Goal: Task Accomplishment & Management: Manage account settings

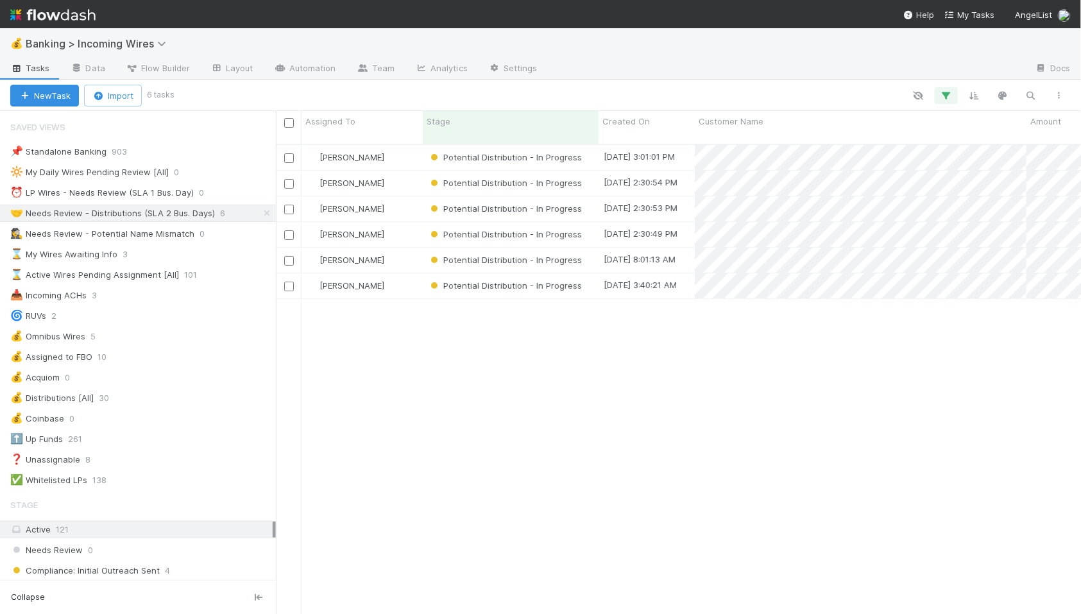
scroll to position [481, 805]
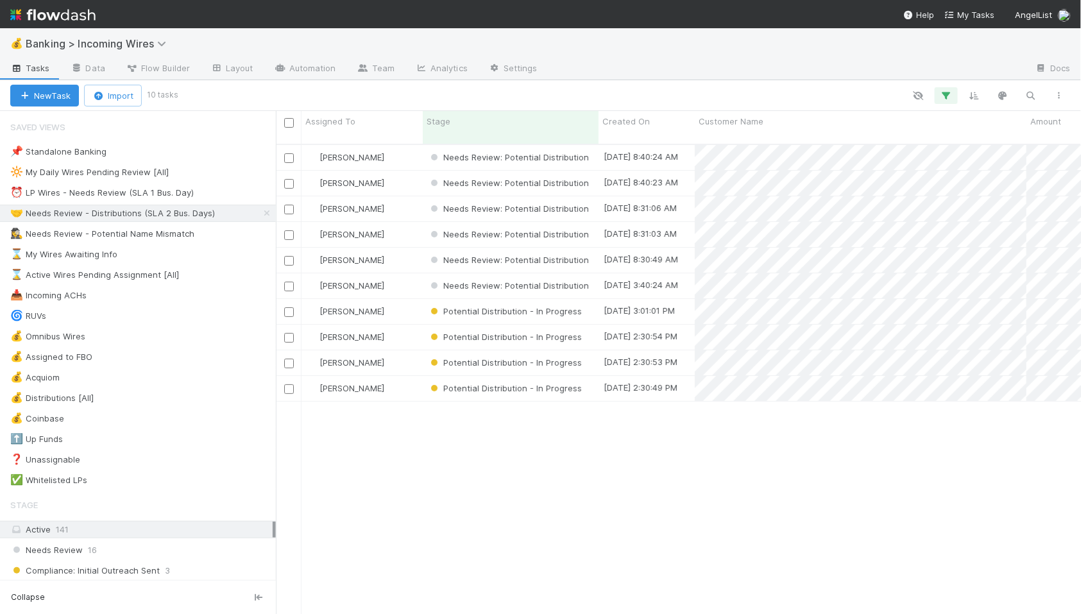
scroll to position [1, 1]
click at [143, 193] on div "⏰ LP Wires - Needs Review (SLA 1 Bus. Day)" at bounding box center [102, 193] width 184 height 16
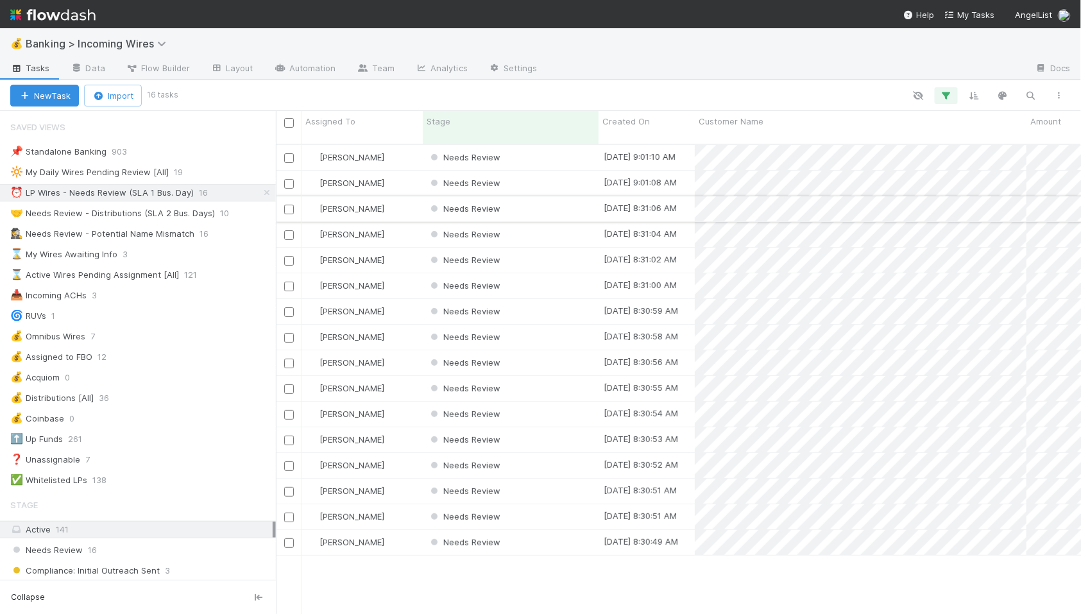
scroll to position [481, 805]
click at [529, 148] on div "Needs Review" at bounding box center [511, 157] width 176 height 25
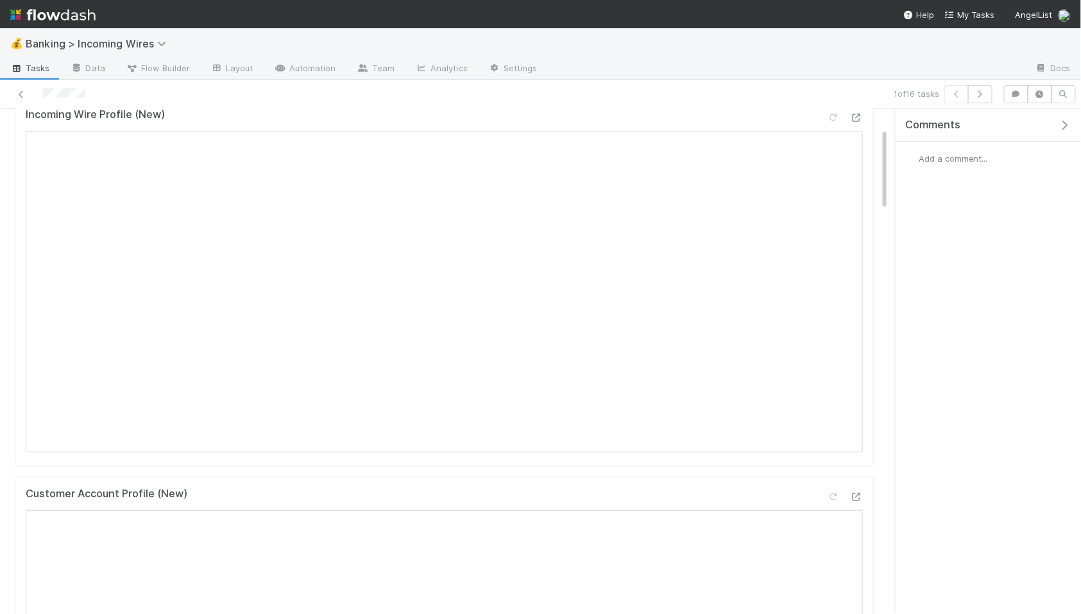
scroll to position [123, 0]
click at [980, 98] on icon "button" at bounding box center [980, 94] width 13 height 8
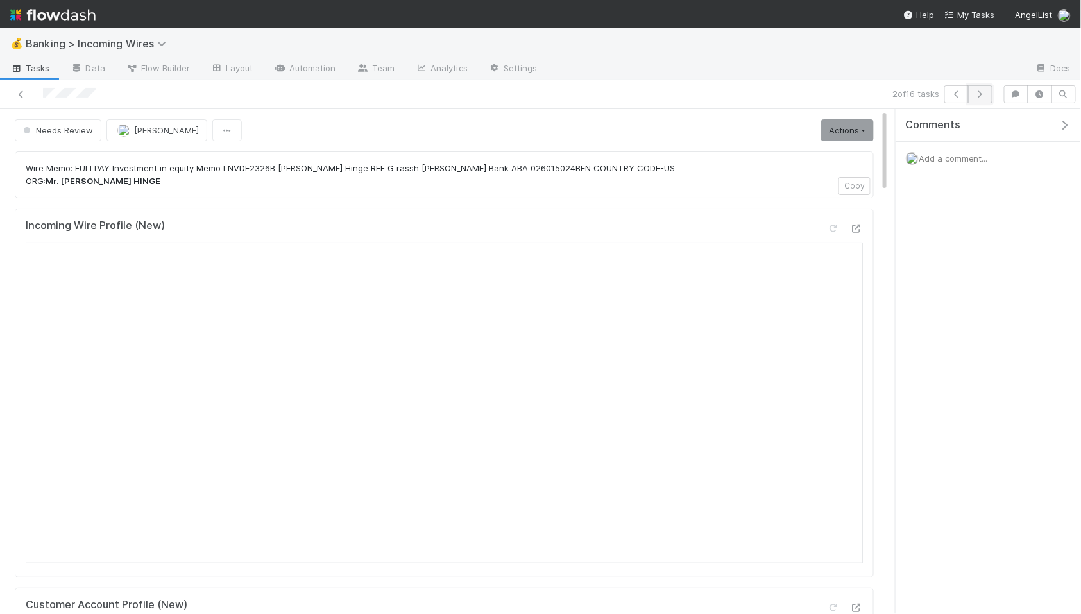
click at [980, 92] on icon "button" at bounding box center [980, 94] width 13 height 8
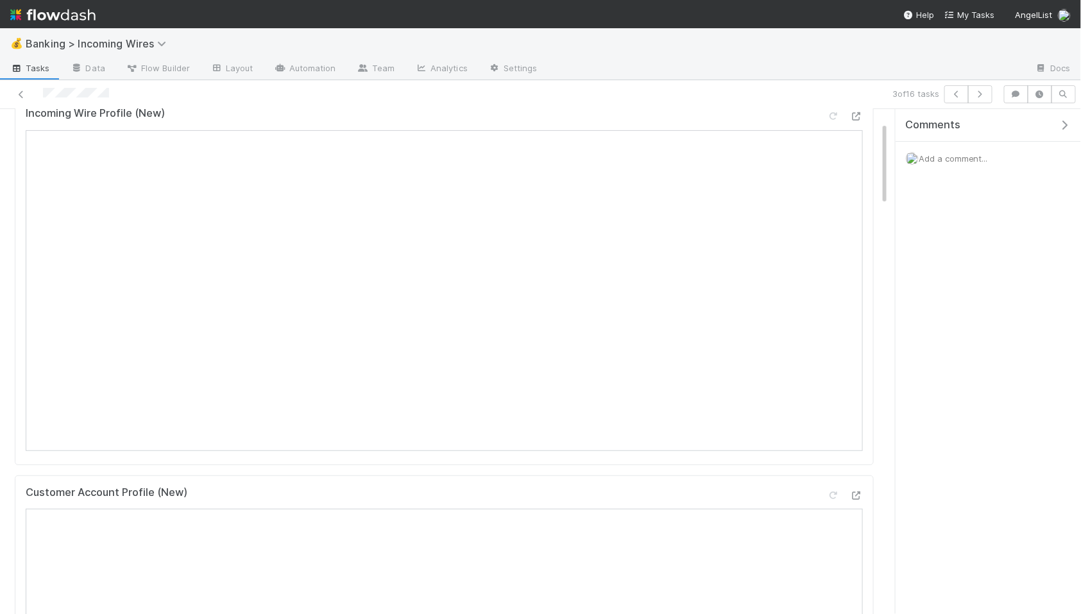
scroll to position [120, 0]
click at [978, 97] on icon "button" at bounding box center [980, 94] width 13 height 8
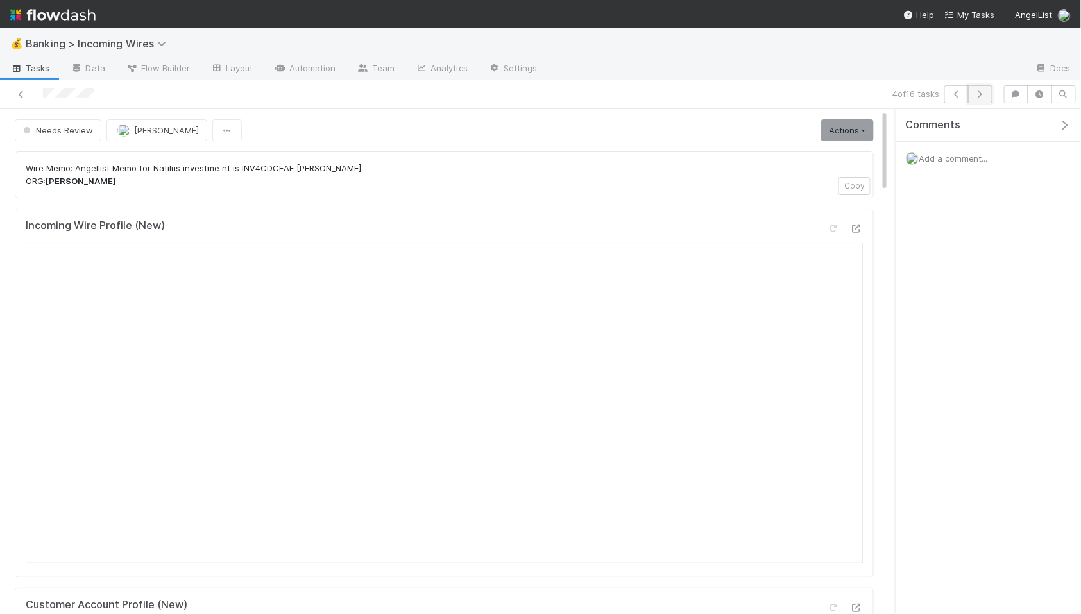
click at [980, 95] on icon "button" at bounding box center [980, 94] width 13 height 8
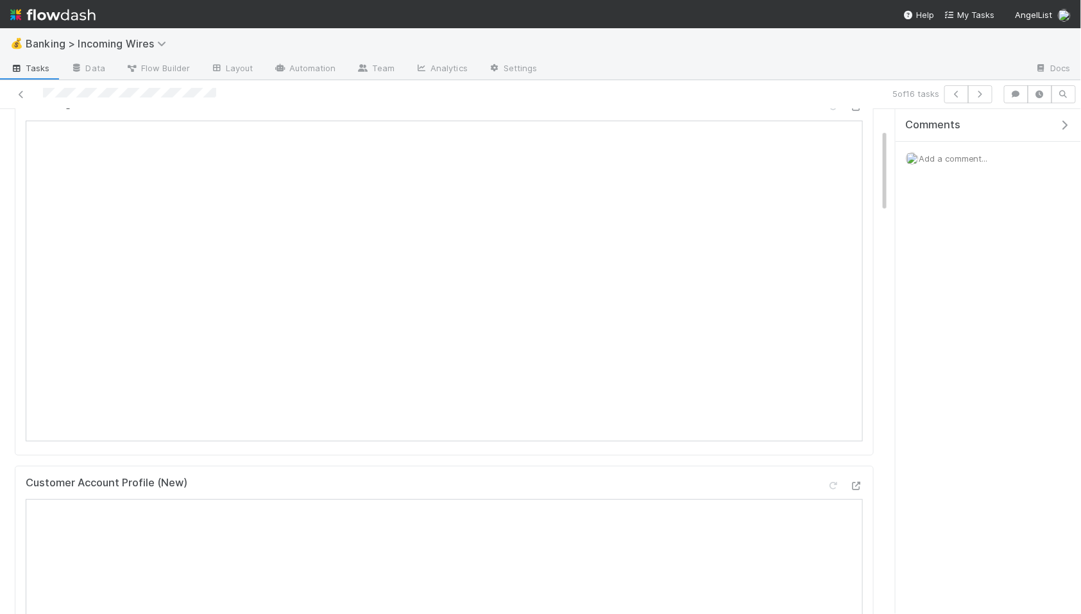
scroll to position [121, 0]
click at [982, 93] on icon "button" at bounding box center [980, 94] width 13 height 8
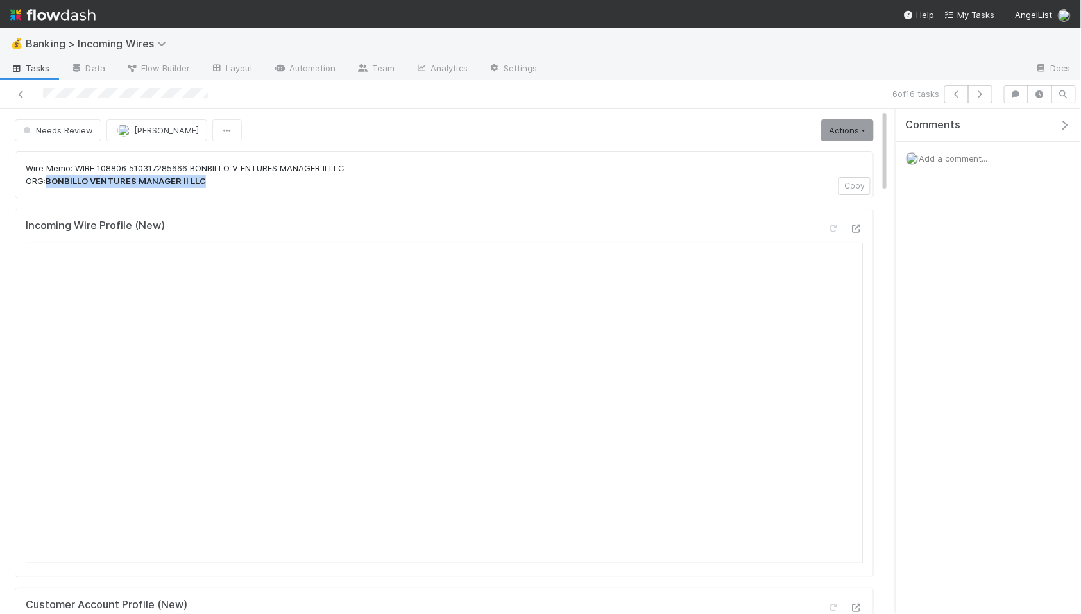
drag, startPoint x: 48, startPoint y: 182, endPoint x: 214, endPoint y: 178, distance: 165.6
click at [214, 178] on p "Wire Memo: WIRE 108806 510317285666 BONBILLO V ENTURES MANAGER II LLC ORG: BONB…" at bounding box center [444, 174] width 837 height 25
click at [984, 94] on icon "button" at bounding box center [980, 94] width 13 height 8
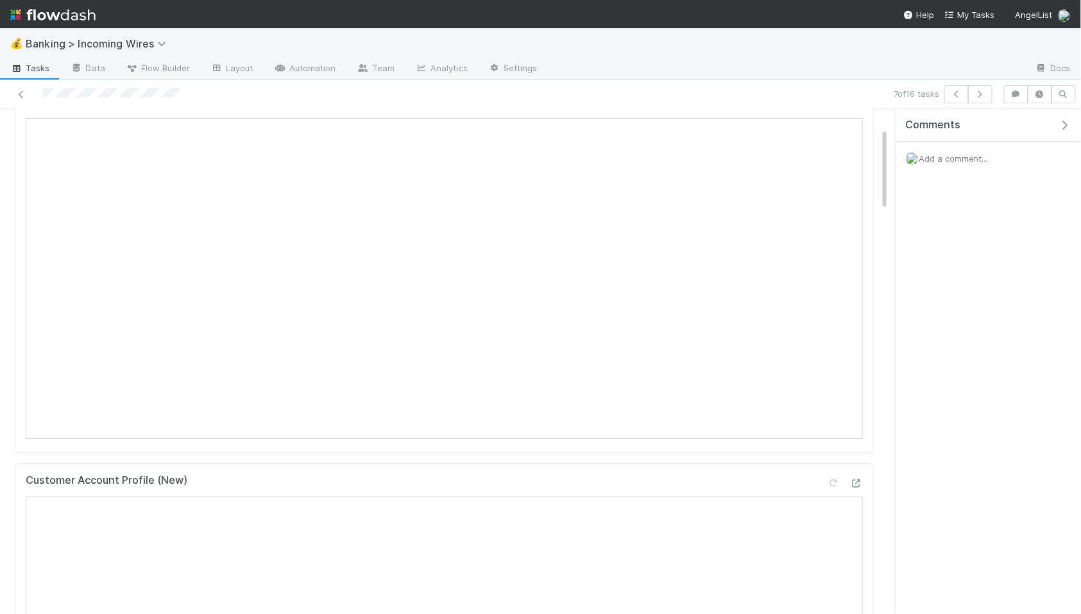
scroll to position [131, 0]
click at [980, 98] on button "button" at bounding box center [980, 94] width 24 height 18
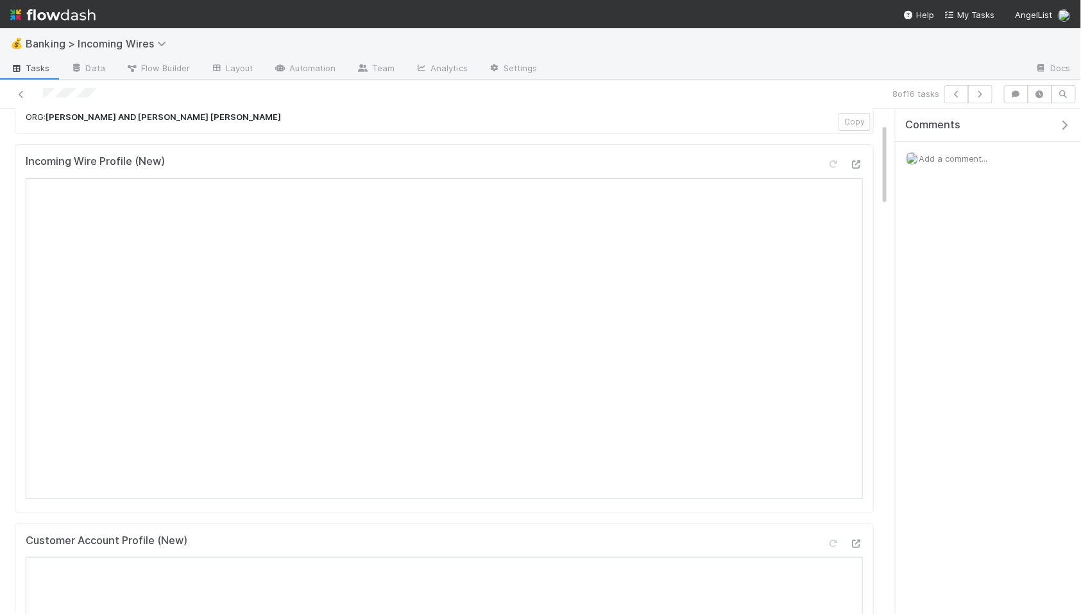
scroll to position [84, 0]
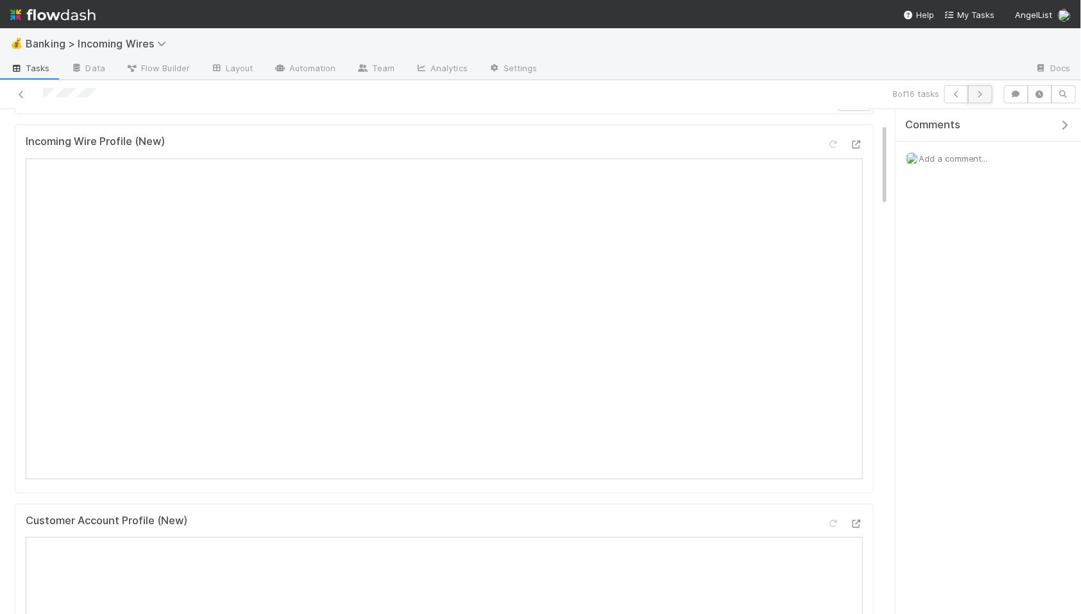
click at [981, 98] on button "button" at bounding box center [980, 94] width 24 height 18
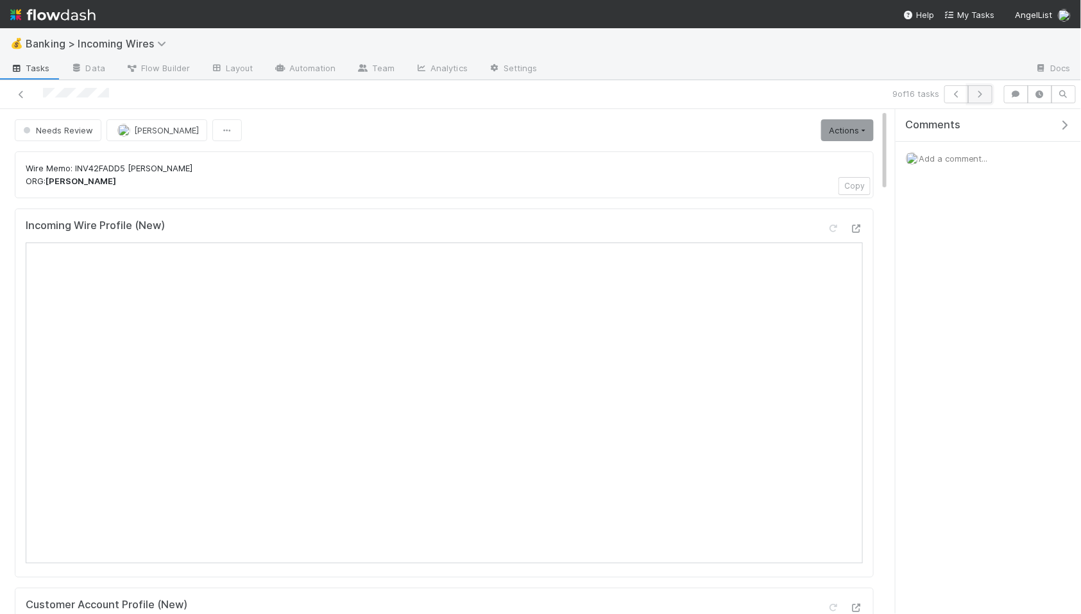
click at [983, 96] on icon "button" at bounding box center [980, 94] width 13 height 8
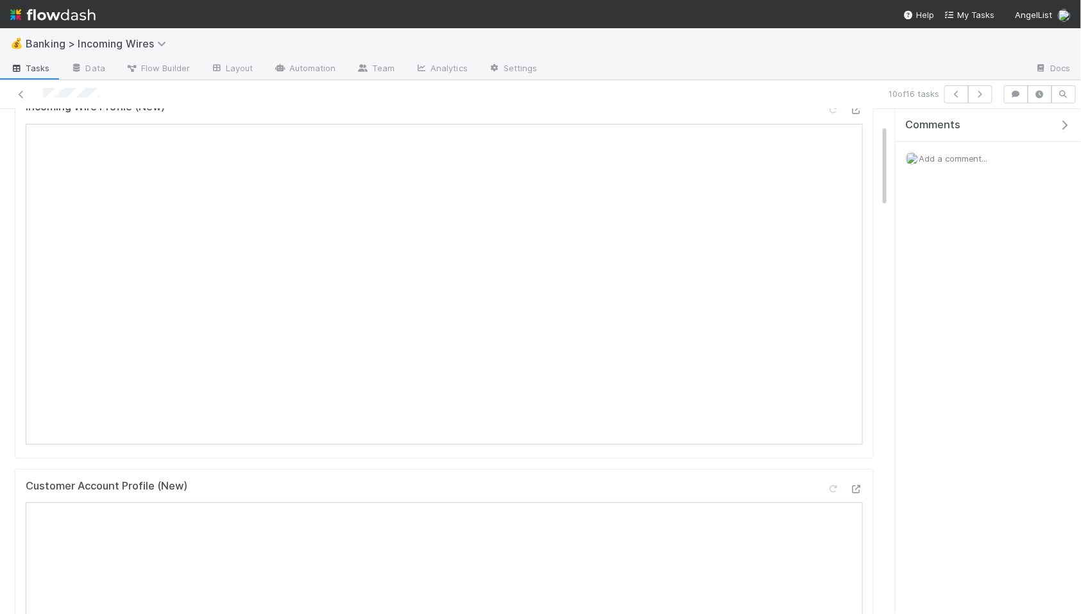
scroll to position [124, 0]
click at [984, 92] on icon "button" at bounding box center [980, 94] width 13 height 8
click at [983, 99] on button "button" at bounding box center [980, 94] width 24 height 18
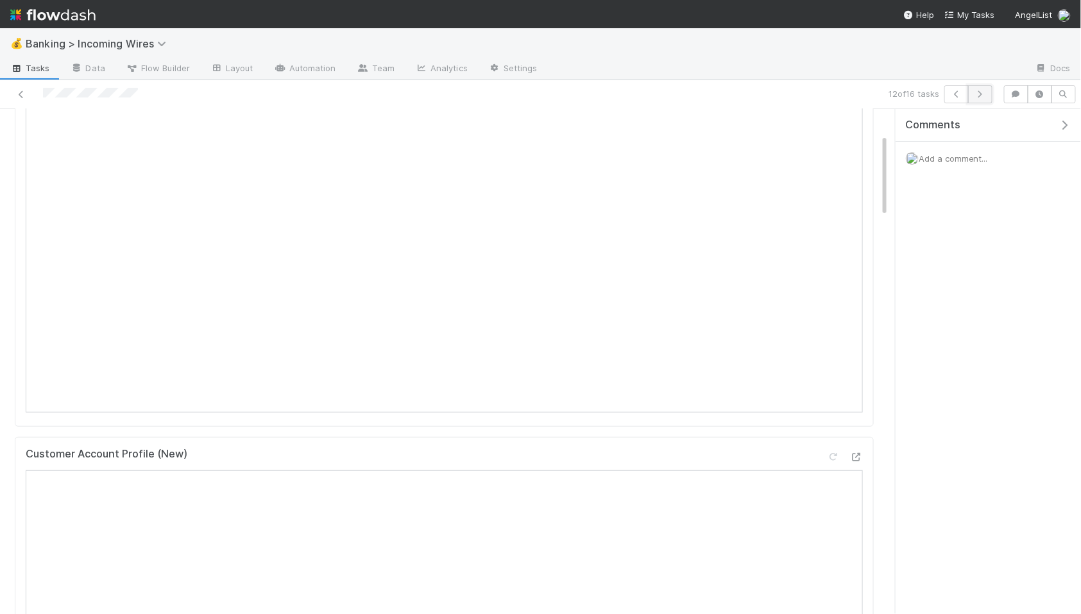
click at [986, 94] on icon "button" at bounding box center [980, 94] width 13 height 8
click at [984, 98] on button "button" at bounding box center [980, 94] width 24 height 18
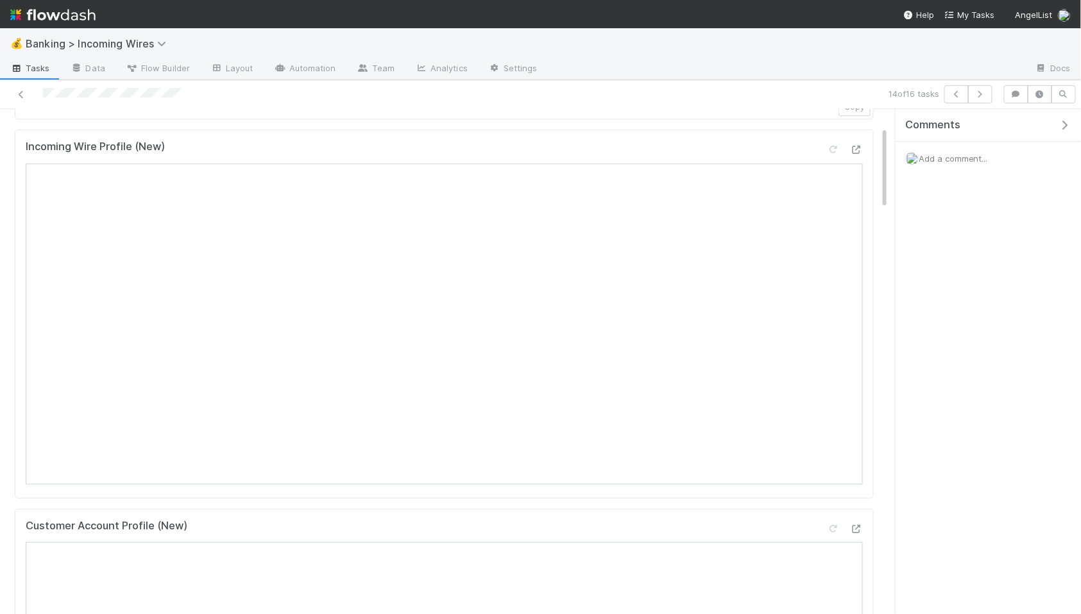
scroll to position [137, 0]
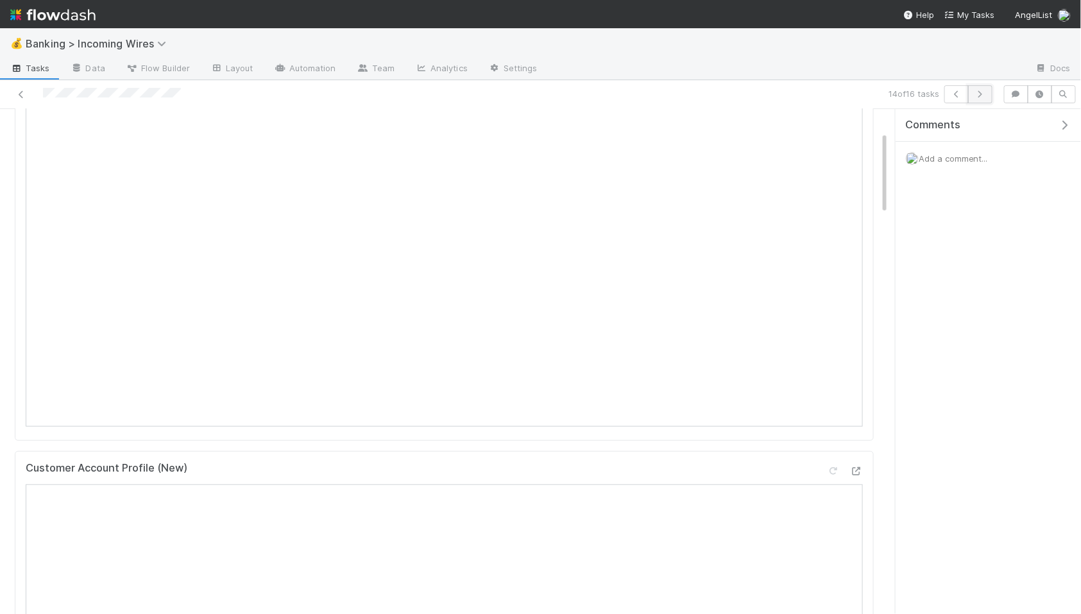
click at [975, 94] on icon "button" at bounding box center [980, 94] width 13 height 8
click at [977, 92] on icon "button" at bounding box center [980, 94] width 13 height 8
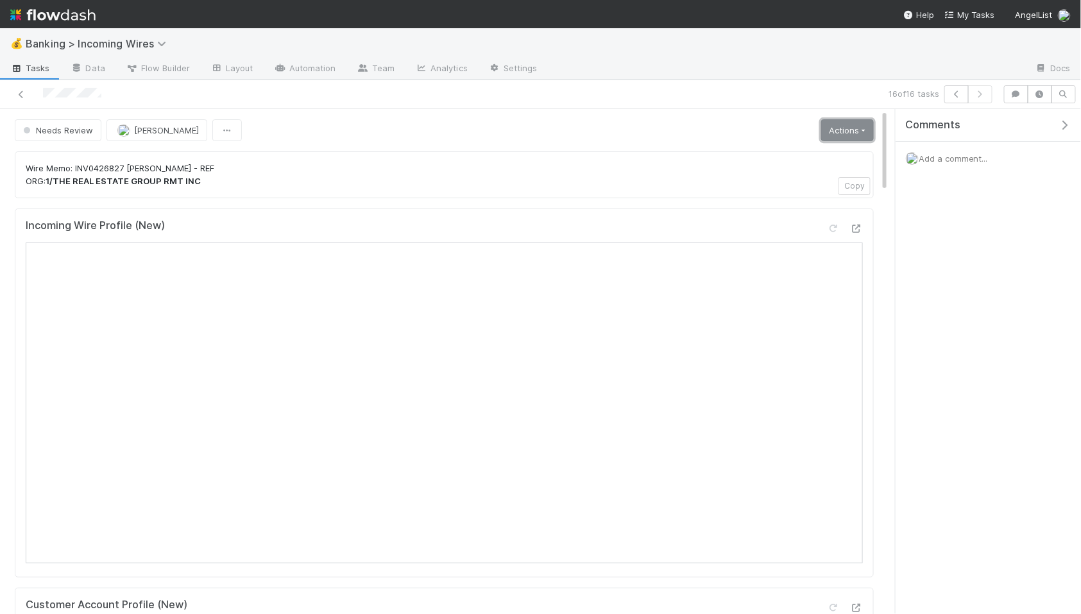
click at [853, 130] on link "Actions" at bounding box center [847, 130] width 53 height 22
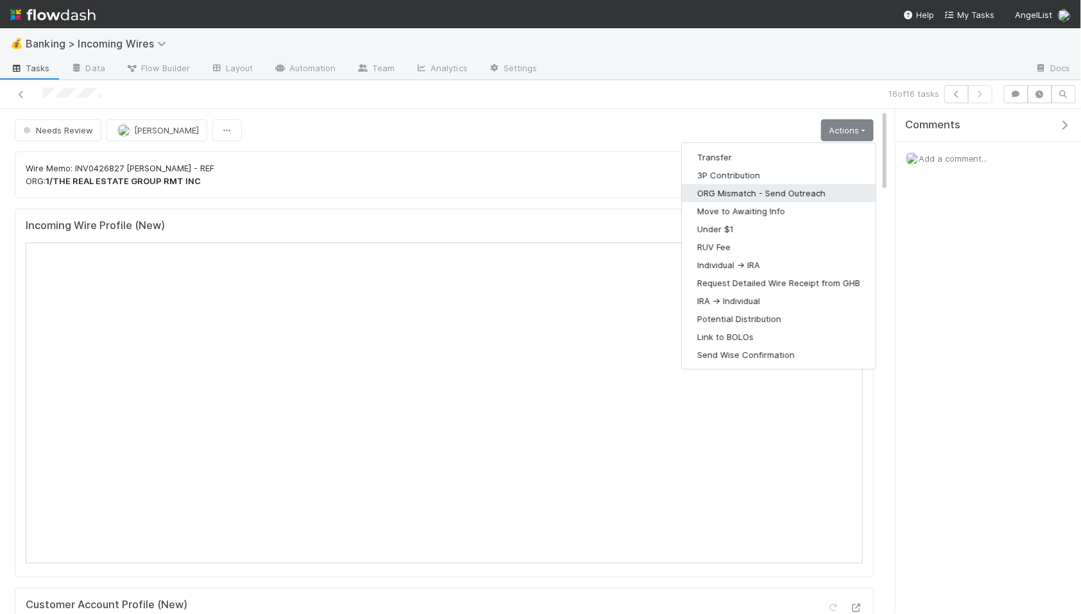
click at [742, 191] on button "ORG Mismatch - Send Outreach" at bounding box center [779, 193] width 194 height 18
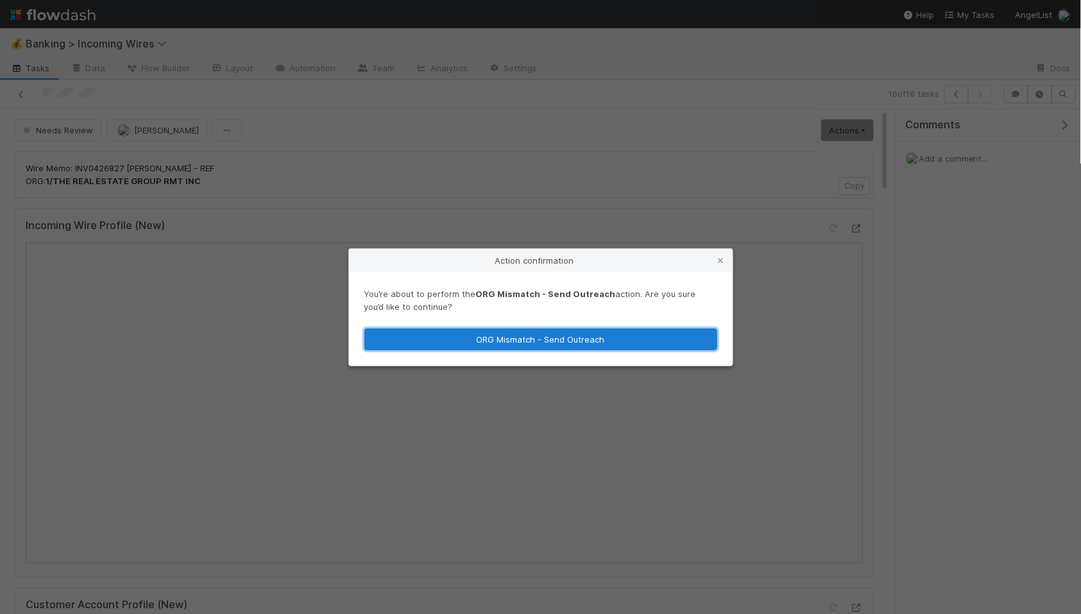
click at [543, 336] on button "ORG Mismatch - Send Outreach" at bounding box center [540, 340] width 353 height 22
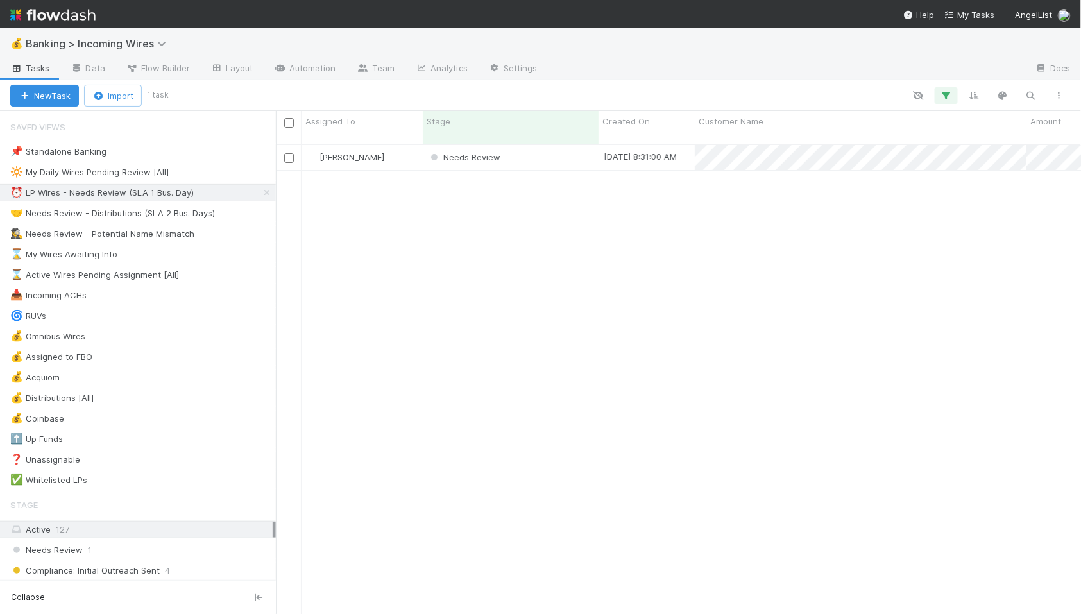
scroll to position [1, 1]
click at [565, 148] on div "Needs Review" at bounding box center [511, 157] width 176 height 25
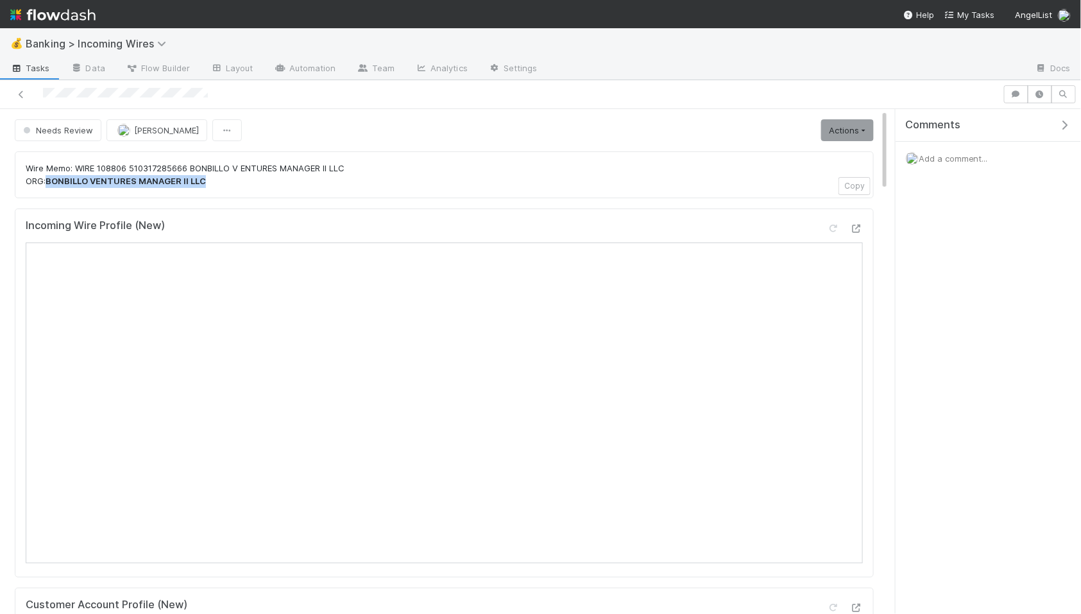
drag, startPoint x: 48, startPoint y: 180, endPoint x: 266, endPoint y: 187, distance: 218.3
click at [266, 187] on div "Wire Memo: WIRE 108806 510317285666 BONBILLO V ENTURES MANAGER II LLC ORG: BONB…" at bounding box center [444, 174] width 859 height 47
copy strong "BONBILLO VENTURES MANAGER II LLC"
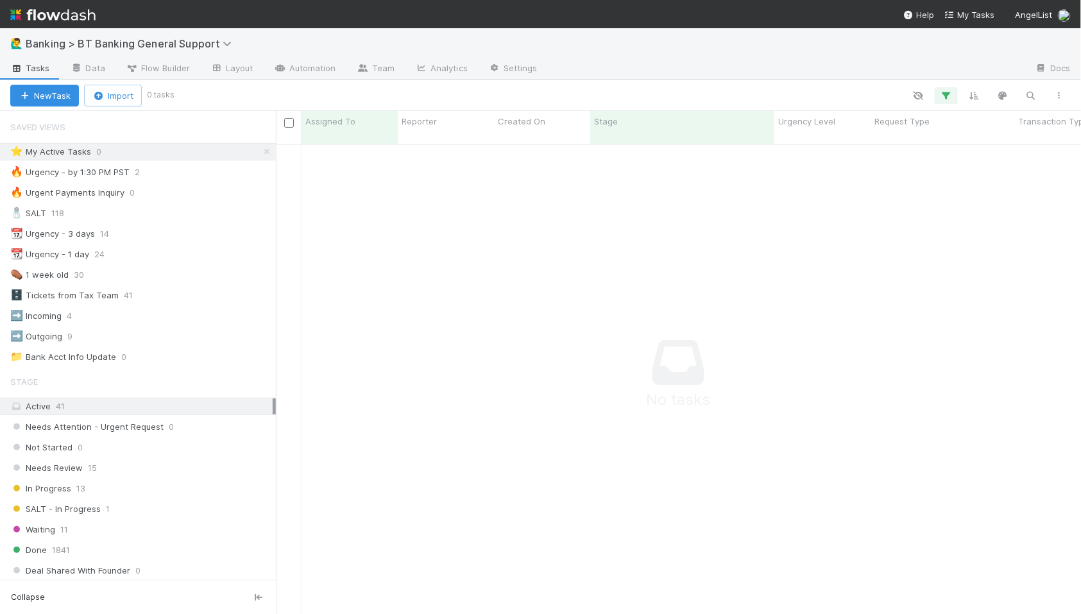
scroll to position [481, 805]
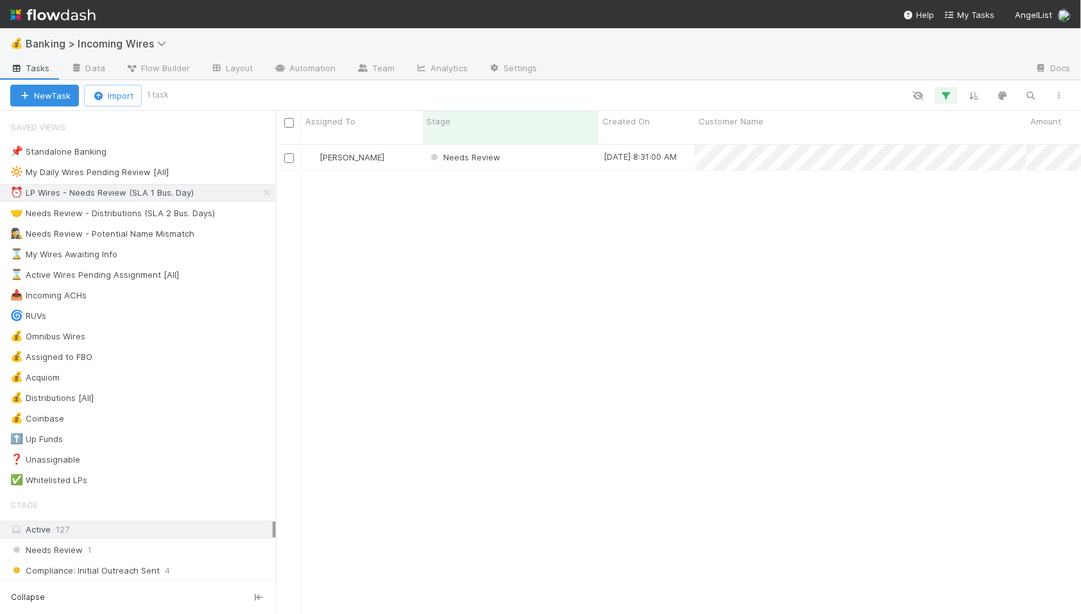
scroll to position [481, 805]
click at [111, 214] on div "🤝 Needs Review - Distributions (SLA 2 Bus. Days)" at bounding box center [112, 213] width 205 height 16
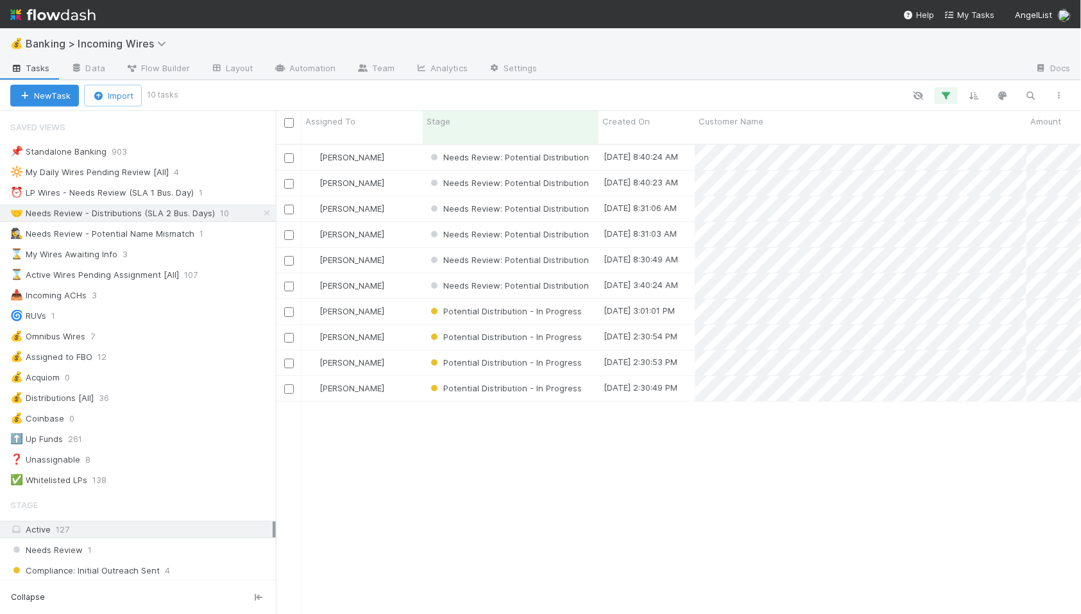
scroll to position [481, 805]
click at [157, 192] on div "⏰ LP Wires - Needs Review (SLA 1 Bus. Day)" at bounding box center [102, 193] width 184 height 16
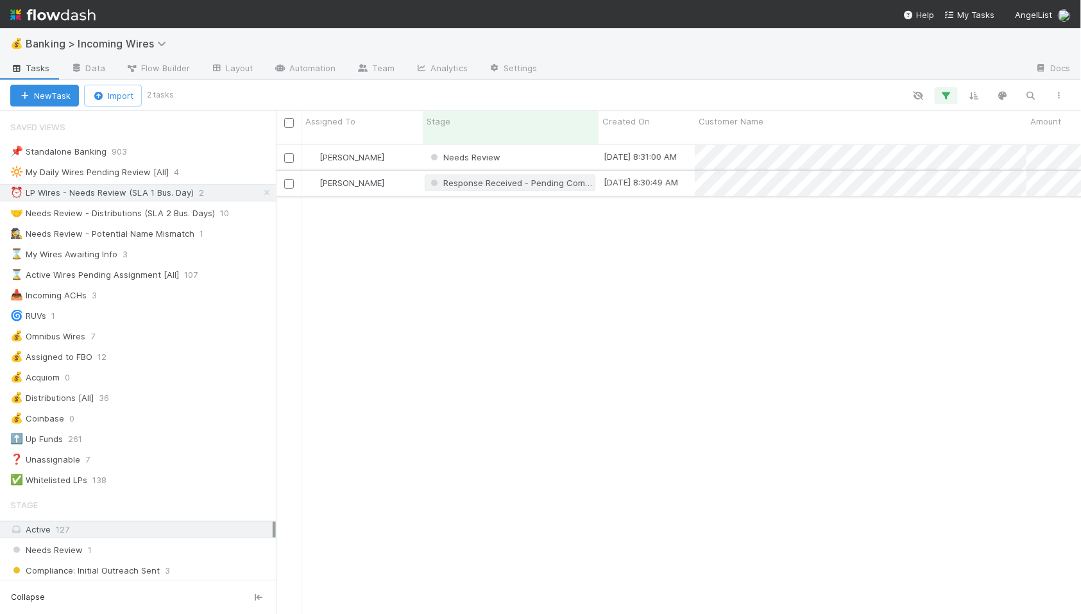
scroll to position [481, 805]
click at [534, 145] on div "Needs Review" at bounding box center [511, 157] width 176 height 25
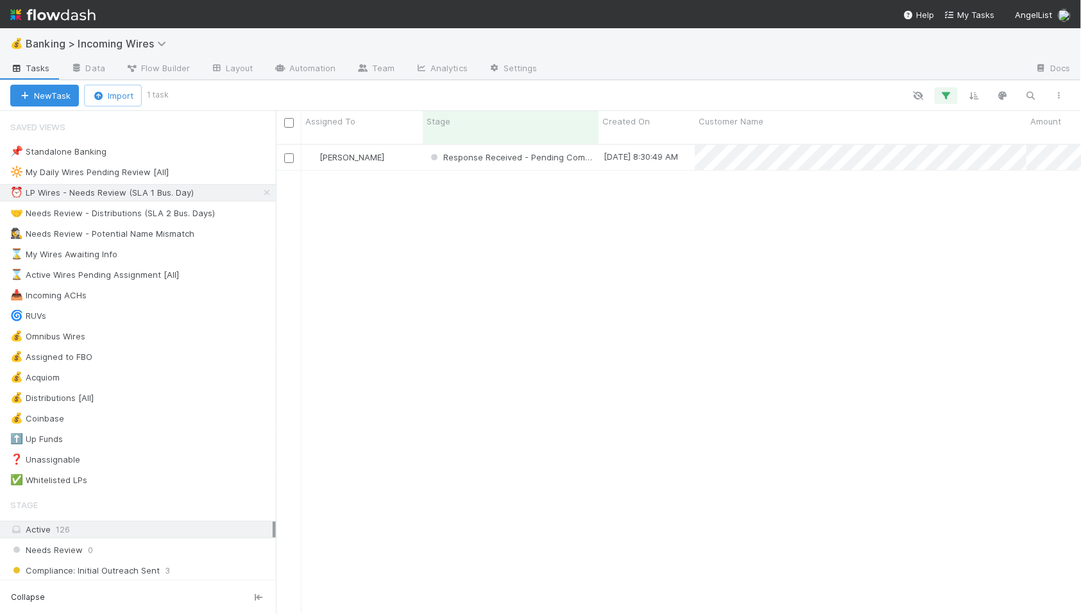
scroll to position [1, 1]
click at [407, 145] on div "[PERSON_NAME]" at bounding box center [362, 157] width 121 height 25
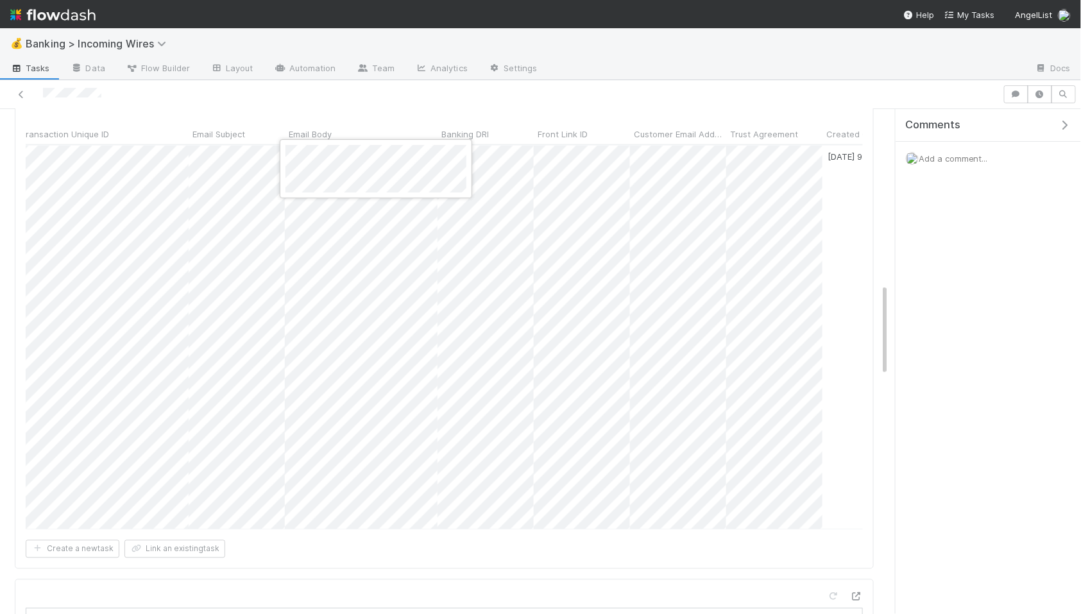
click at [292, 139] on div at bounding box center [376, 168] width 192 height 59
click at [623, 246] on div at bounding box center [540, 307] width 1081 height 614
click at [520, 101] on div at bounding box center [540, 307] width 1081 height 614
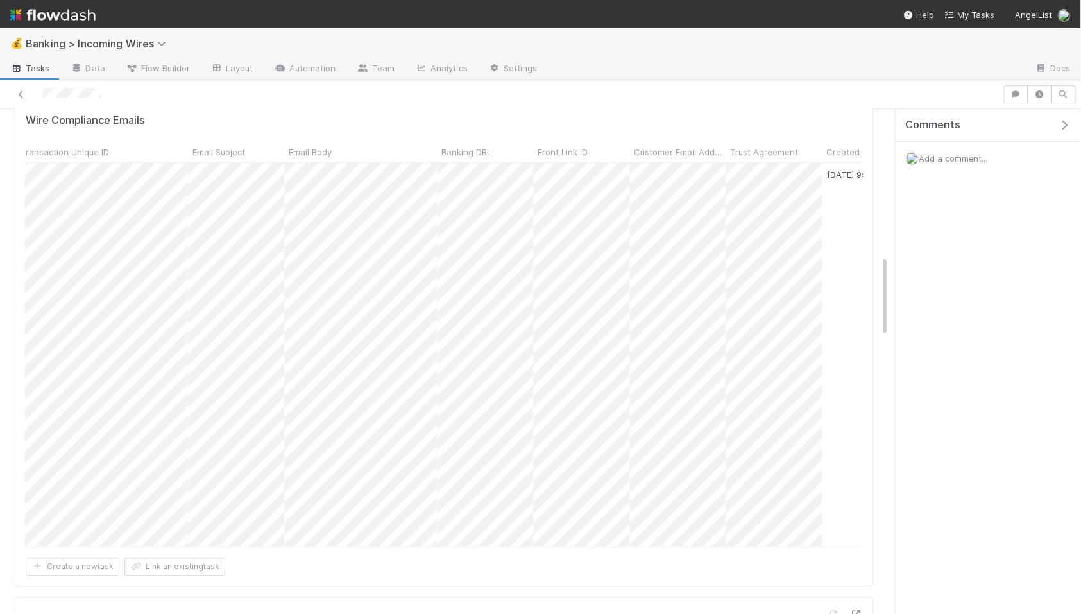
scroll to position [1018, 0]
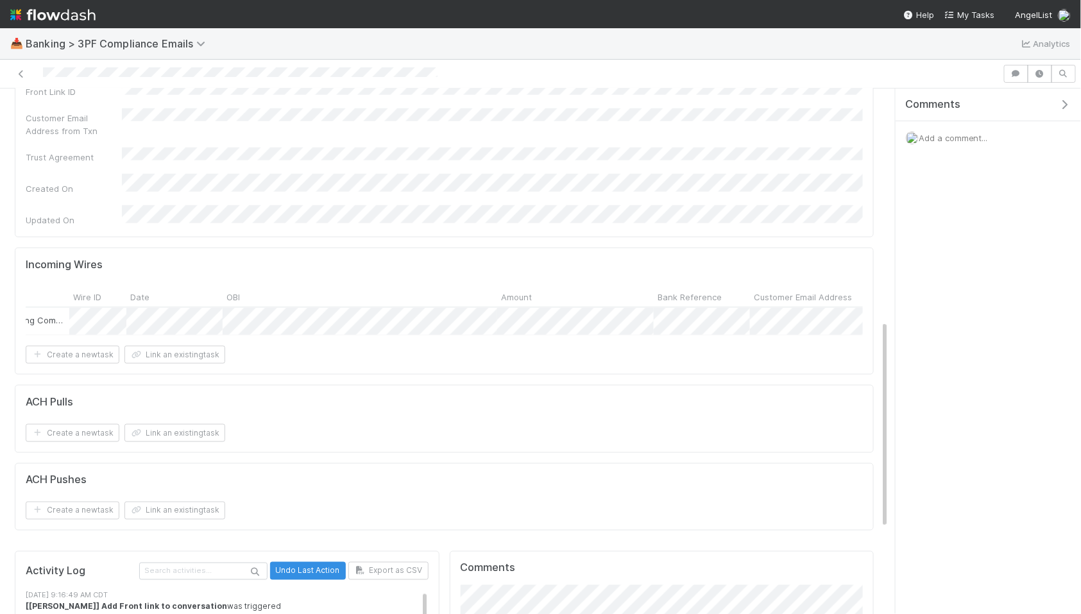
scroll to position [0, 498]
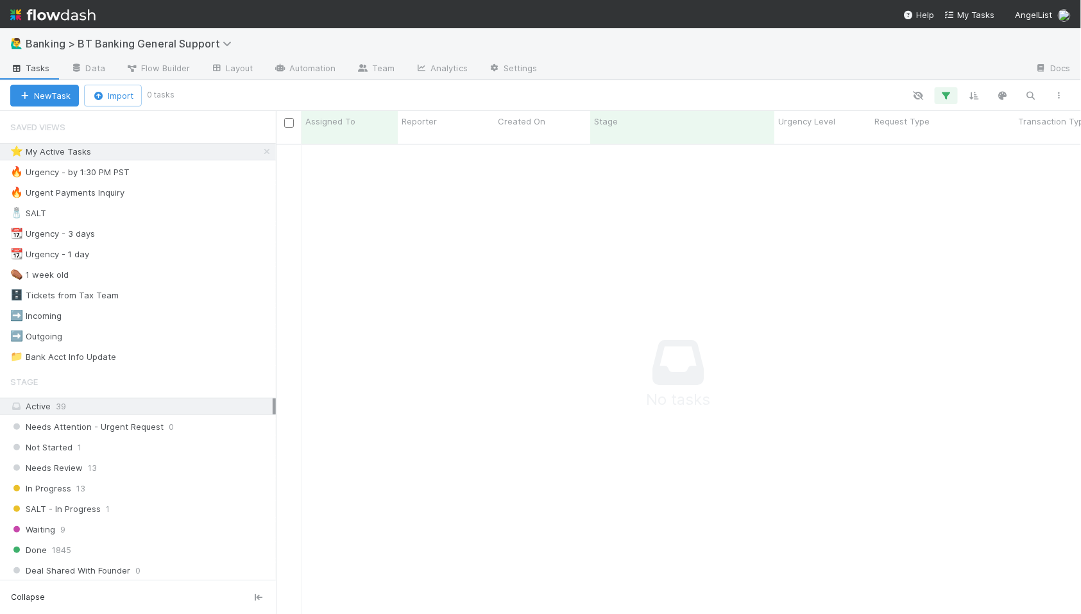
scroll to position [481, 805]
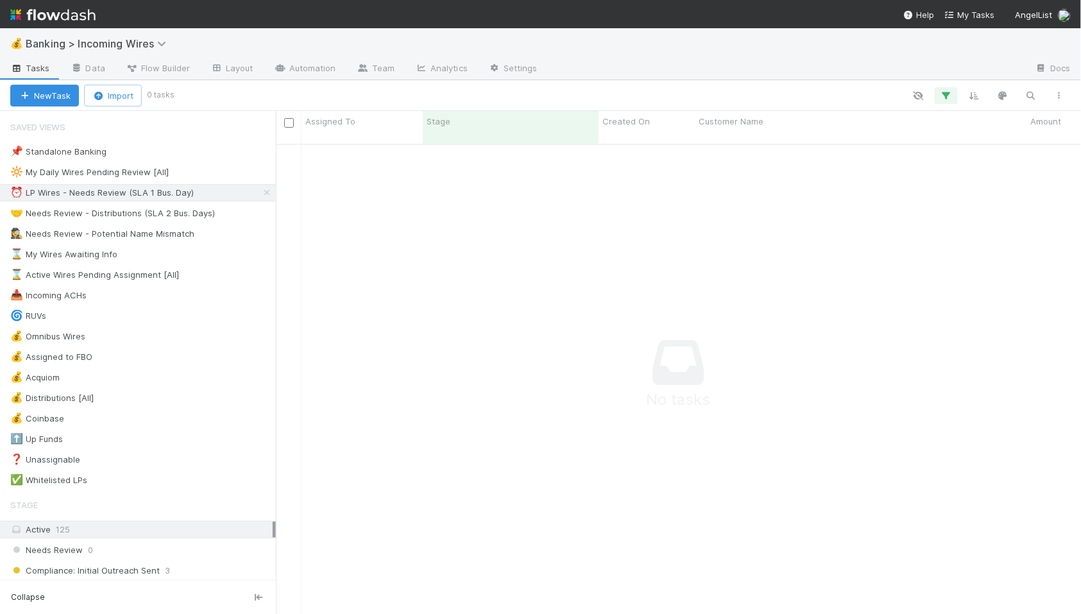
scroll to position [481, 805]
click at [133, 208] on div "🤝 Needs Review - Distributions (SLA 2 Bus. Days)" at bounding box center [112, 213] width 205 height 16
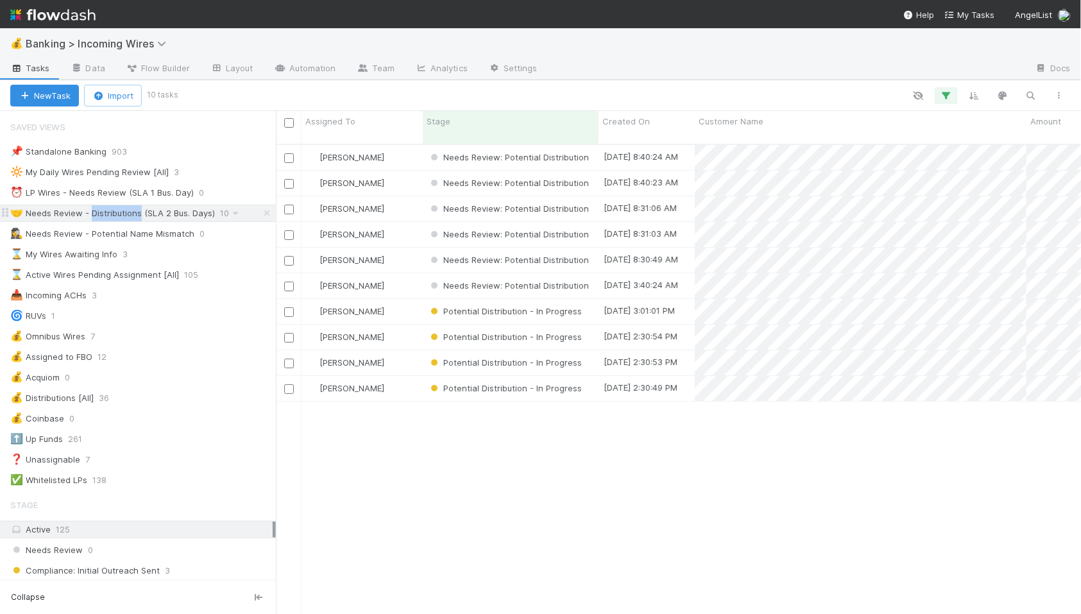
scroll to position [481, 805]
click at [393, 151] on div "[PERSON_NAME]" at bounding box center [362, 157] width 121 height 25
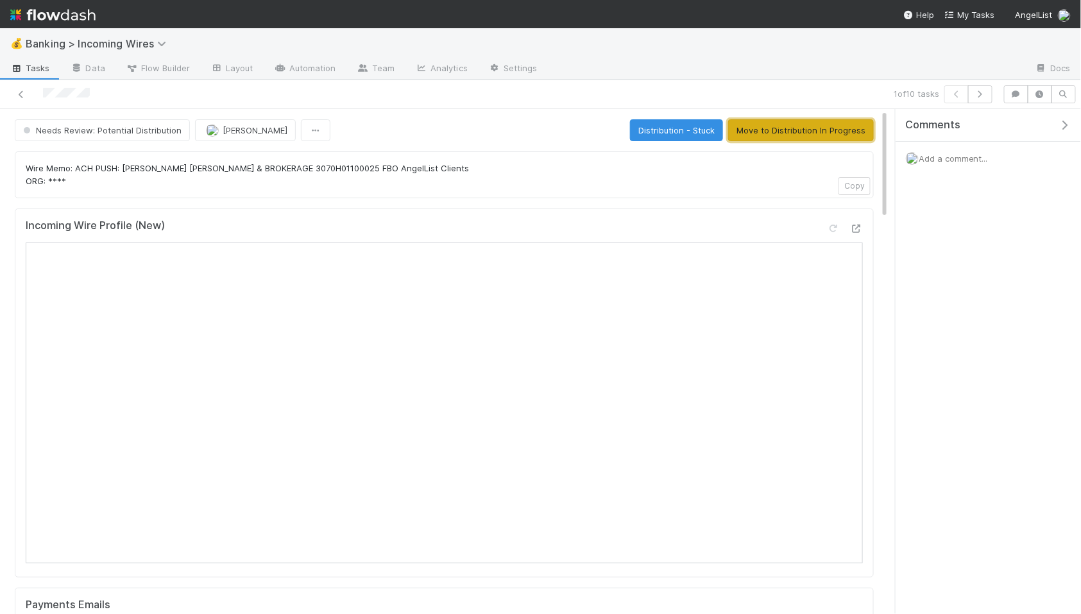
click at [764, 136] on button "Move to Distribution In Progress" at bounding box center [801, 130] width 146 height 22
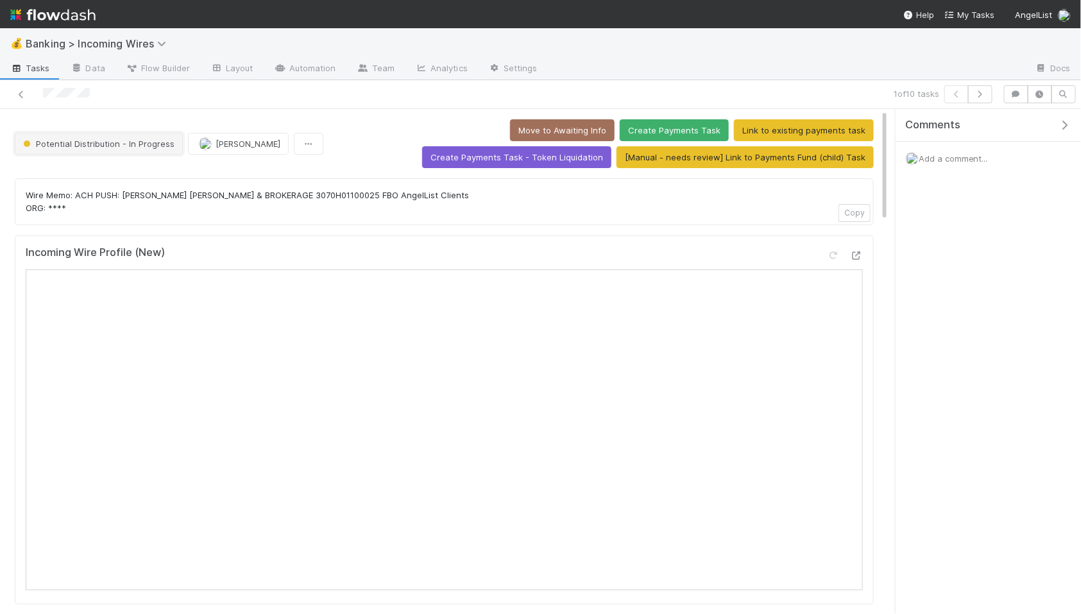
click at [128, 142] on span "Potential Distribution - In Progress" at bounding box center [98, 144] width 154 height 10
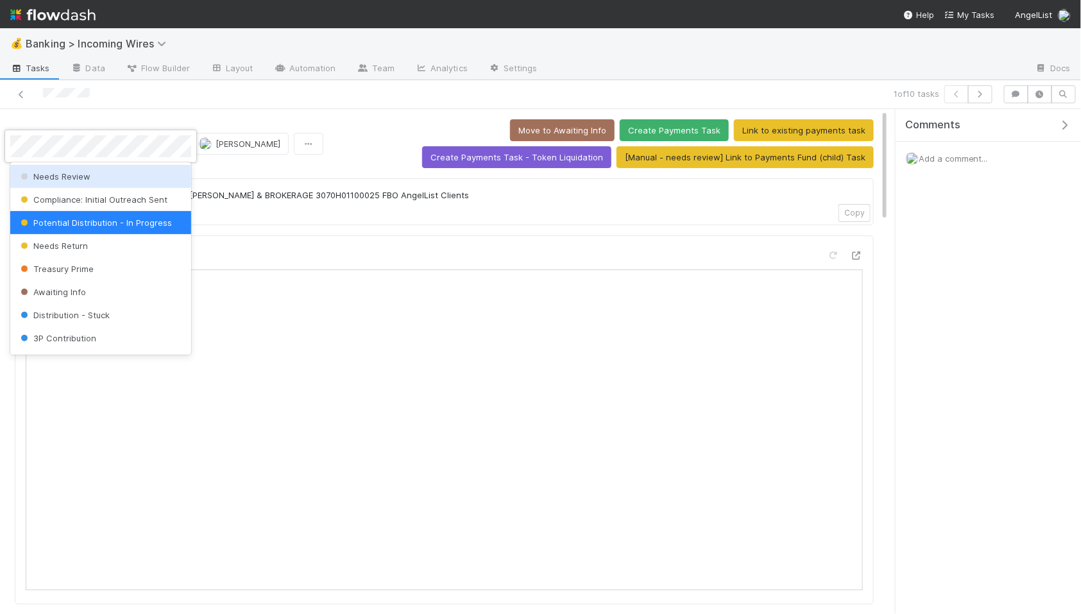
click at [95, 173] on div "Needs Review" at bounding box center [100, 176] width 181 height 23
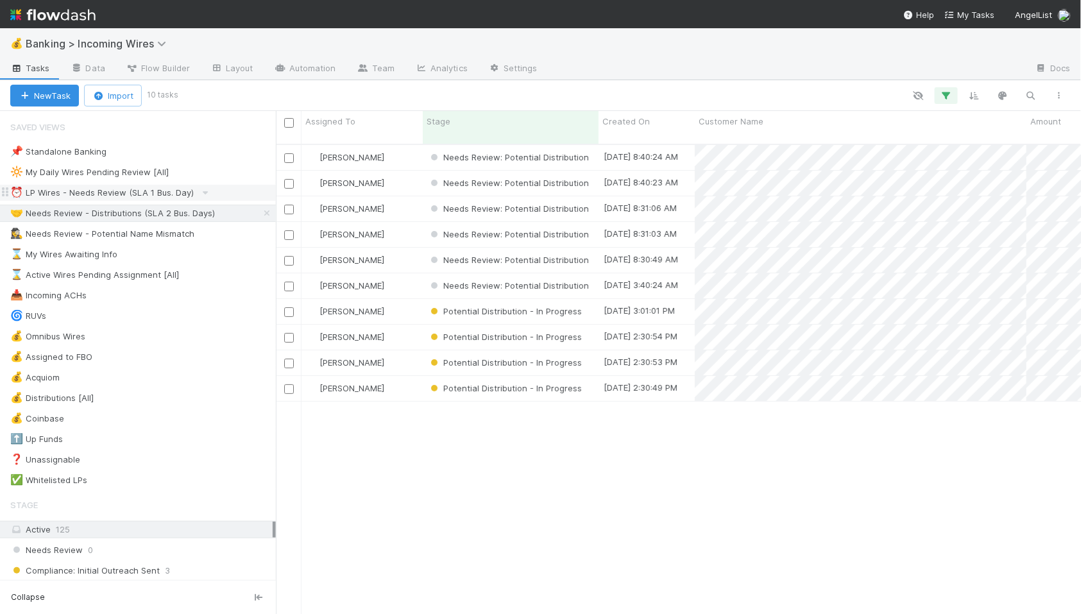
scroll to position [481, 805]
click at [397, 146] on div "Michael Guidi" at bounding box center [362, 157] width 121 height 25
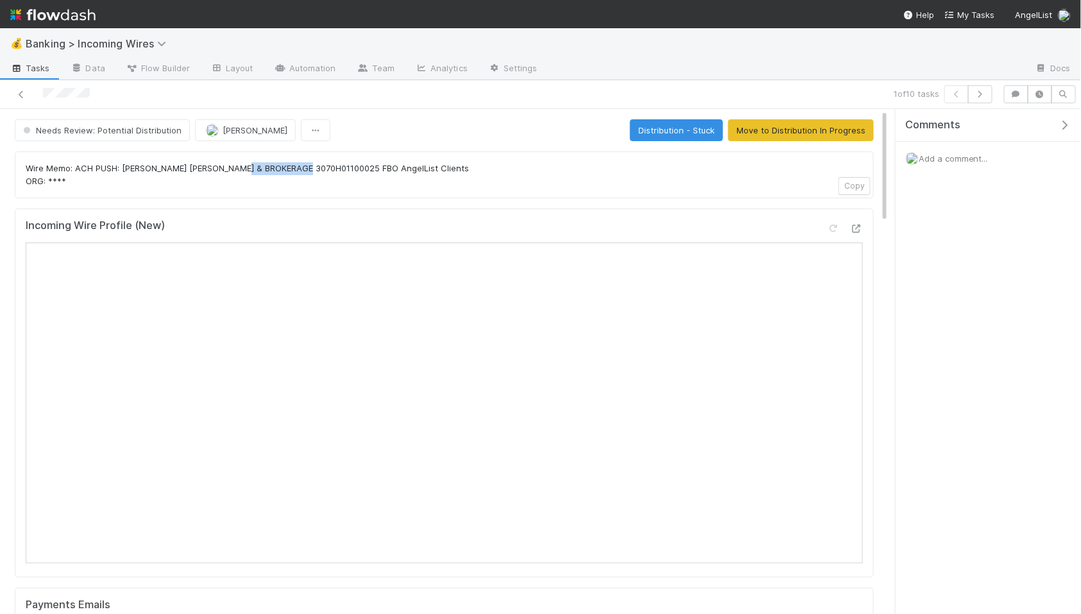
drag, startPoint x: 257, startPoint y: 171, endPoint x: 320, endPoint y: 173, distance: 62.3
click at [320, 173] on p "Wire Memo: ACH PUSH: RAYMOND JAMES & BROKERAGE 3070H01100025 FBO AngelList Clie…" at bounding box center [444, 174] width 837 height 25
copy p "3070H01100025"
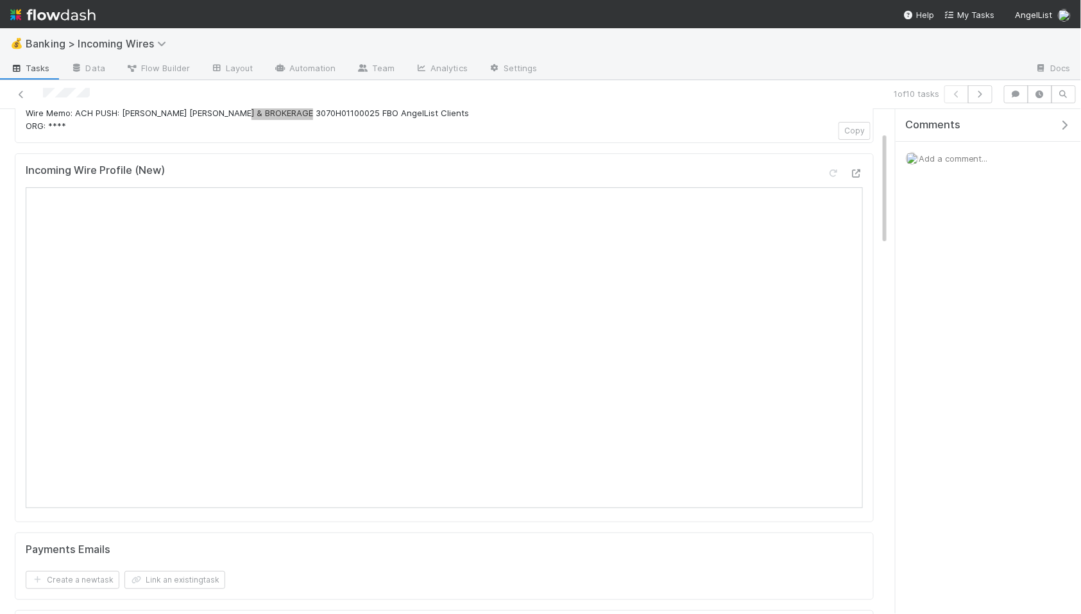
scroll to position [27, 0]
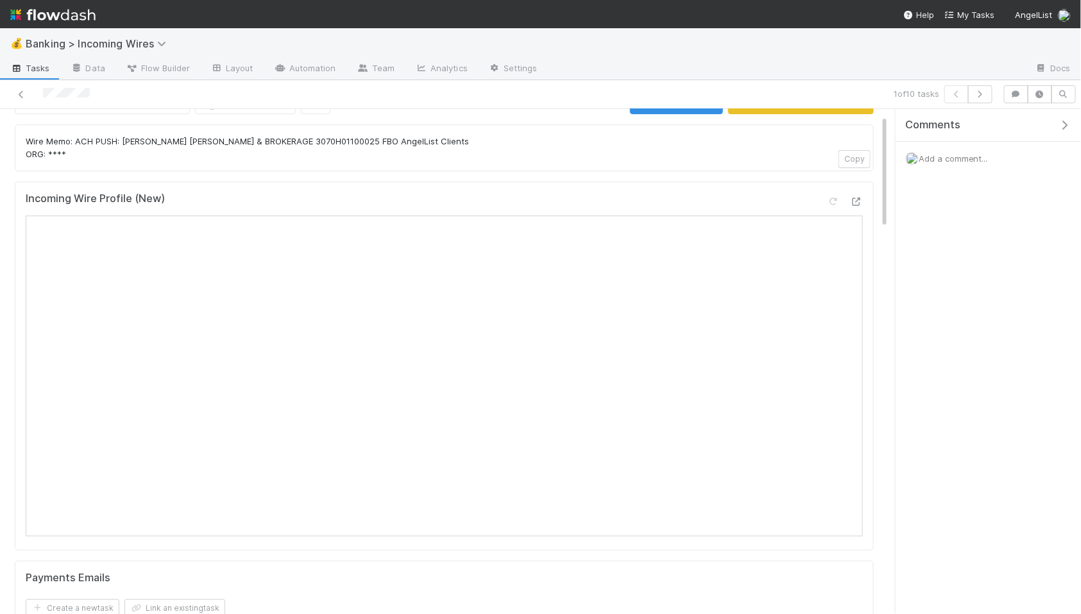
click at [209, 182] on div "Incoming Wire Profile (New)" at bounding box center [444, 366] width 859 height 369
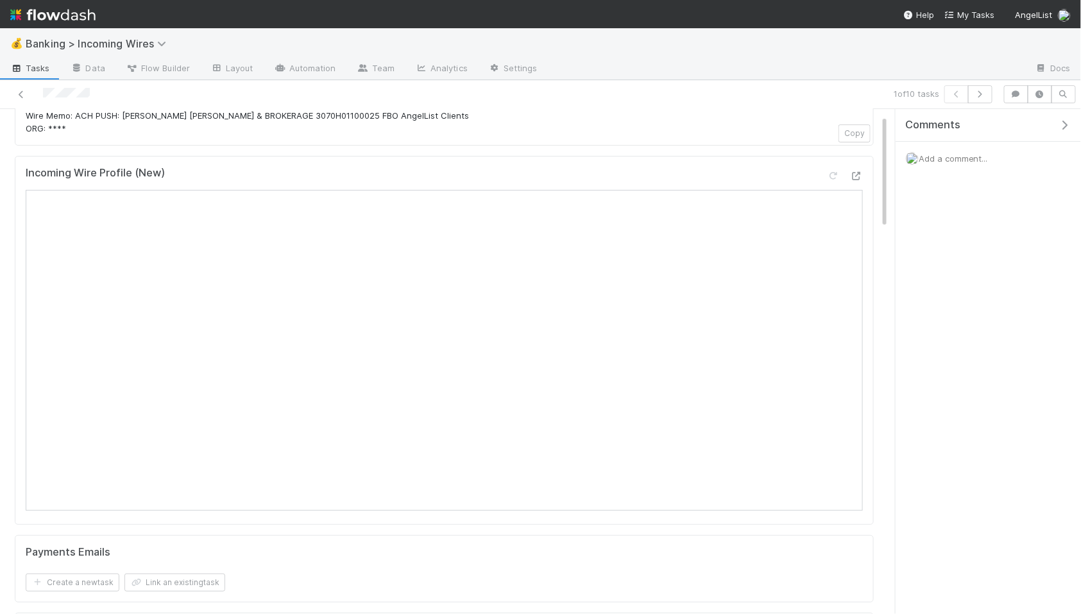
scroll to position [0, 0]
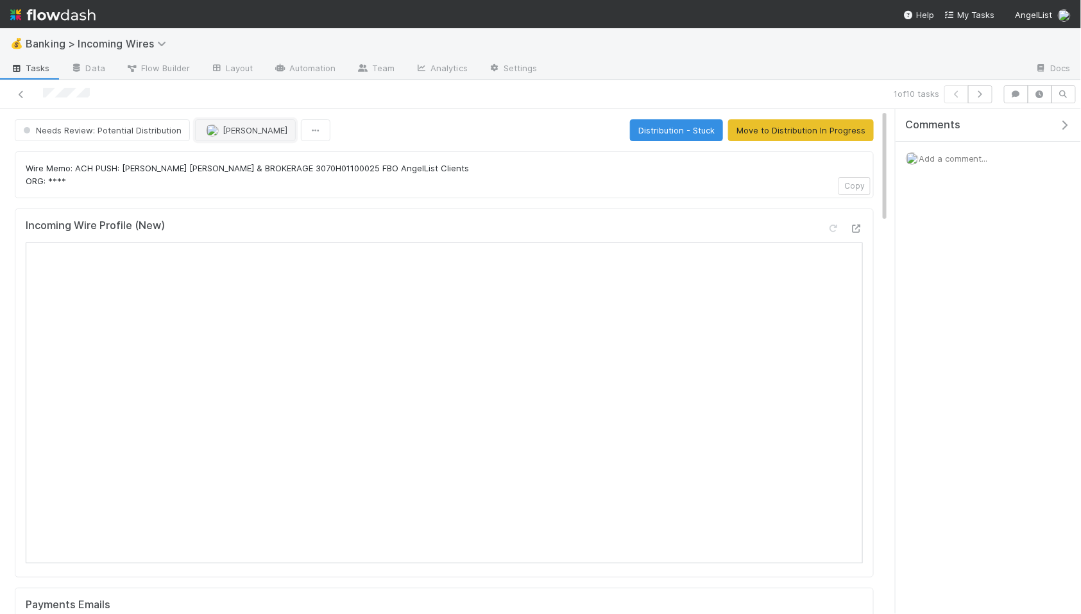
click at [241, 132] on span "Michael Guidi" at bounding box center [255, 130] width 65 height 10
click at [241, 162] on span "Nate Eisenstein you" at bounding box center [254, 163] width 84 height 10
click at [87, 132] on span "Needs Review: Potential Distribution" at bounding box center [101, 130] width 161 height 10
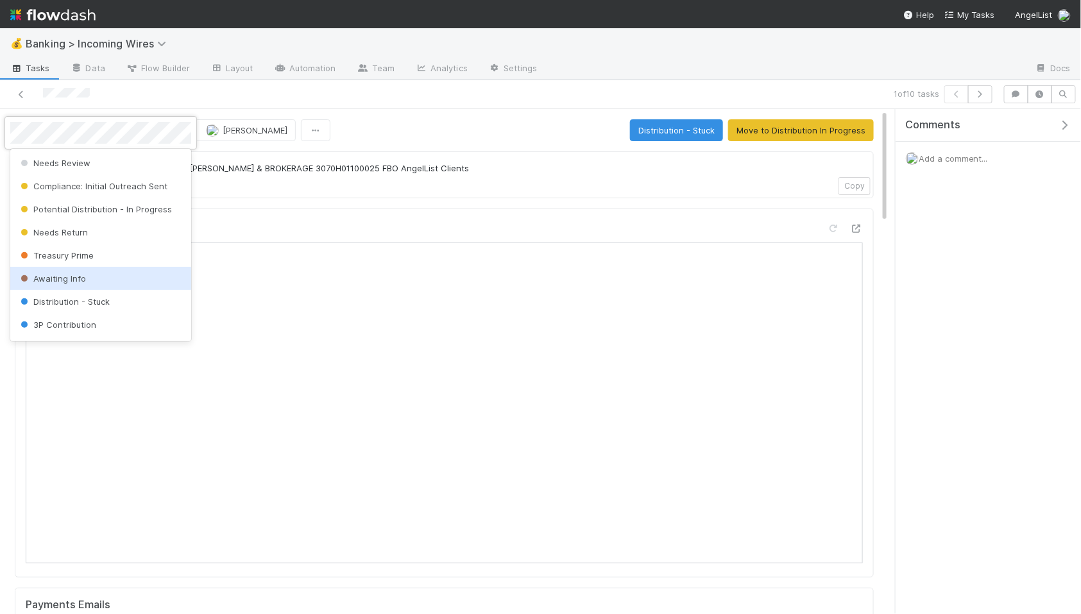
click at [90, 272] on div "Awaiting Info" at bounding box center [100, 278] width 181 height 23
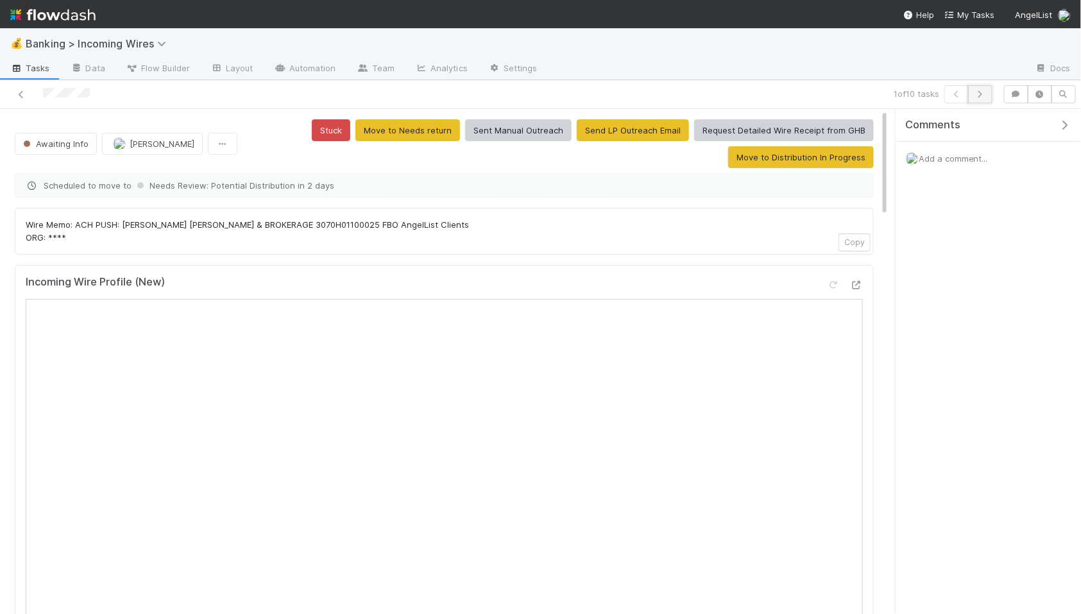
click at [982, 94] on icon "button" at bounding box center [980, 94] width 13 height 8
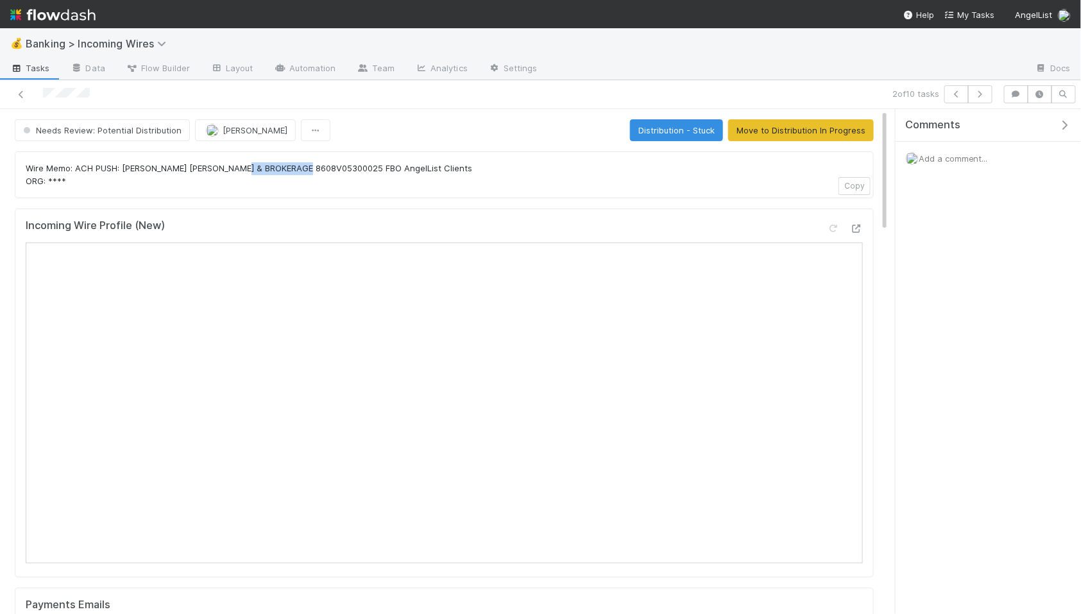
drag, startPoint x: 257, startPoint y: 169, endPoint x: 323, endPoint y: 173, distance: 66.2
click at [323, 173] on p "Wire Memo: ACH PUSH: RAYMOND JAMES & BROKERAGE 8608V05300025 FBO AngelList Clie…" at bounding box center [444, 174] width 837 height 25
copy p "8608V05300025"
click at [260, 126] on span "[PERSON_NAME]" at bounding box center [255, 130] width 65 height 10
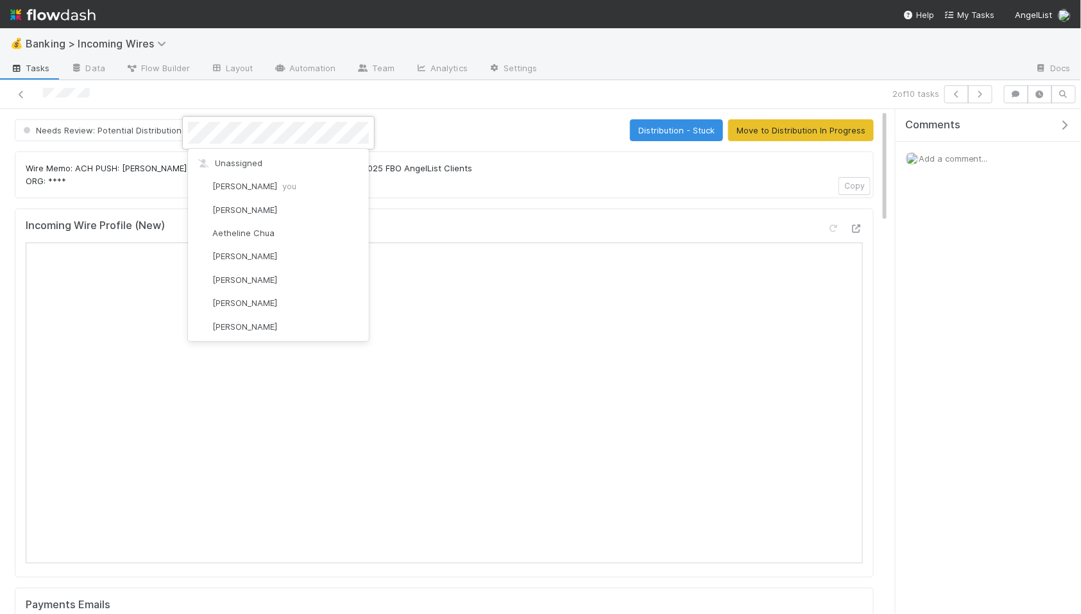
scroll to position [1872, 0]
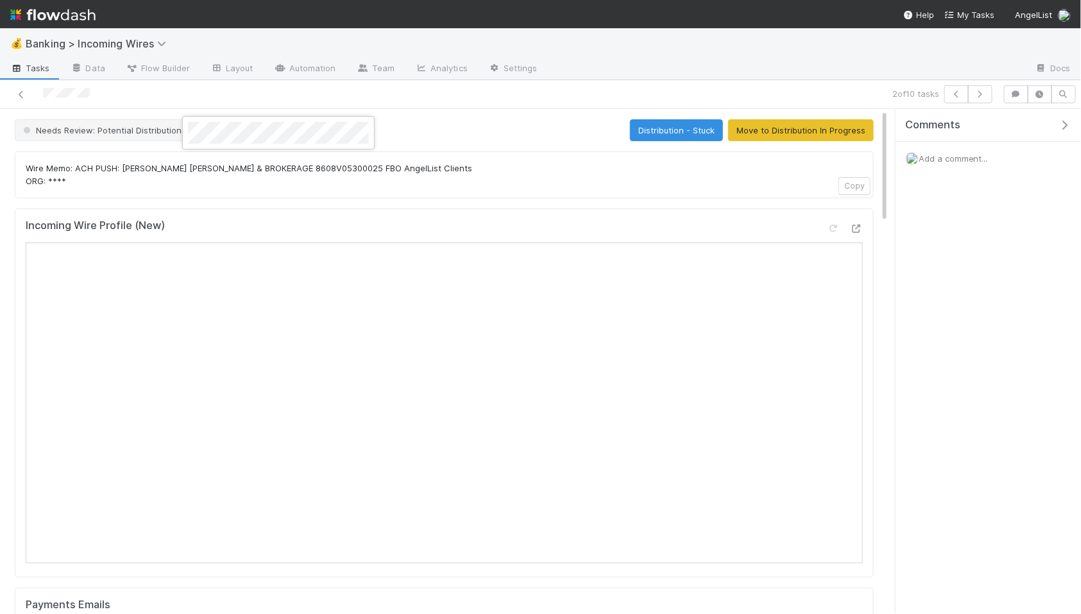
click at [116, 119] on div at bounding box center [540, 307] width 1081 height 614
click at [117, 123] on button "Needs Review: Potential Distribution" at bounding box center [102, 130] width 175 height 22
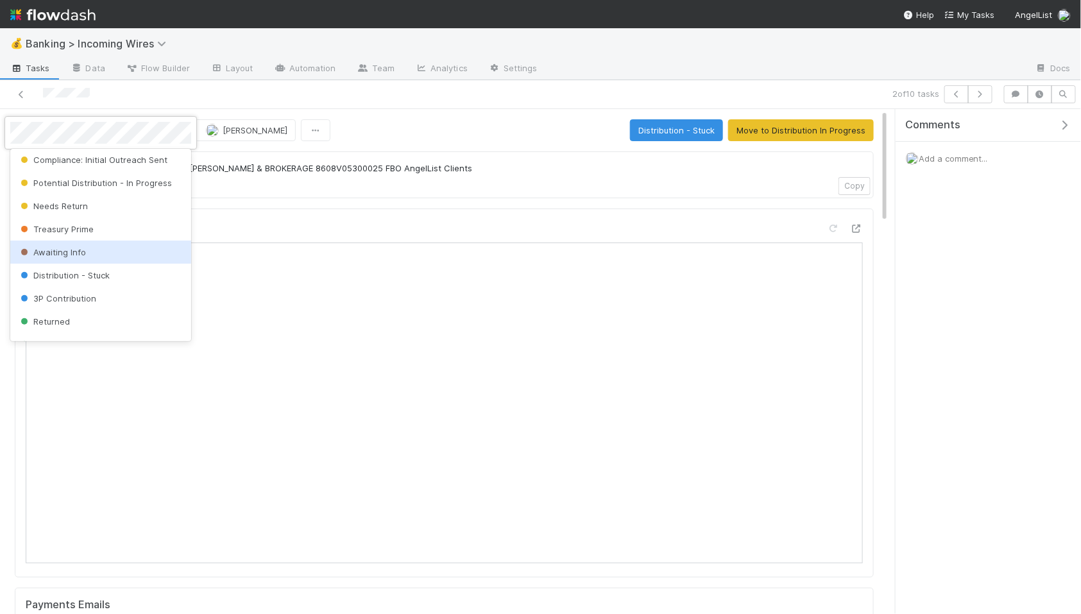
scroll to position [30, 0]
click at [87, 251] on div "Awaiting Info" at bounding box center [100, 248] width 181 height 23
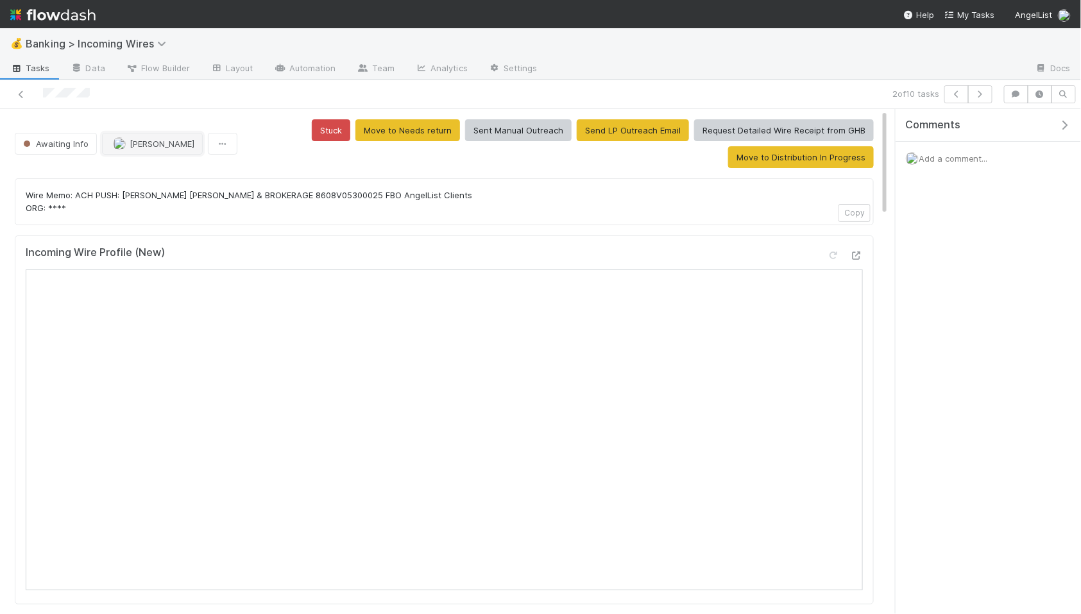
click at [155, 143] on span "[PERSON_NAME]" at bounding box center [162, 144] width 65 height 10
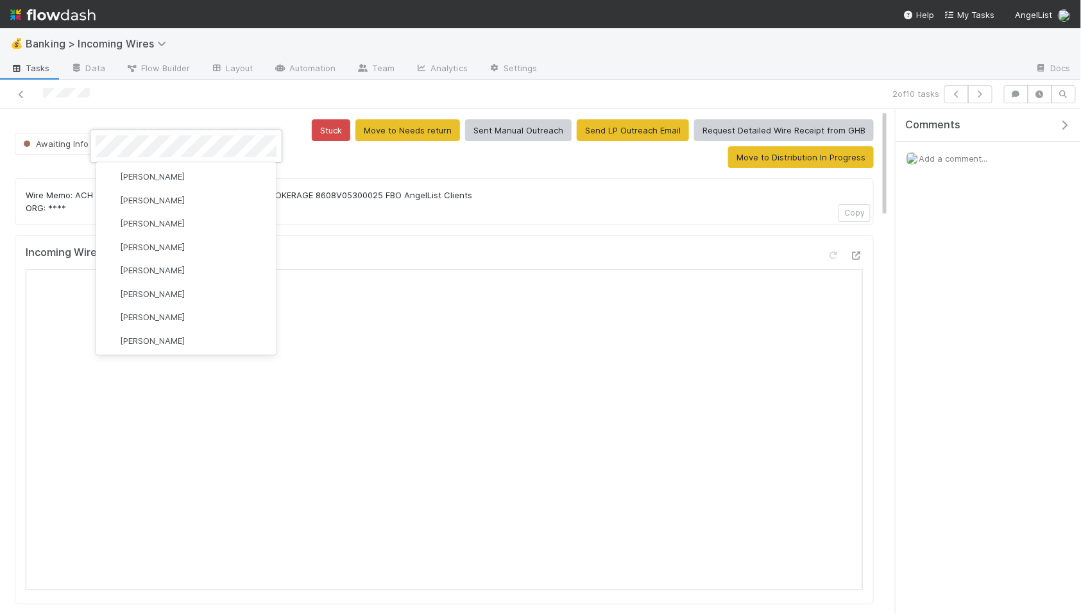
scroll to position [0, 0]
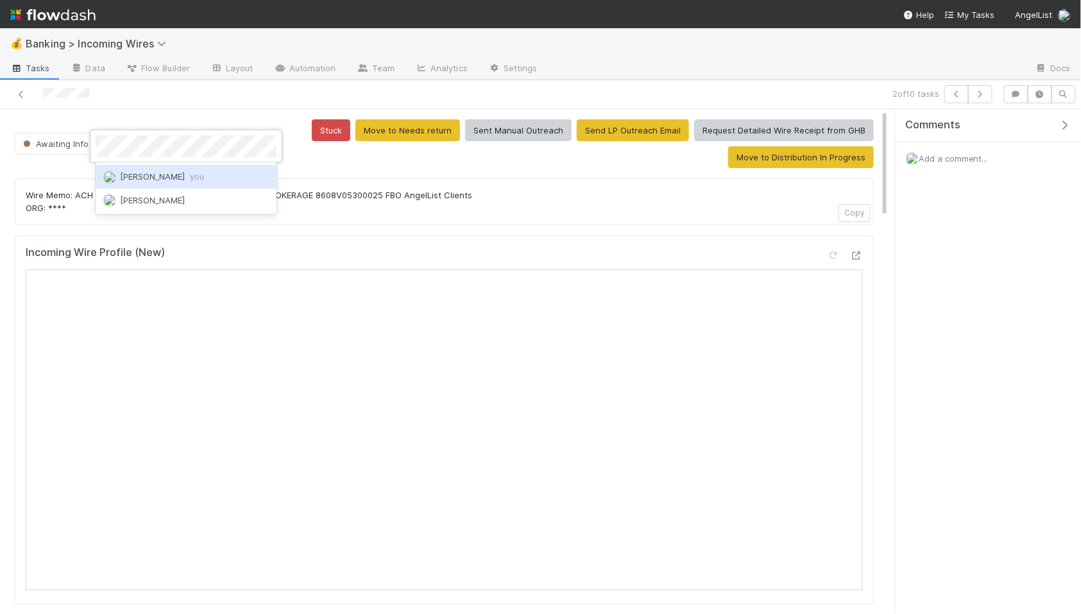
click at [178, 176] on span "Nate Eisenstein you" at bounding box center [162, 176] width 84 height 10
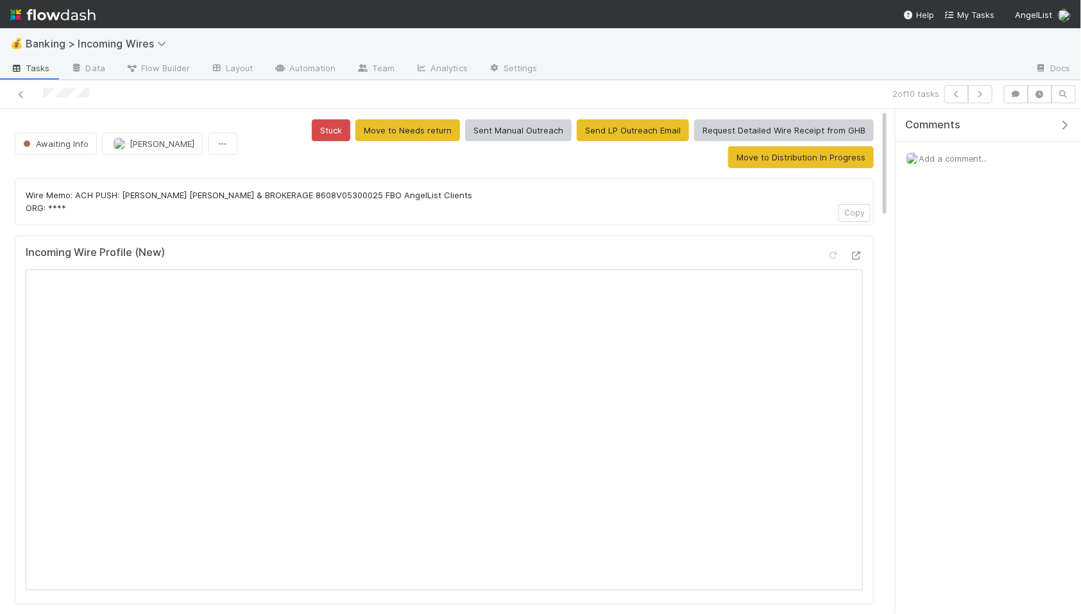
click at [957, 155] on span "Add a comment..." at bounding box center [953, 158] width 69 height 10
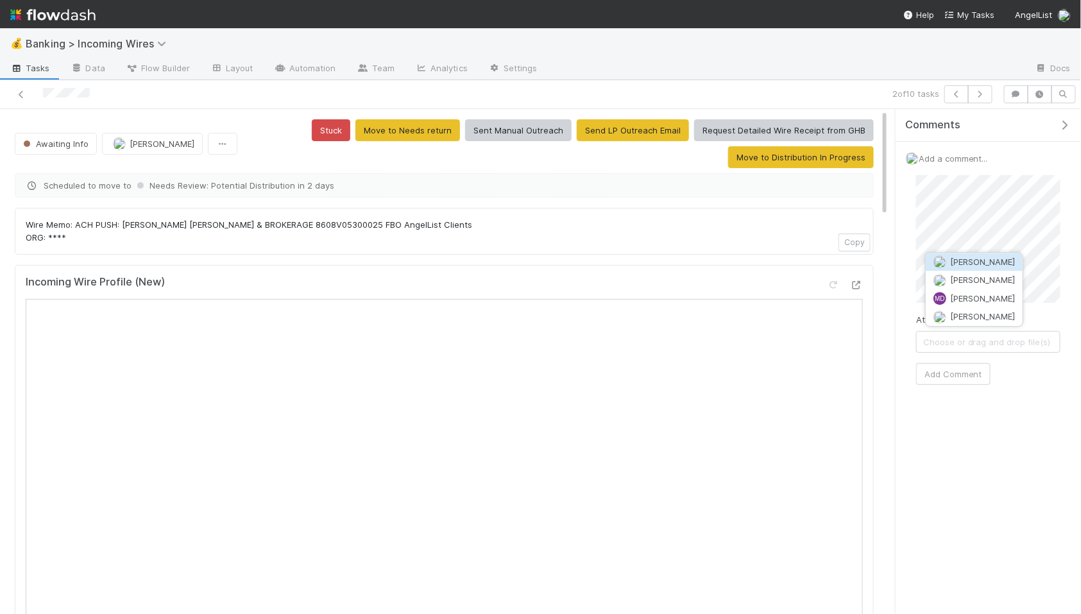
click at [979, 316] on span "[PERSON_NAME]" at bounding box center [982, 317] width 65 height 10
click at [977, 372] on button "Add Comment" at bounding box center [953, 374] width 74 height 22
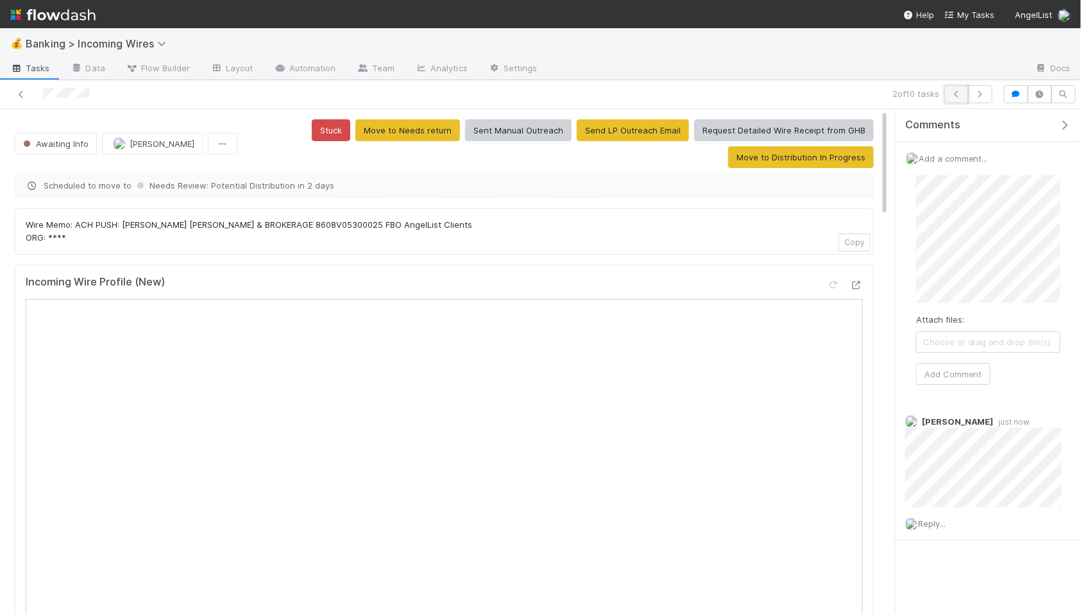
click at [950, 94] on icon "button" at bounding box center [956, 94] width 13 height 8
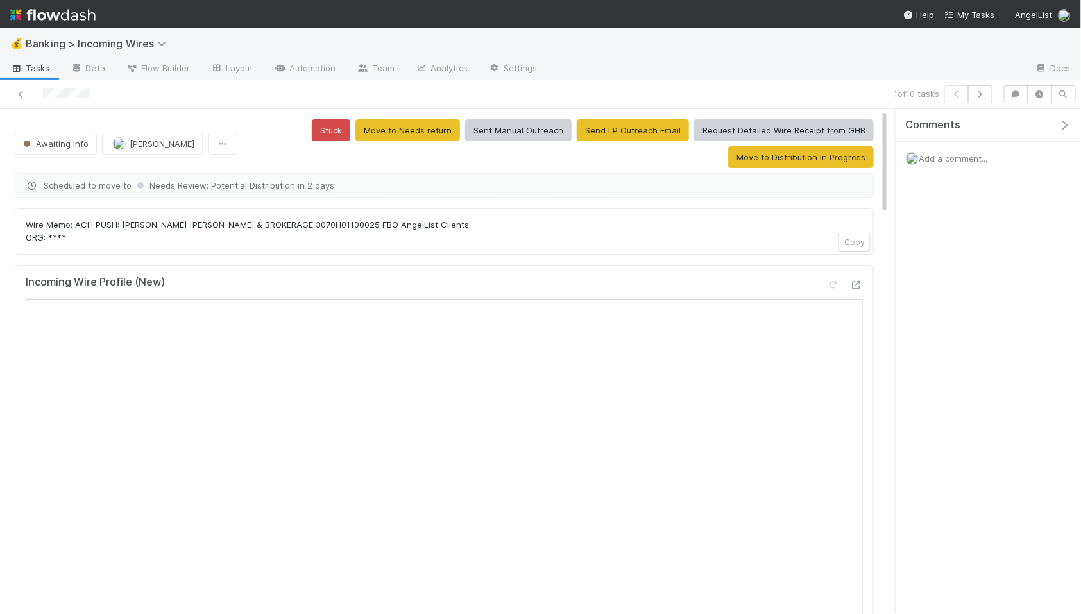
click at [937, 158] on span "Add a comment..." at bounding box center [953, 158] width 69 height 10
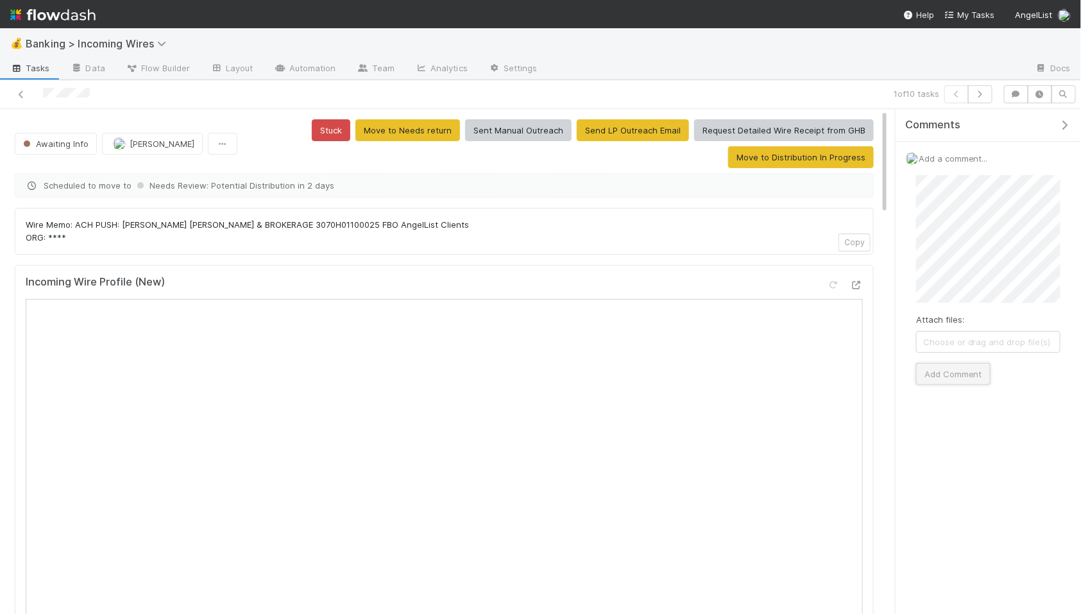
click at [952, 381] on button "Add Comment" at bounding box center [953, 374] width 74 height 22
click at [980, 93] on icon "button" at bounding box center [980, 94] width 13 height 8
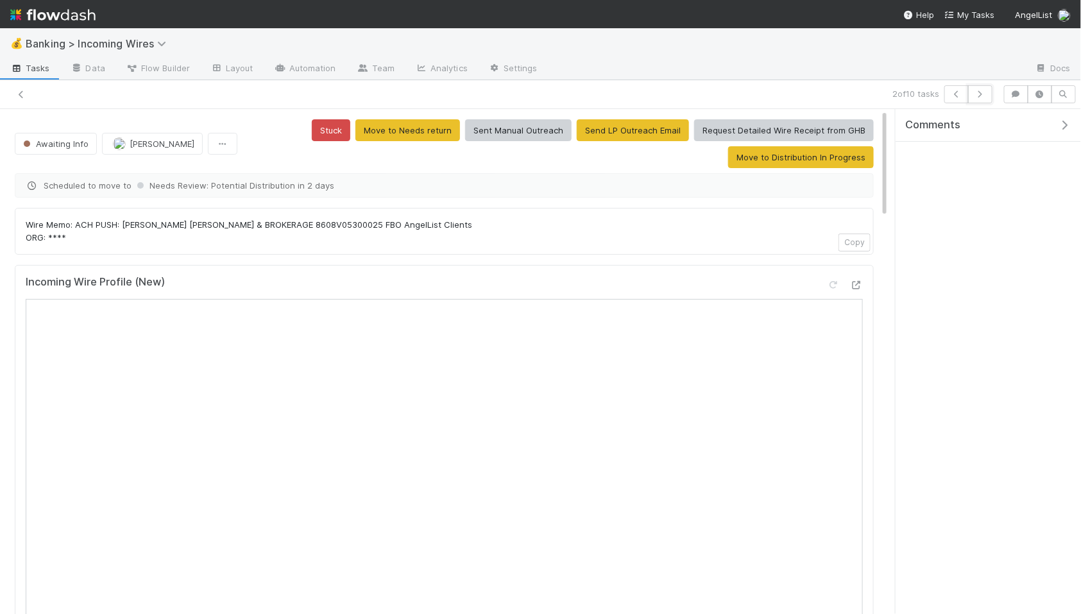
click at [980, 93] on icon "button" at bounding box center [980, 94] width 13 height 8
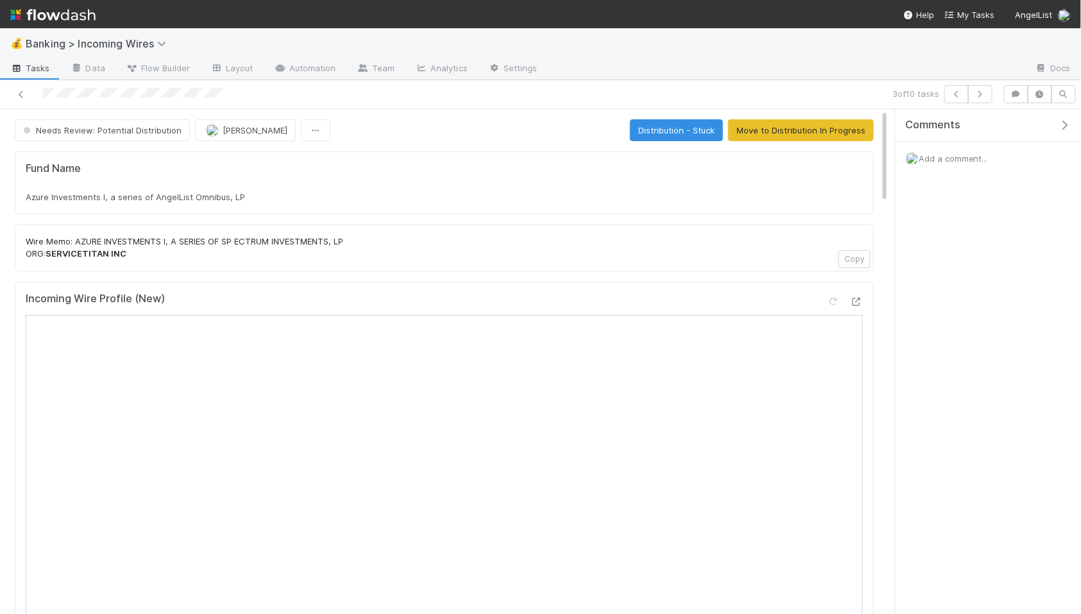
click at [197, 192] on span "Azure Investments I, a series of AngelList Omnibus, LP" at bounding box center [135, 197] width 219 height 10
copy div "Azure Investments I, a series of AngelList Omnibus, LP"
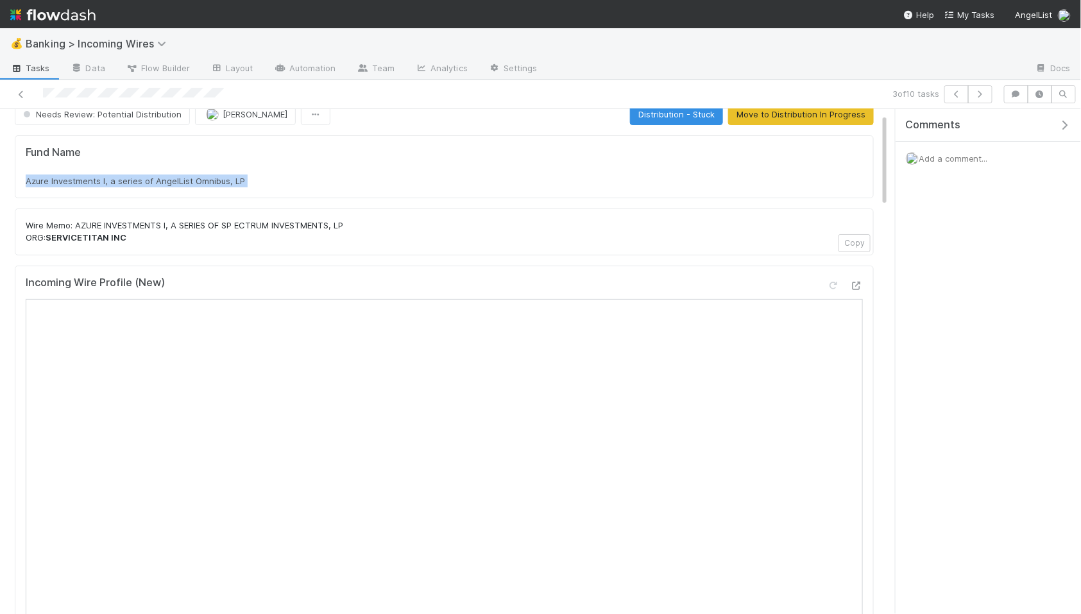
scroll to position [33, 0]
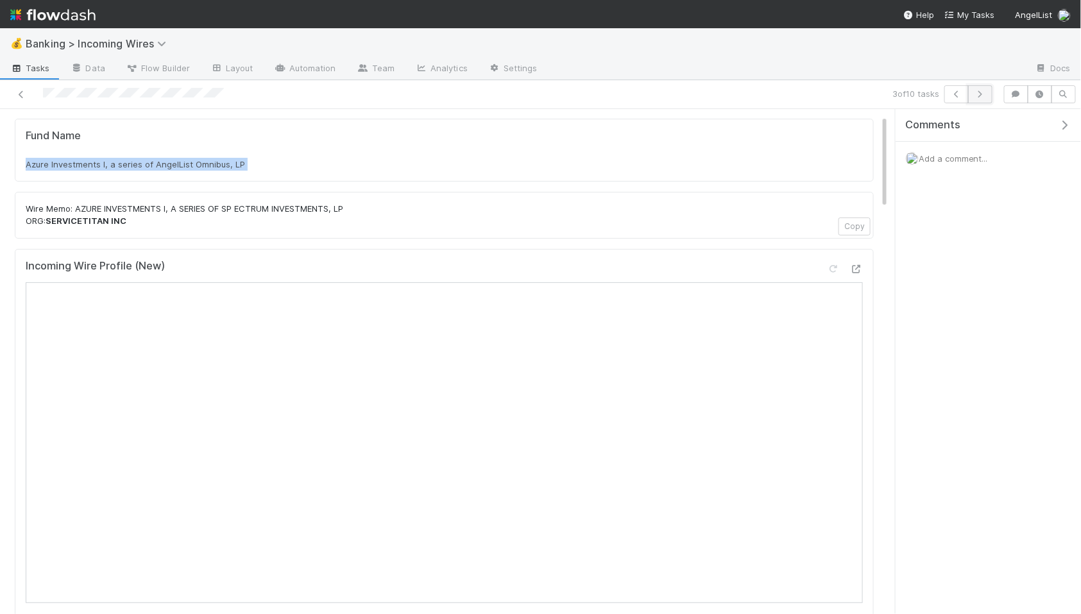
click at [983, 96] on icon "button" at bounding box center [980, 94] width 13 height 8
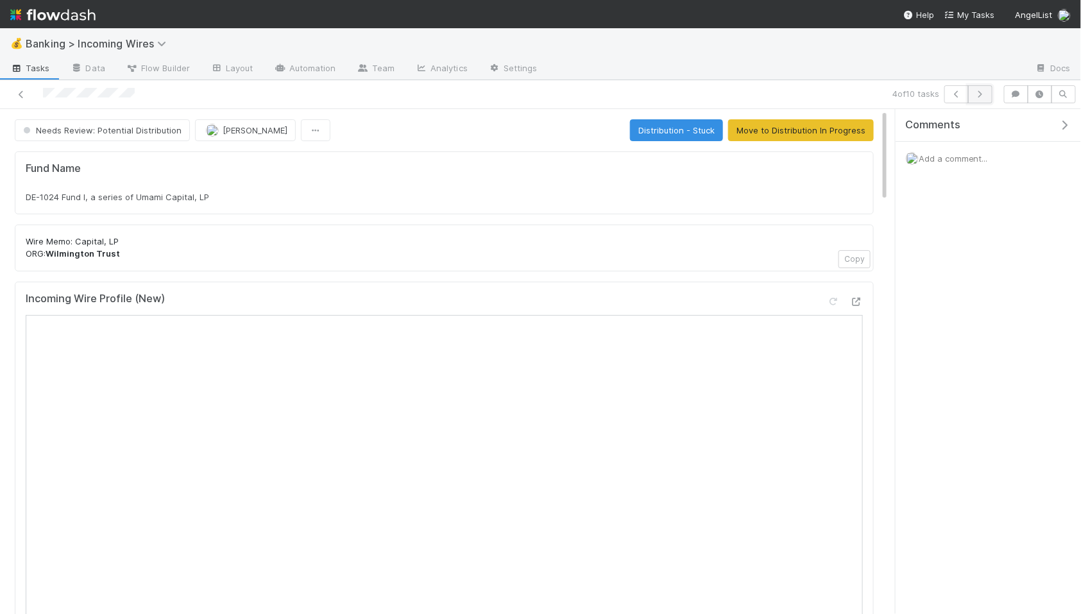
click at [979, 96] on icon "button" at bounding box center [980, 94] width 13 height 8
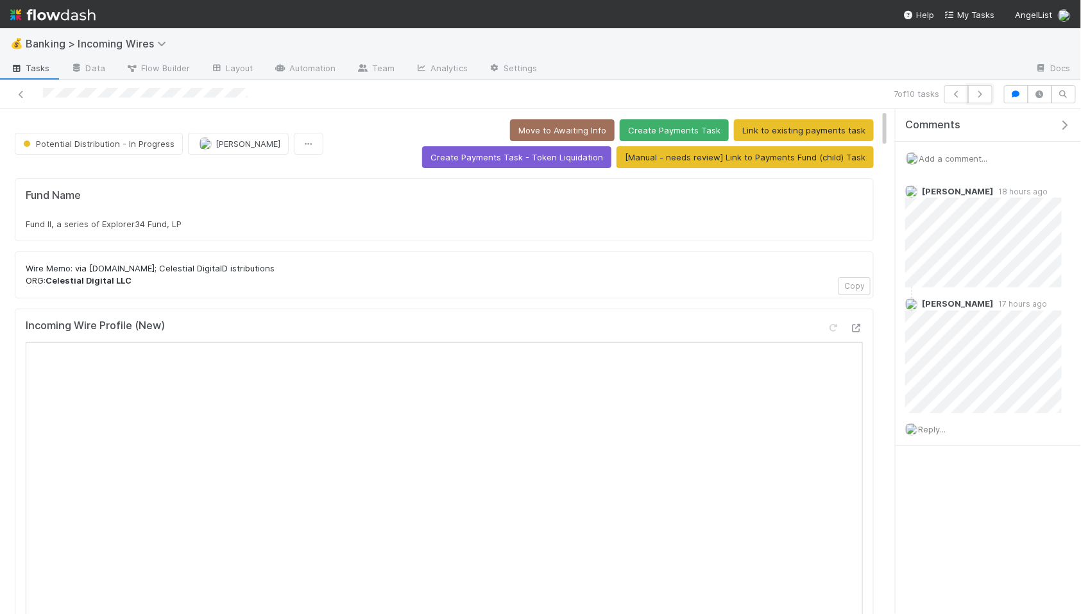
click at [979, 96] on icon "button" at bounding box center [980, 94] width 13 height 8
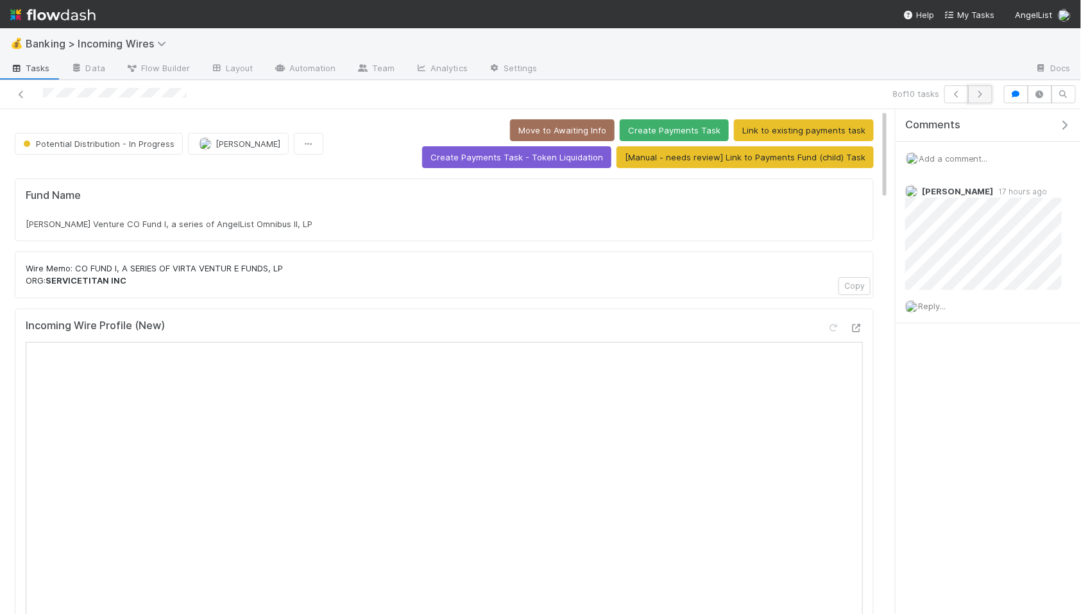
click at [978, 92] on icon "button" at bounding box center [980, 94] width 13 height 8
click at [955, 92] on icon "button" at bounding box center [956, 94] width 13 height 8
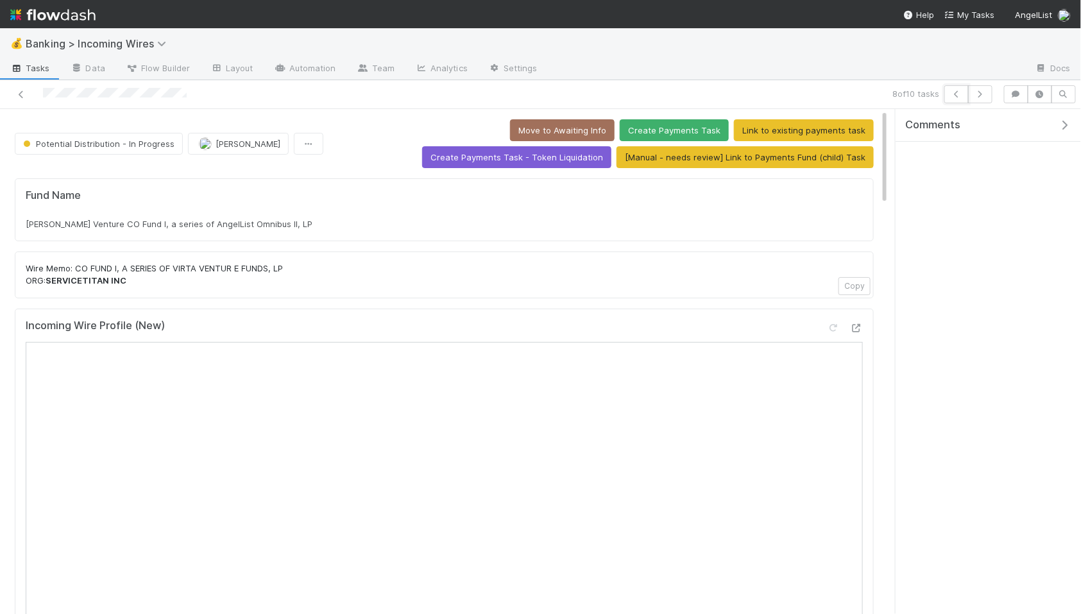
click at [955, 92] on icon "button" at bounding box center [956, 94] width 13 height 8
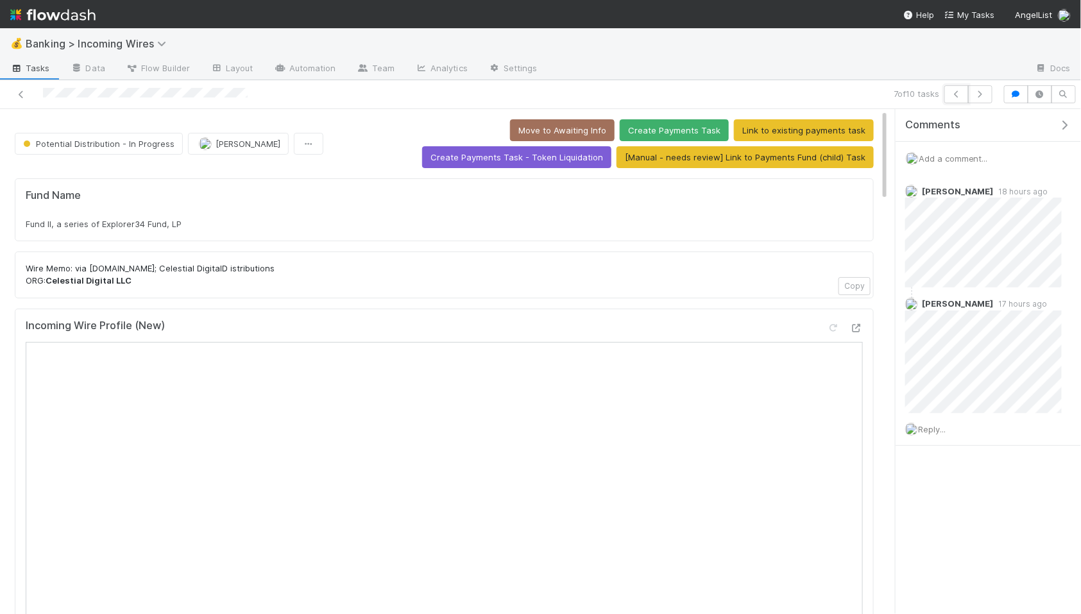
click at [955, 92] on icon "button" at bounding box center [956, 94] width 13 height 8
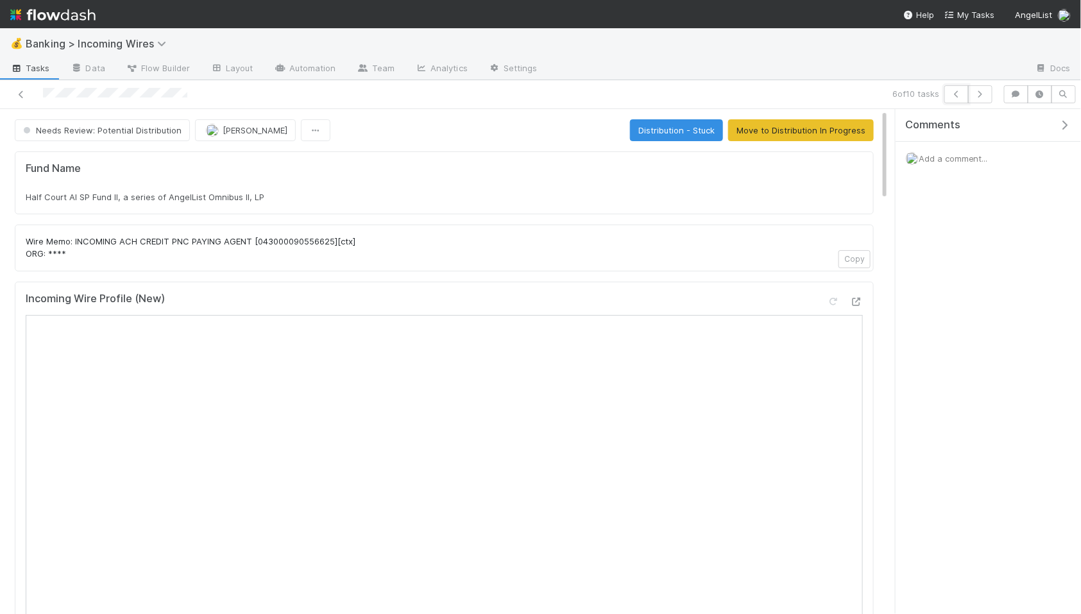
click at [955, 92] on icon "button" at bounding box center [956, 94] width 13 height 8
click at [952, 158] on span "Add a comment..." at bounding box center [953, 158] width 69 height 10
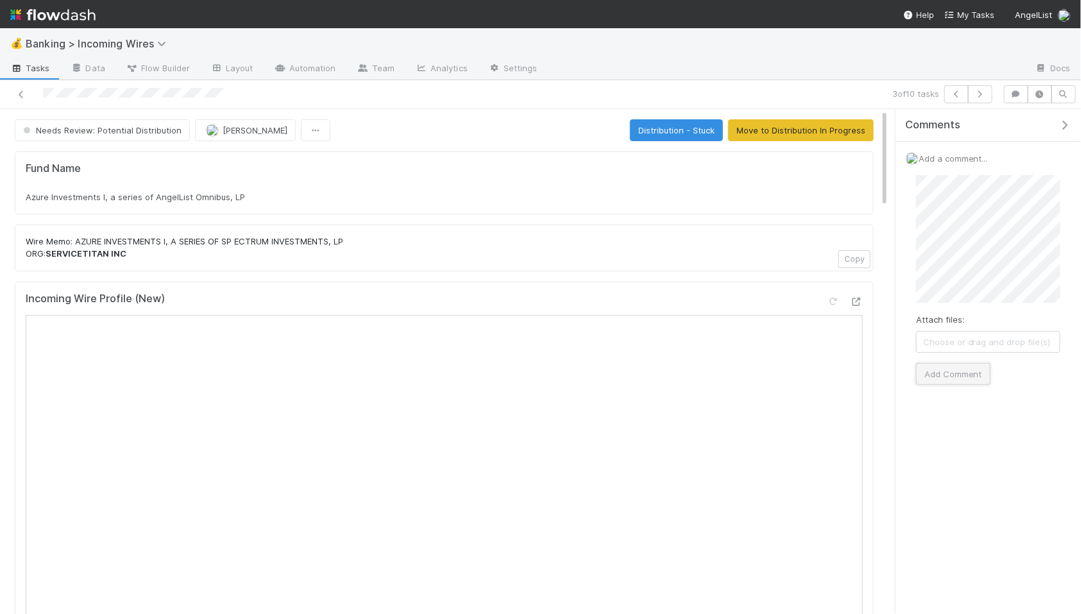
click at [933, 382] on button "Add Comment" at bounding box center [953, 374] width 74 height 22
click at [241, 130] on span "[PERSON_NAME]" at bounding box center [255, 130] width 65 height 10
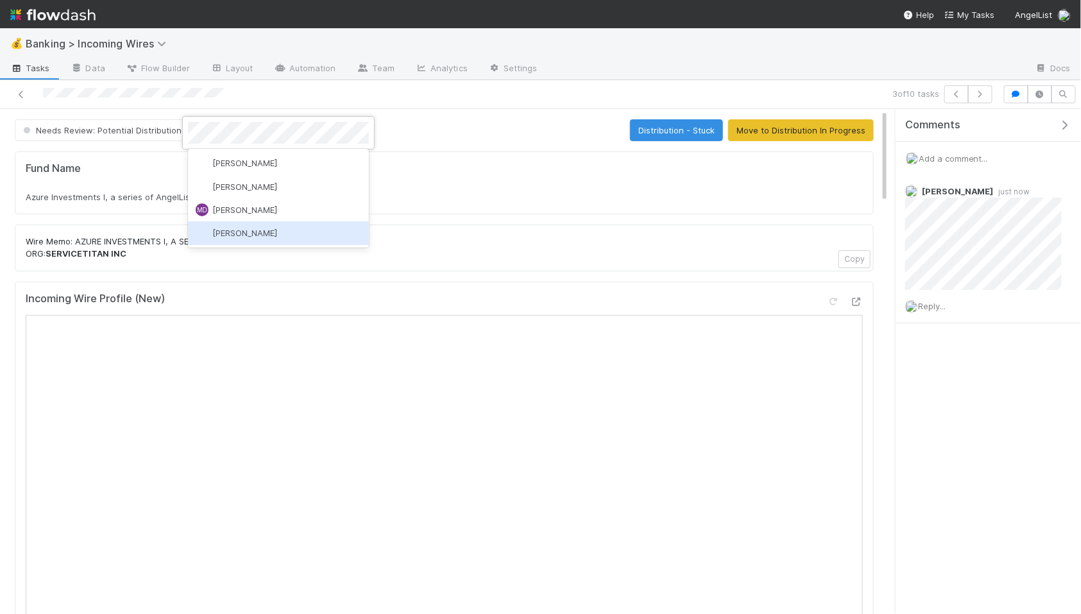
click at [267, 224] on div "[PERSON_NAME]" at bounding box center [278, 232] width 181 height 23
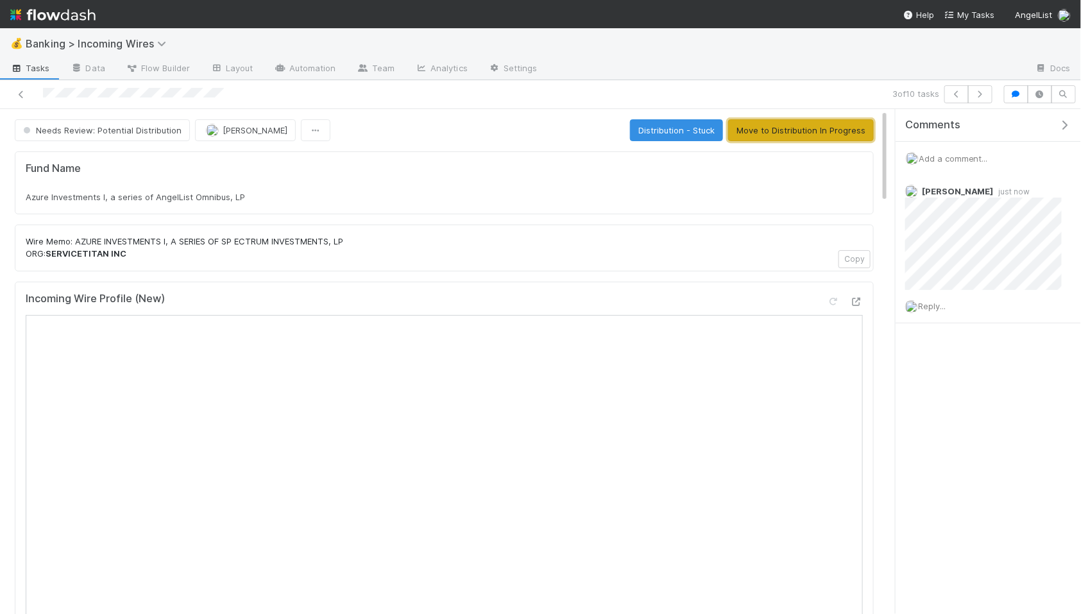
click at [767, 127] on button "Move to Distribution In Progress" at bounding box center [801, 130] width 146 height 22
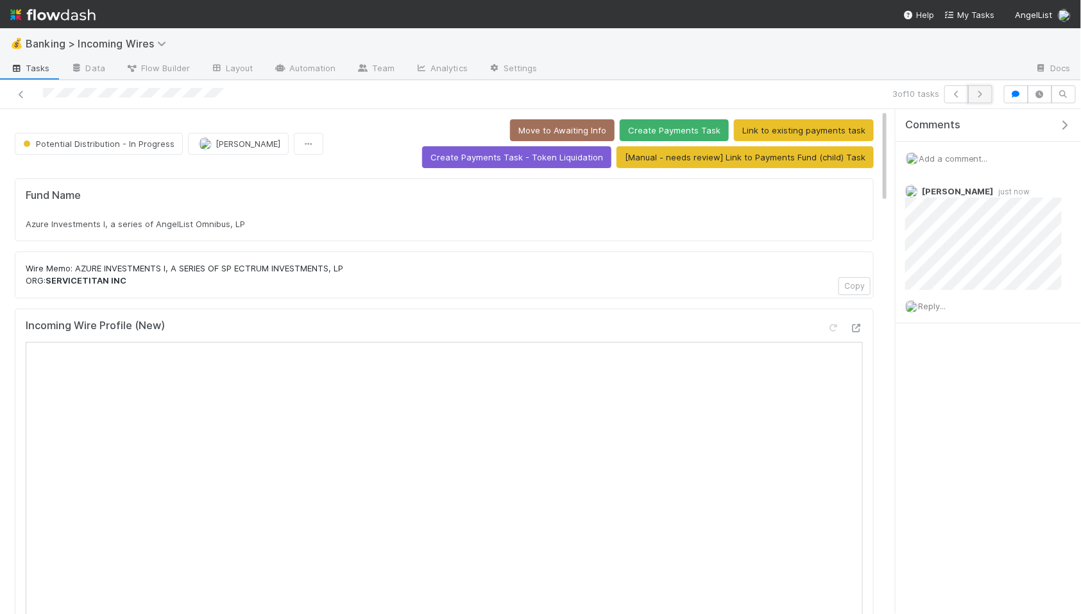
click at [975, 87] on button "button" at bounding box center [980, 94] width 24 height 18
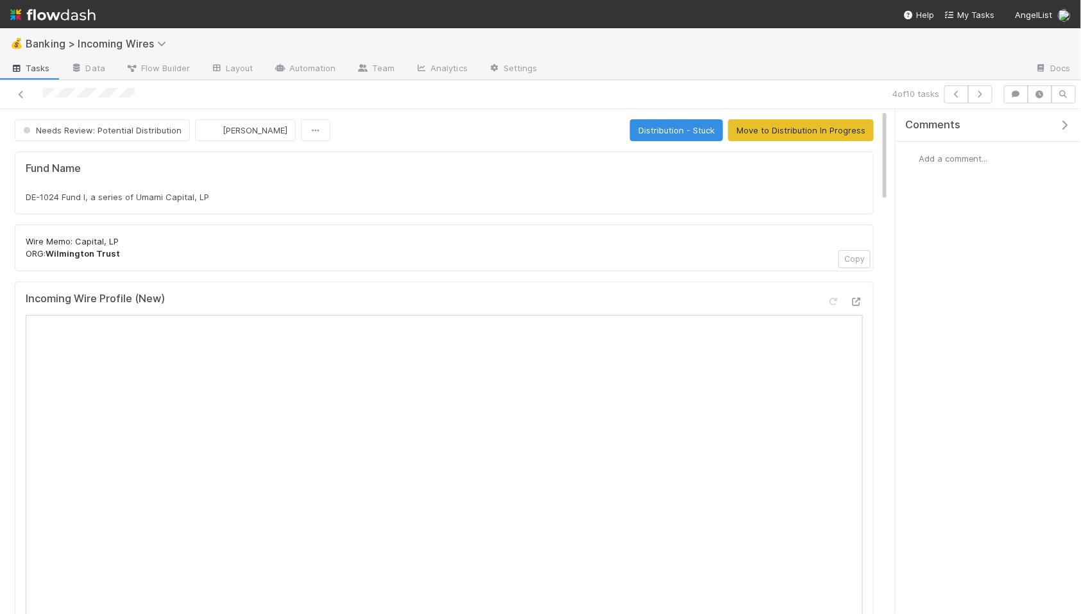
click at [257, 196] on div "DE-1024 Fund I, a series of Umami Capital, LP" at bounding box center [444, 197] width 837 height 13
copy div "DE-1024 Fund I, a series of Umami Capital, LP"
click at [253, 133] on span "[PERSON_NAME]" at bounding box center [255, 130] width 65 height 10
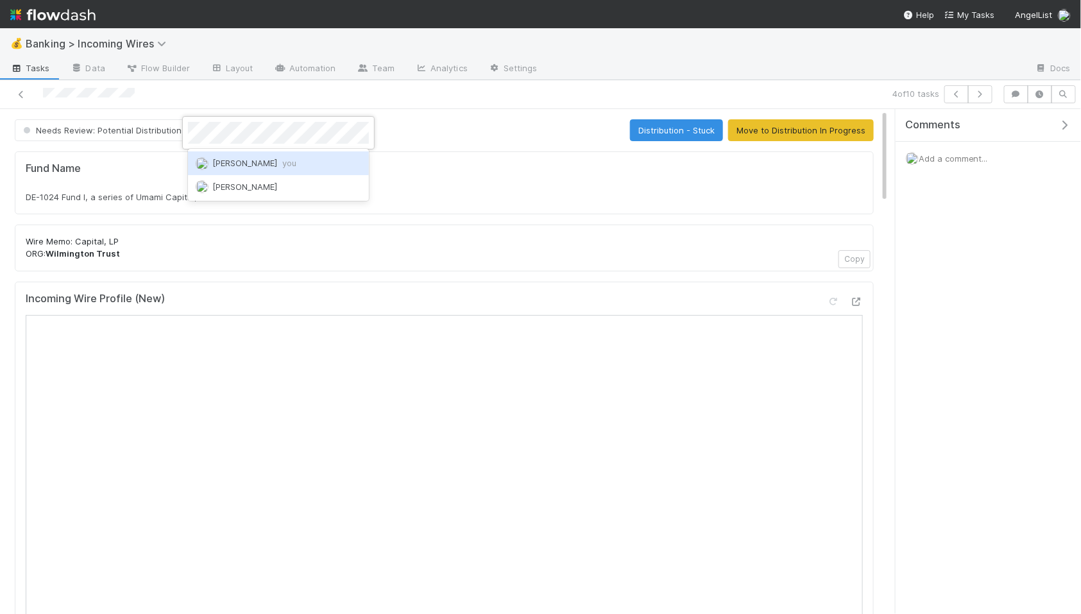
click at [270, 161] on span "Nate Eisenstein you" at bounding box center [254, 163] width 84 height 10
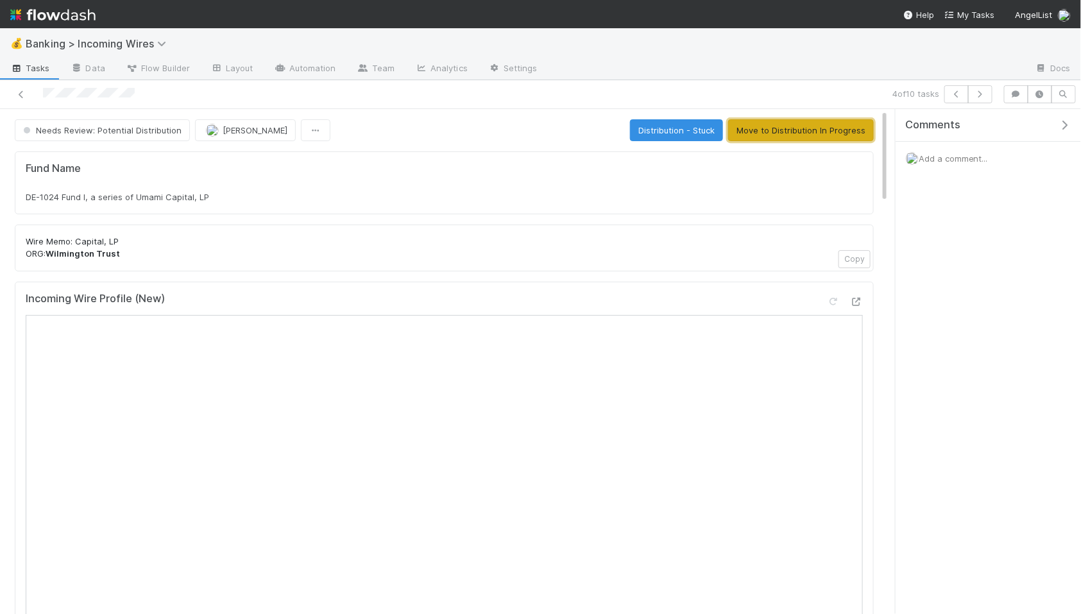
drag, startPoint x: 787, startPoint y: 125, endPoint x: 749, endPoint y: 149, distance: 44.7
click at [787, 125] on button "Move to Distribution In Progress" at bounding box center [801, 130] width 146 height 22
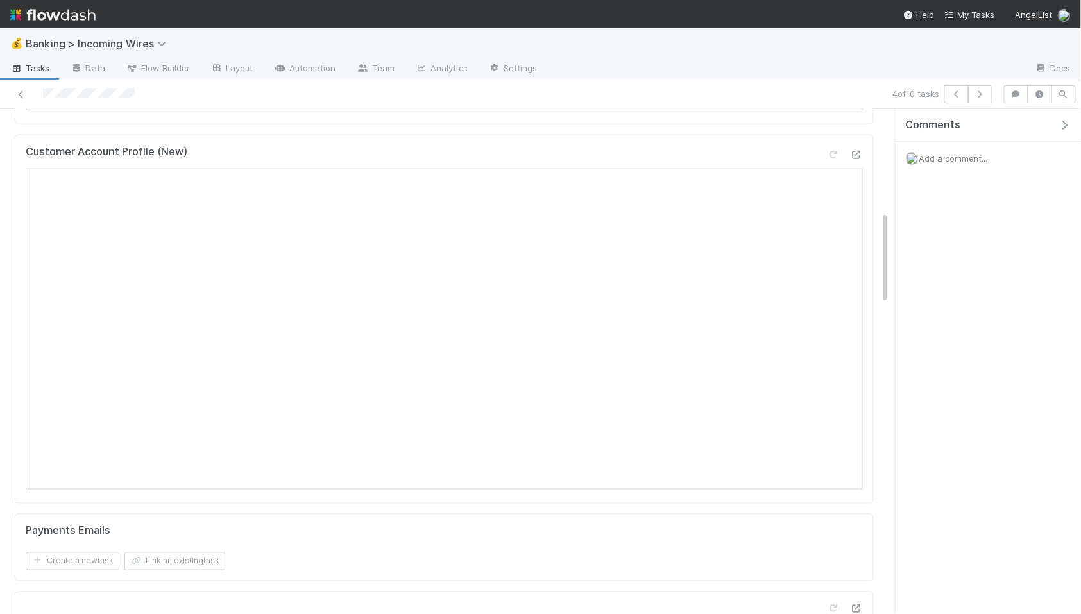
scroll to position [710, 0]
click at [218, 403] on button "Link an existing task" at bounding box center [174, 404] width 101 height 18
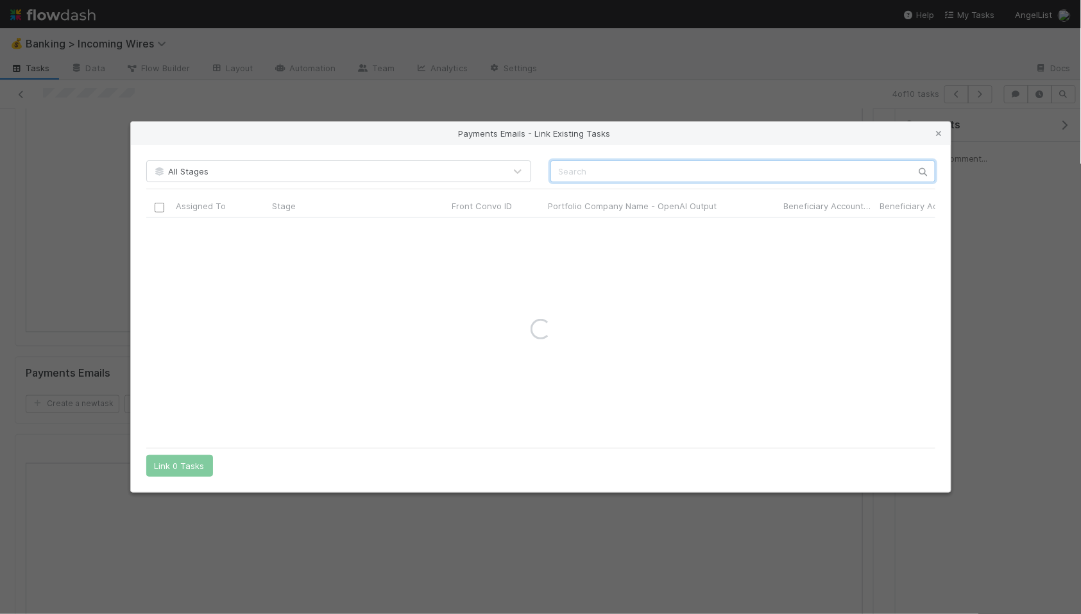
click at [638, 171] on input "text" at bounding box center [743, 171] width 385 height 22
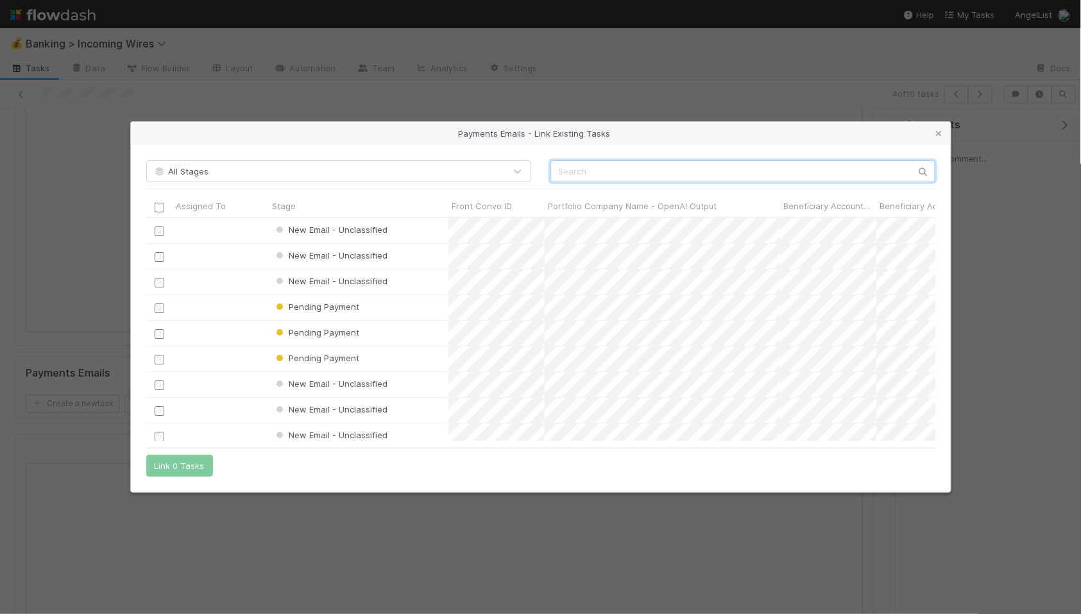
scroll to position [223, 789]
paste input "cnv_qo00etj"
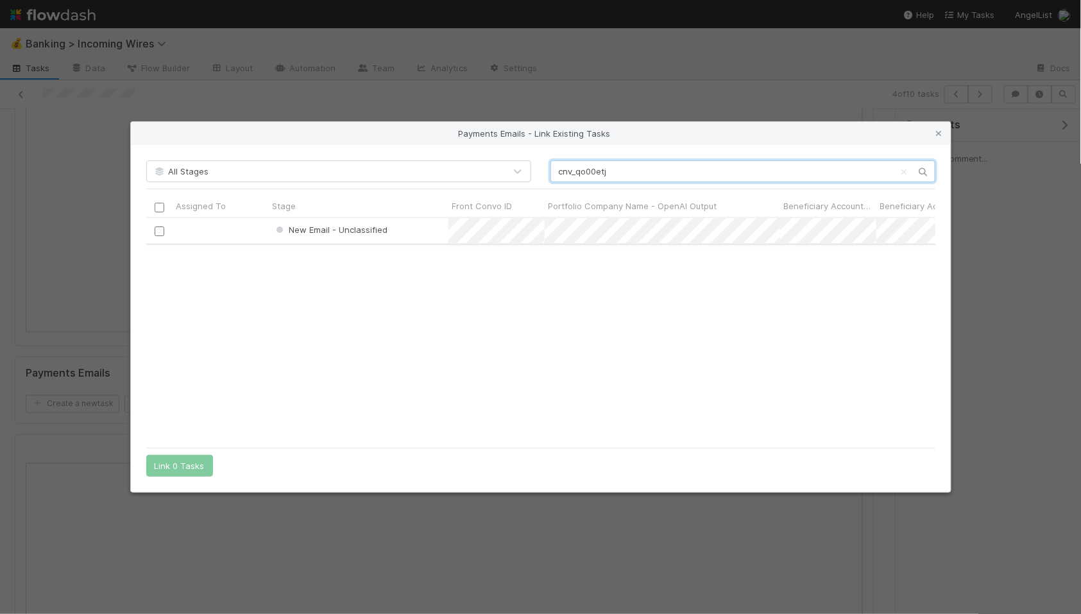
type input "cnv_qo00etj"
click at [158, 230] on input "checkbox" at bounding box center [159, 232] width 10 height 10
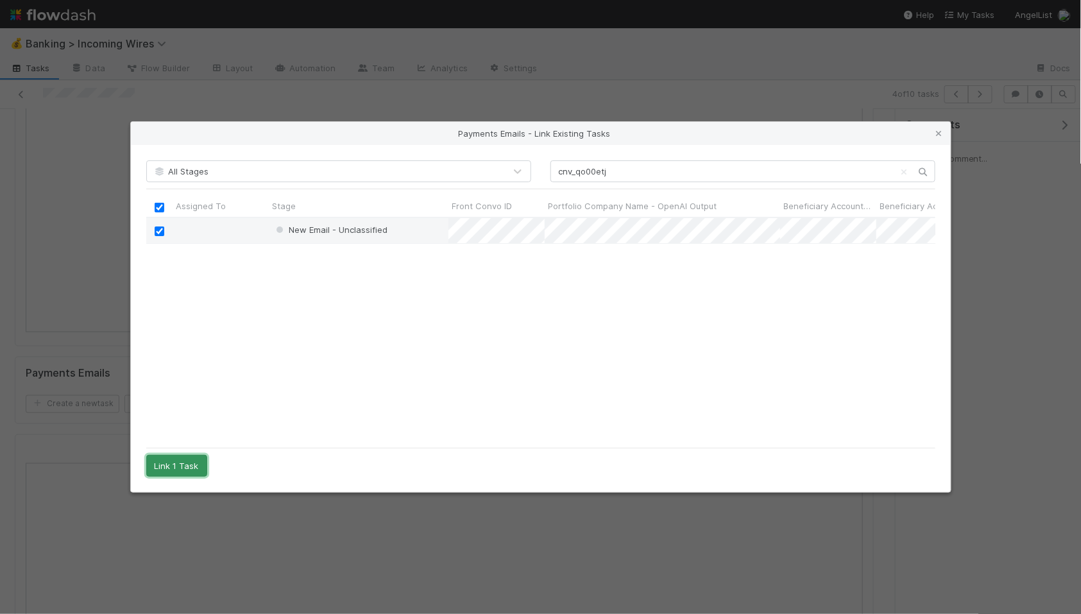
click at [187, 463] on button "Link 1 Task" at bounding box center [176, 466] width 61 height 22
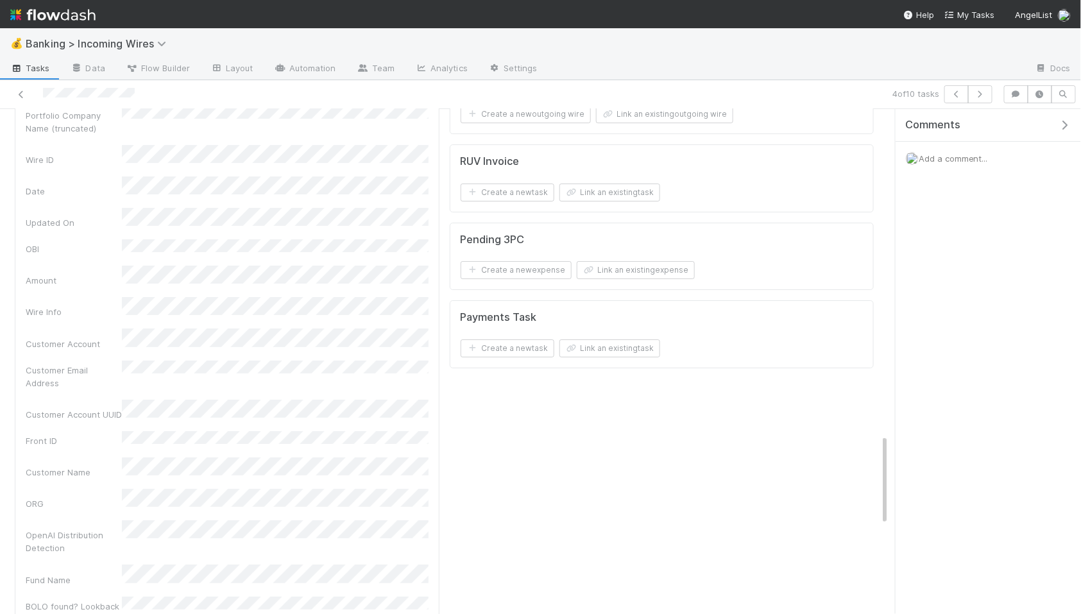
scroll to position [1805, 0]
click at [624, 358] on button "Link an existing task" at bounding box center [610, 349] width 101 height 18
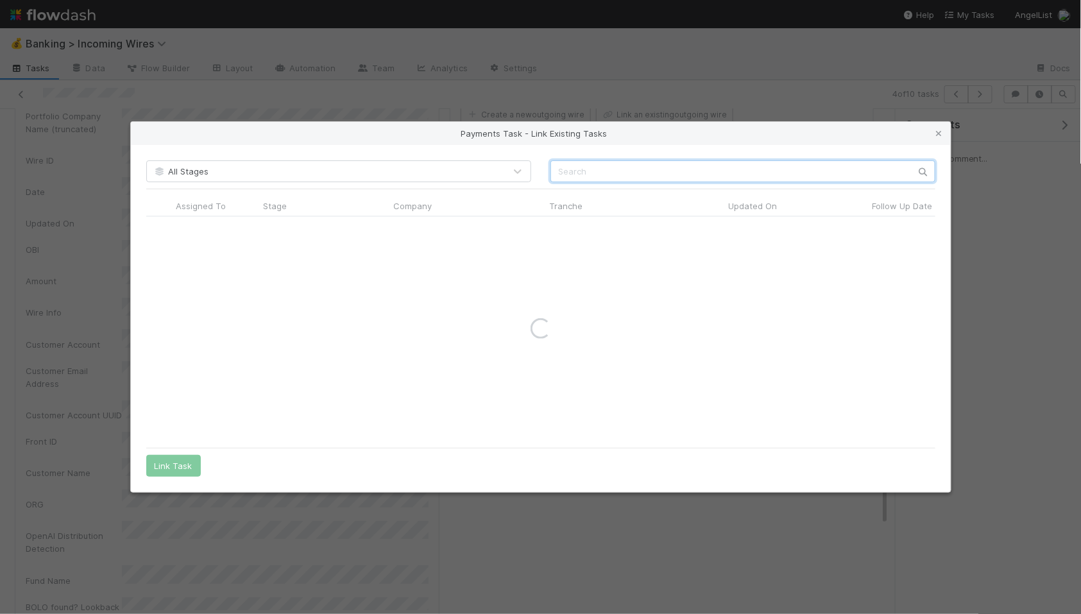
click at [624, 175] on input "text" at bounding box center [743, 171] width 385 height 22
type input "busbot"
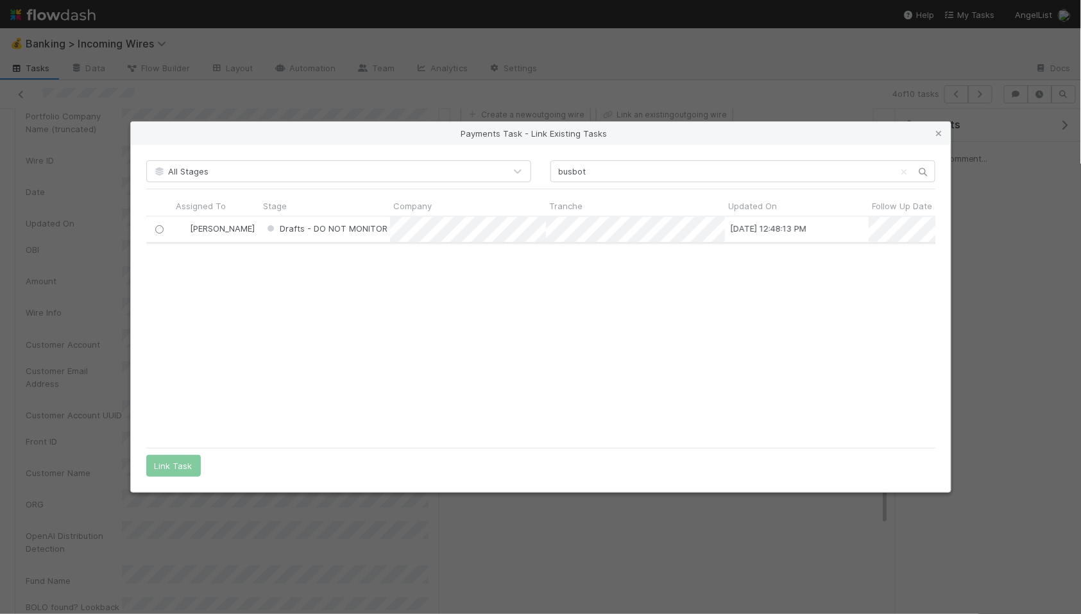
click at [160, 227] on input "radio" at bounding box center [159, 229] width 8 height 8
click at [180, 462] on button "Link Task" at bounding box center [173, 466] width 55 height 22
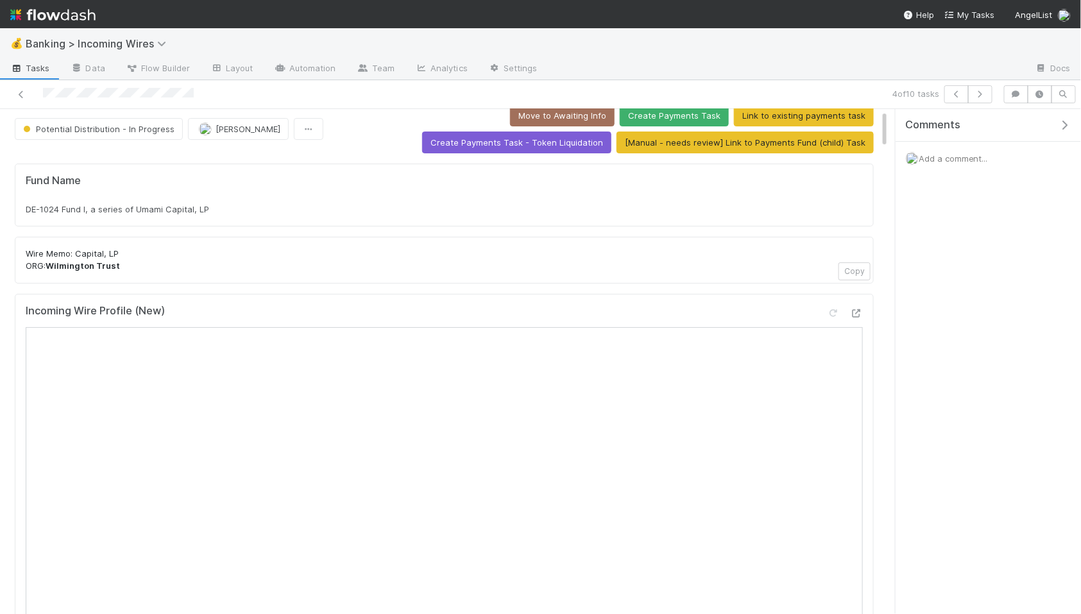
scroll to position [31, 0]
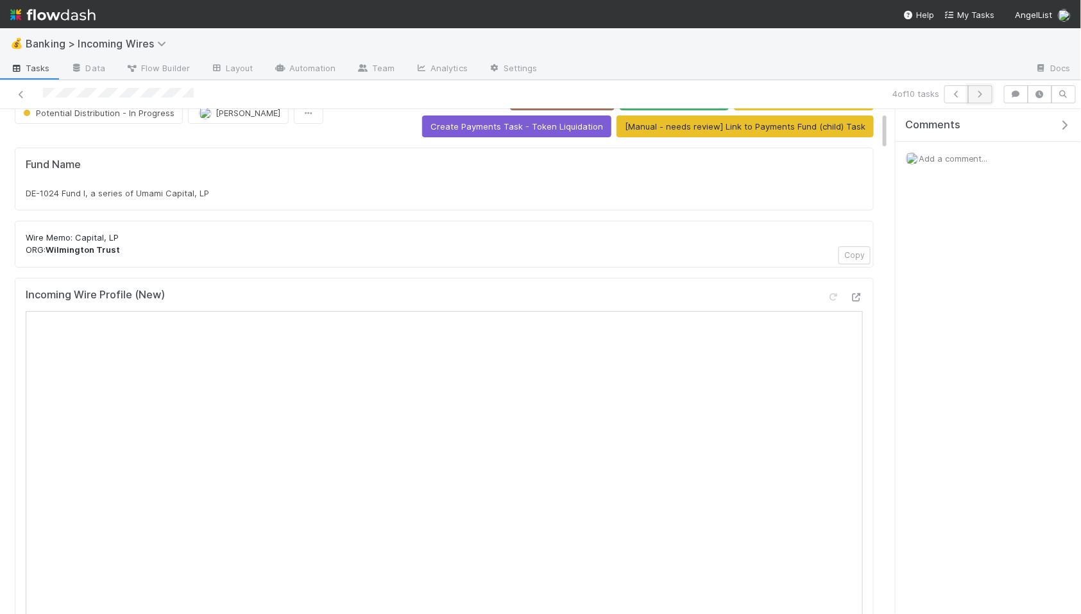
click at [975, 101] on button "button" at bounding box center [980, 94] width 24 height 18
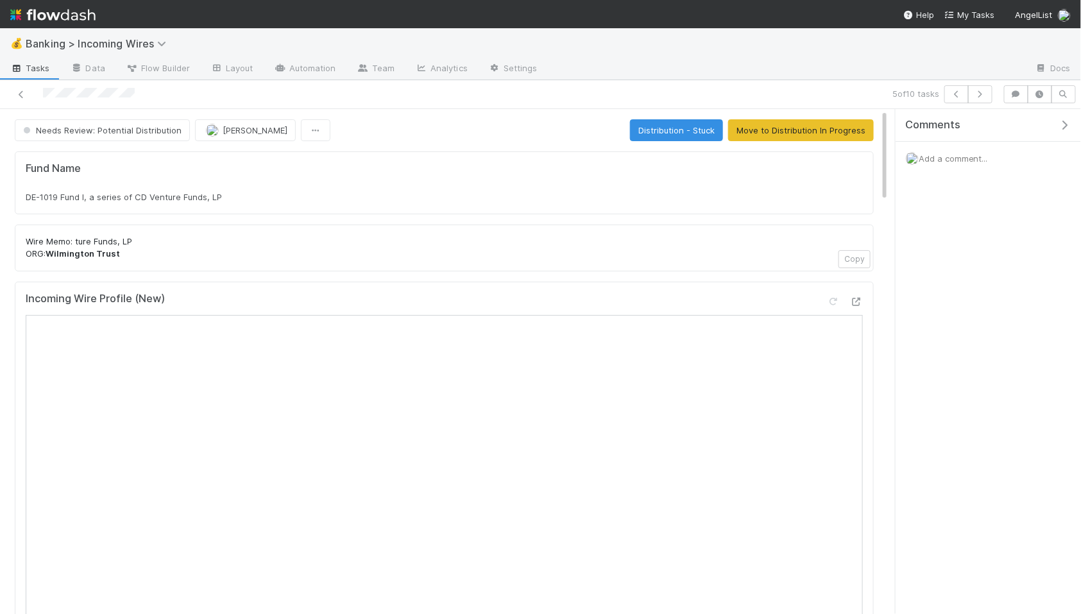
click at [244, 198] on div "DE-1019 Fund I, a series of CD Venture Funds, LP" at bounding box center [444, 197] width 837 height 13
copy div "DE-1019 Fund I, a series of CD Venture Funds, LP"
drag, startPoint x: 774, startPoint y: 130, endPoint x: 947, endPoint y: 228, distance: 199.1
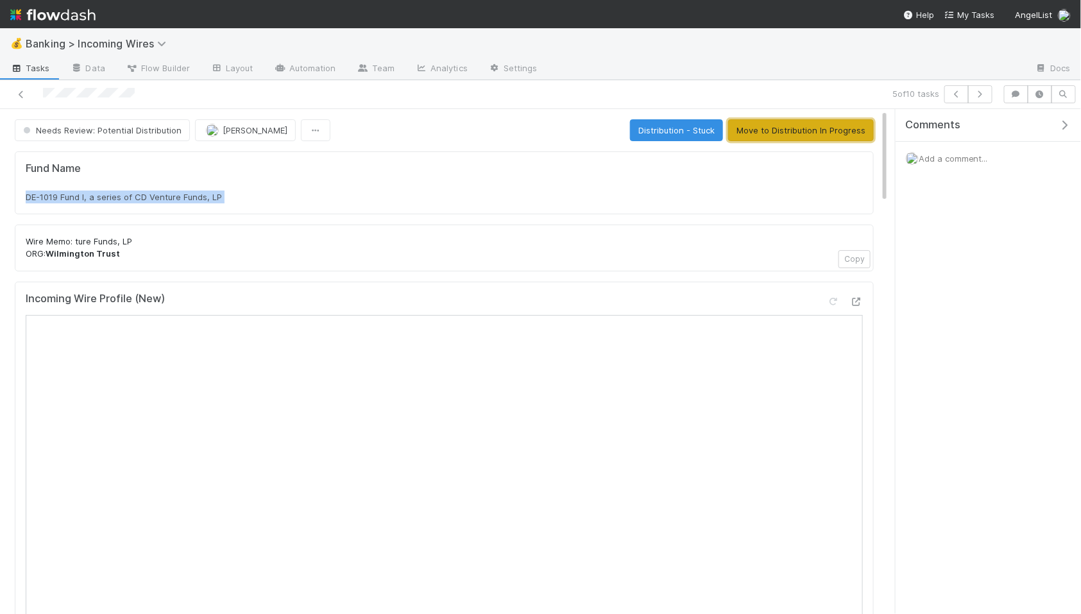
click at [774, 130] on button "Move to Distribution In Progress" at bounding box center [801, 130] width 146 height 22
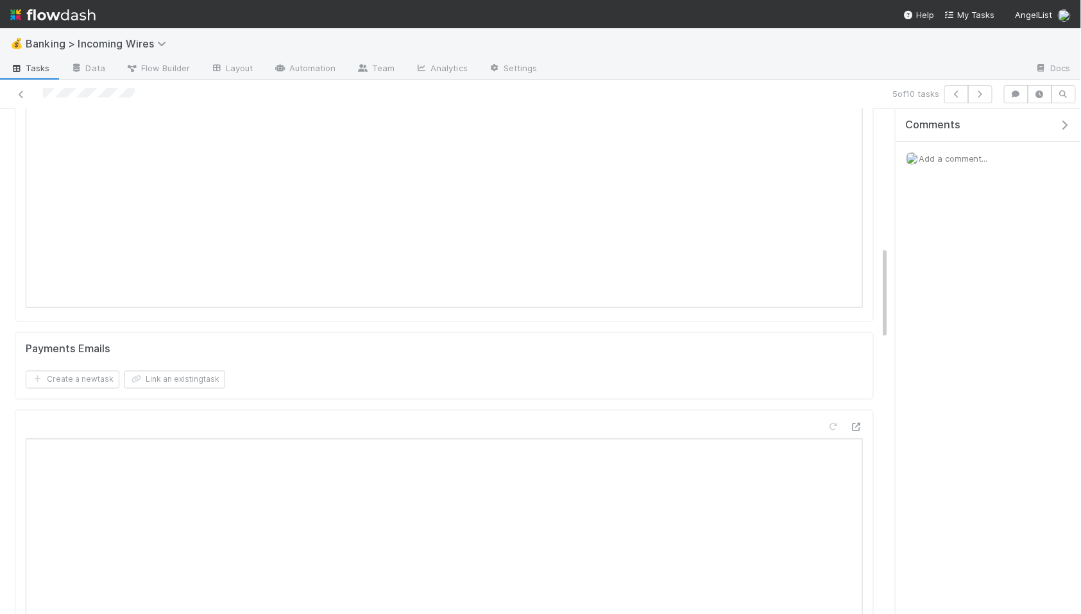
scroll to position [749, 0]
click at [202, 359] on button "Link an existing task" at bounding box center [174, 364] width 101 height 18
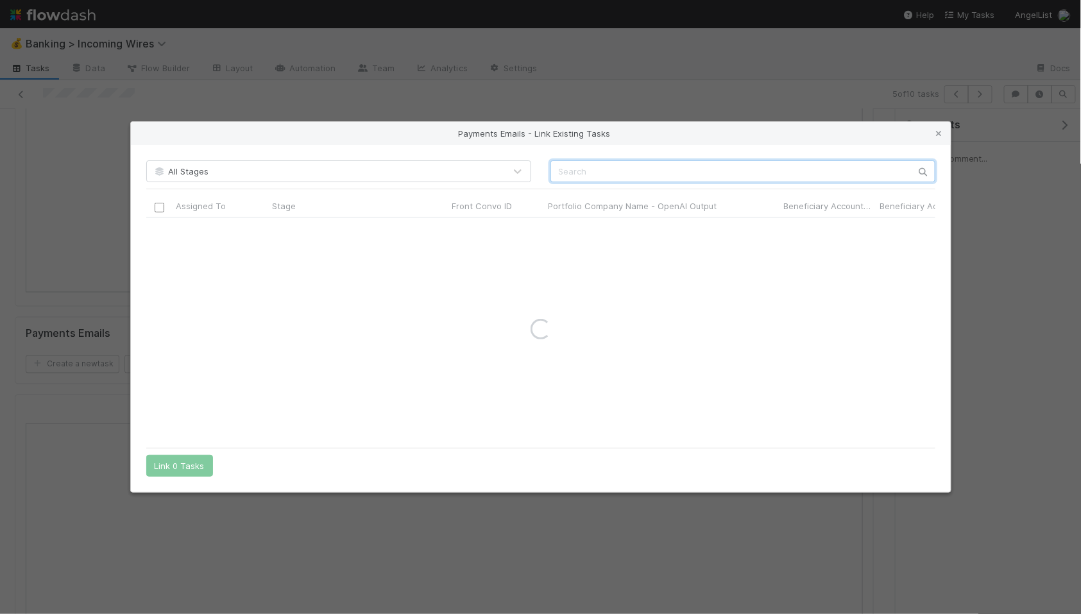
click at [610, 173] on input "text" at bounding box center [743, 171] width 385 height 22
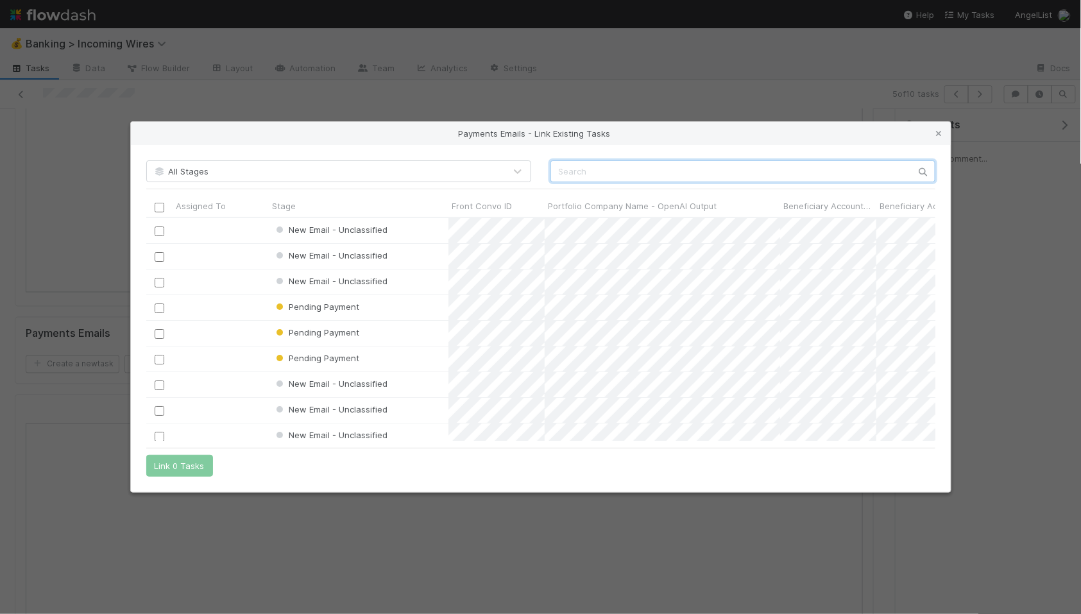
scroll to position [223, 789]
paste input "cnv_qo00etj"
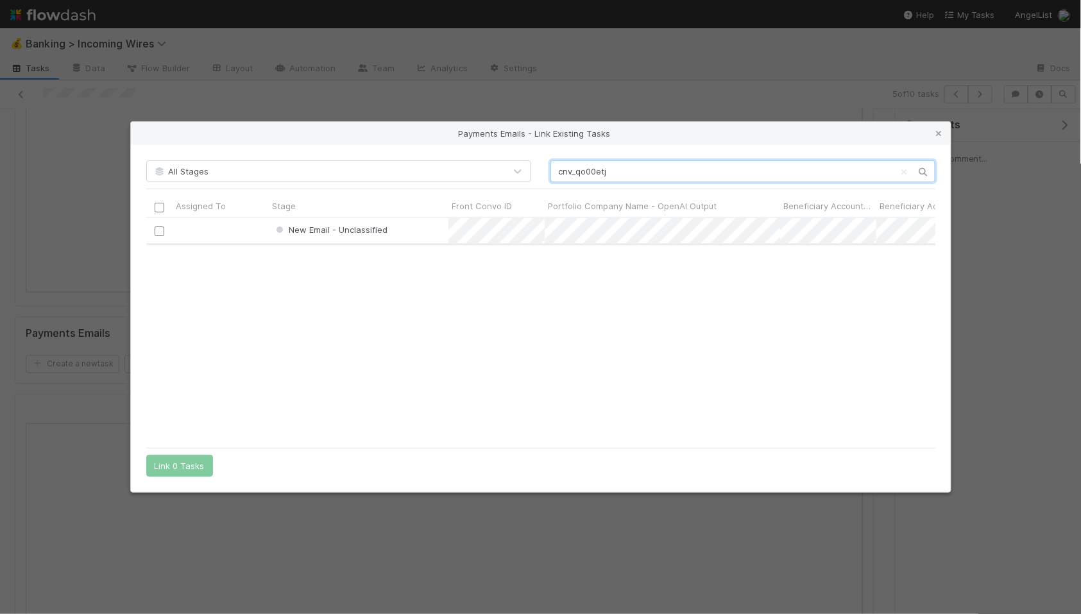
type input "cnv_qo00etj"
click at [162, 228] on input "checkbox" at bounding box center [159, 232] width 10 height 10
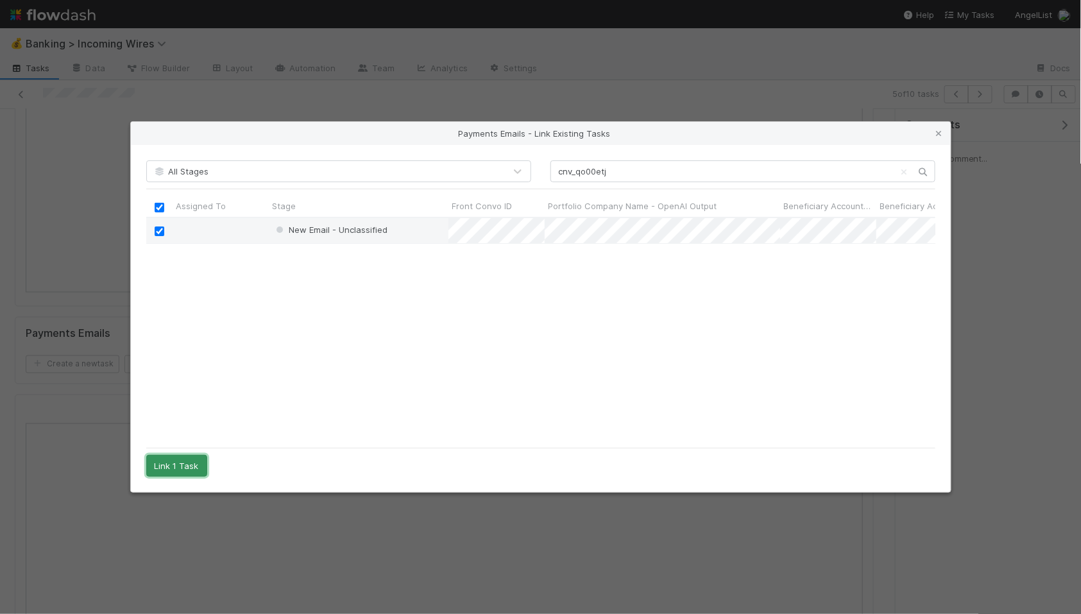
click at [175, 465] on button "Link 1 Task" at bounding box center [176, 466] width 61 height 22
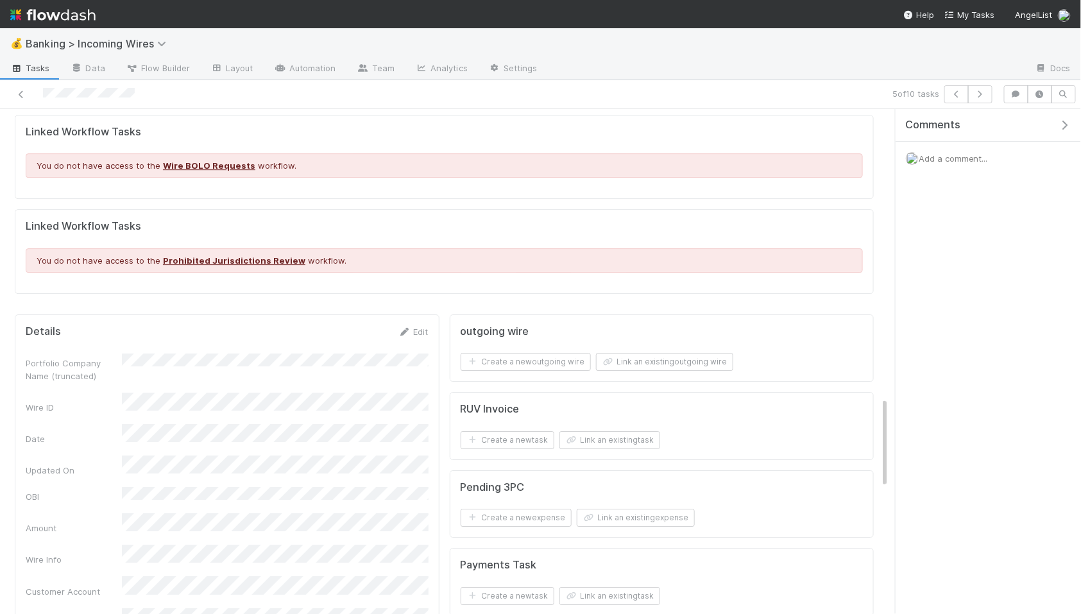
scroll to position [1822, 0]
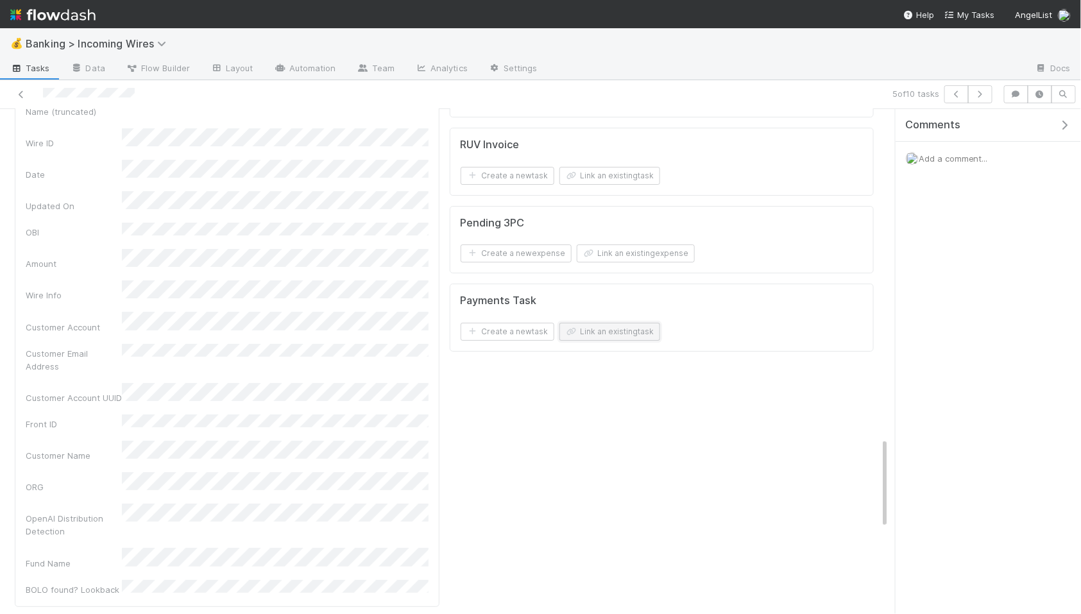
click at [622, 339] on button "Link an existing task" at bounding box center [610, 332] width 101 height 18
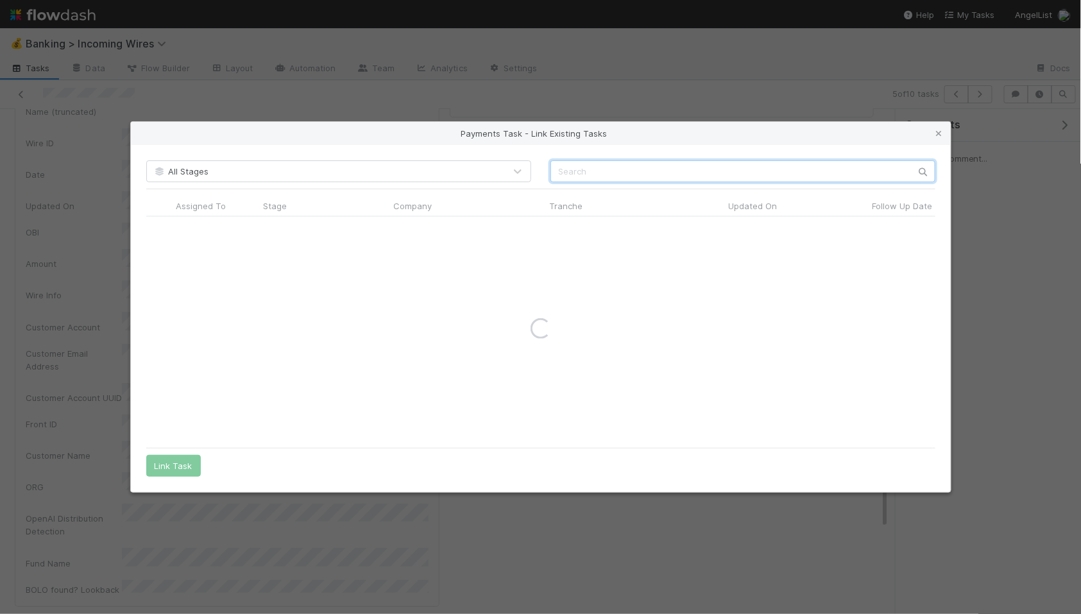
click at [660, 173] on input "text" at bounding box center [743, 171] width 385 height 22
type input "busbot"
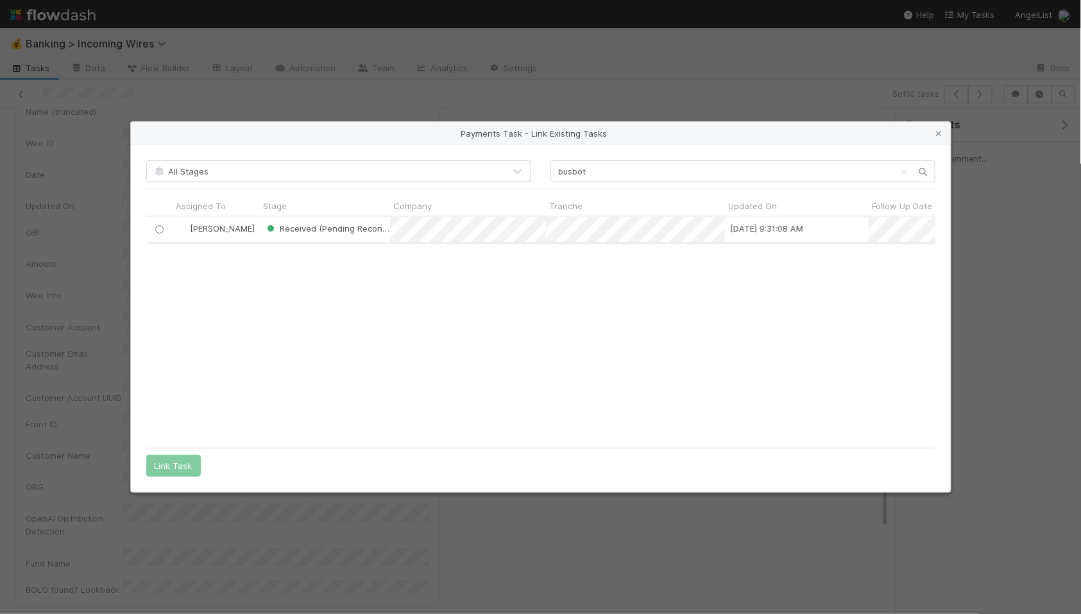
click at [156, 229] on input "radio" at bounding box center [159, 229] width 8 height 8
drag, startPoint x: 177, startPoint y: 463, endPoint x: 191, endPoint y: 454, distance: 15.8
click at [177, 463] on button "Link Task" at bounding box center [173, 466] width 55 height 22
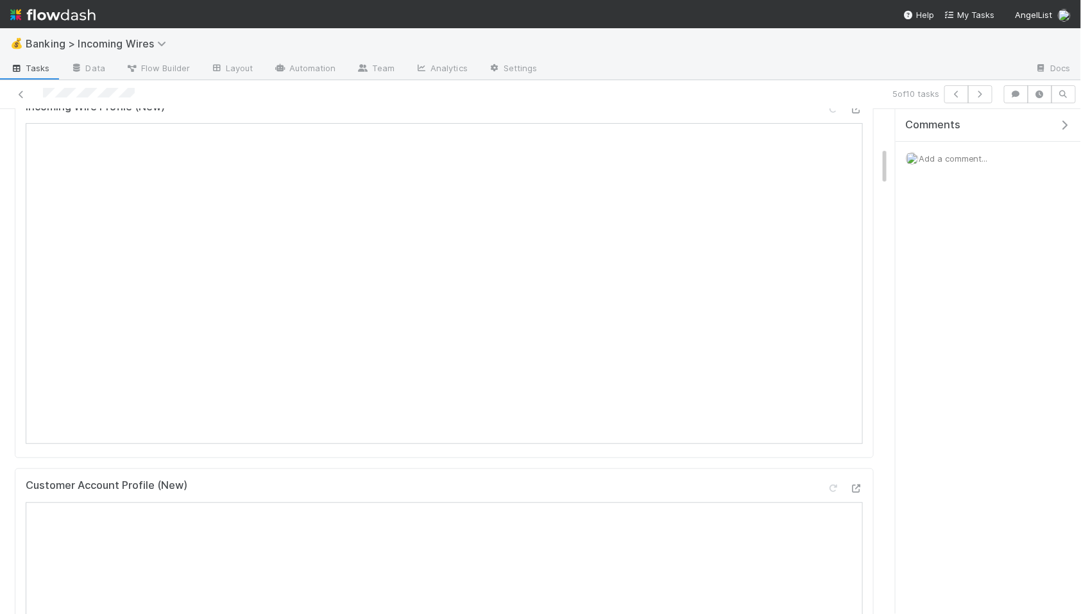
scroll to position [82, 0]
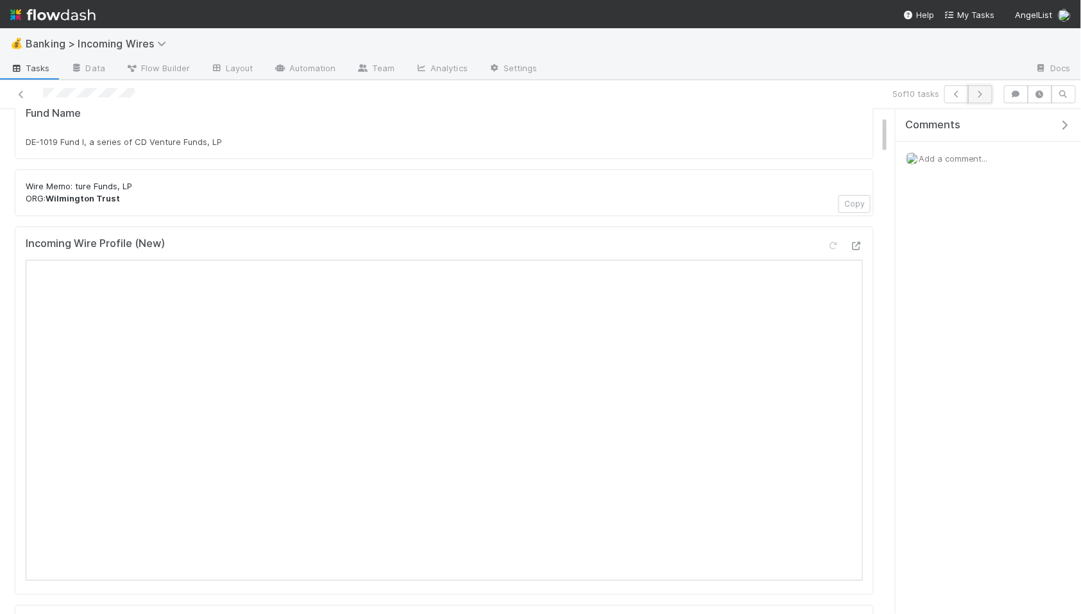
click at [981, 90] on icon "button" at bounding box center [980, 94] width 13 height 8
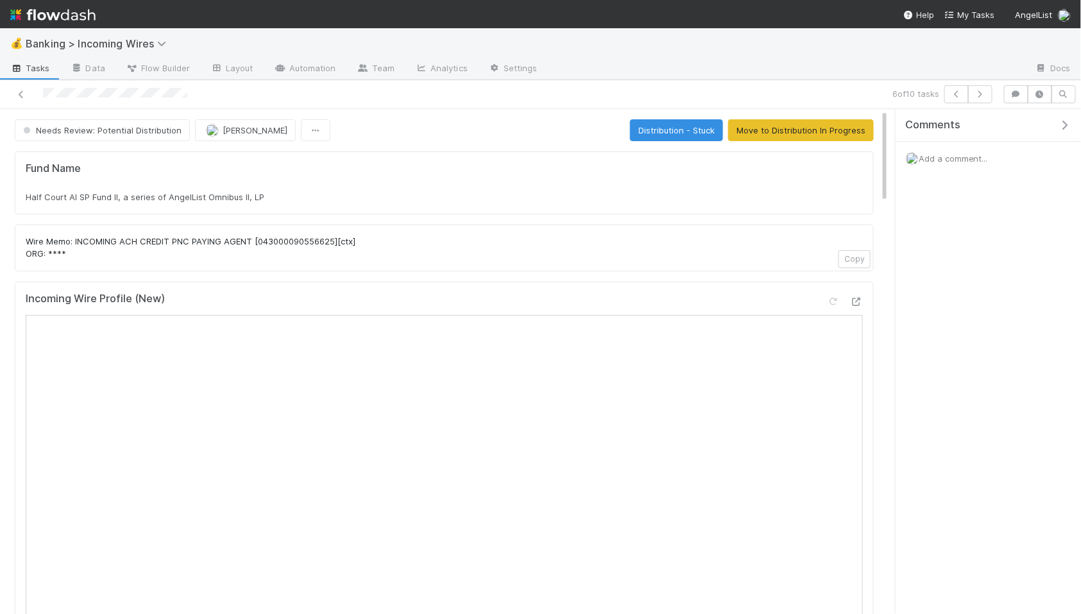
click at [309, 203] on div "Half Court AI SP Fund II, a series of AngelList Omnibus II, LP" at bounding box center [444, 197] width 837 height 13
copy div "Half Court AI SP Fund II, a series of AngelList Omnibus II, LP"
click at [247, 130] on span "[PERSON_NAME]" at bounding box center [255, 130] width 65 height 10
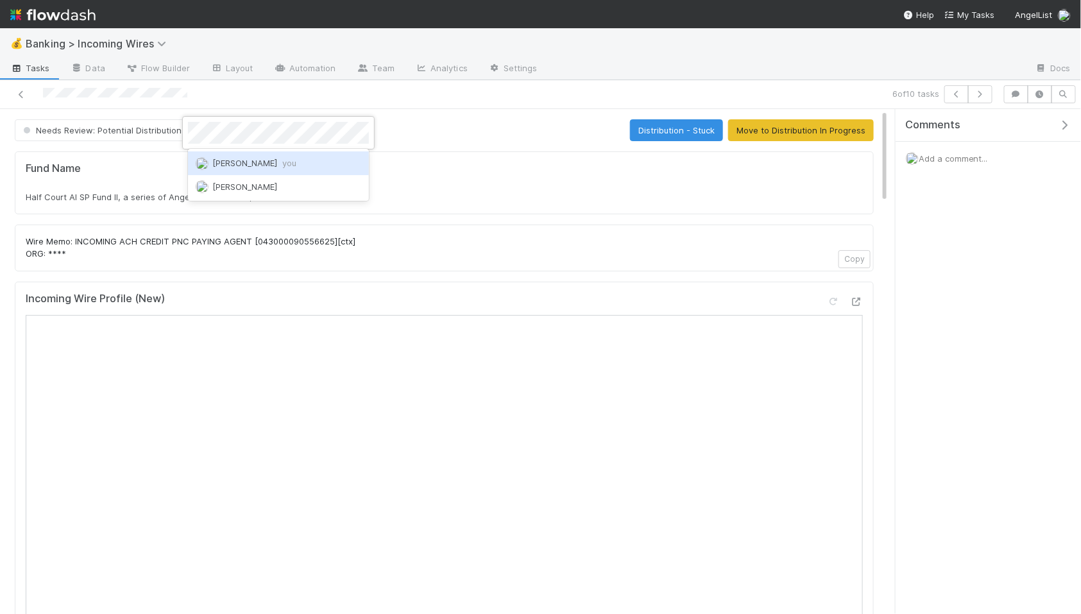
drag, startPoint x: 275, startPoint y: 160, endPoint x: 286, endPoint y: 160, distance: 10.3
click at [277, 161] on span "Nate Eisenstein you" at bounding box center [254, 163] width 84 height 10
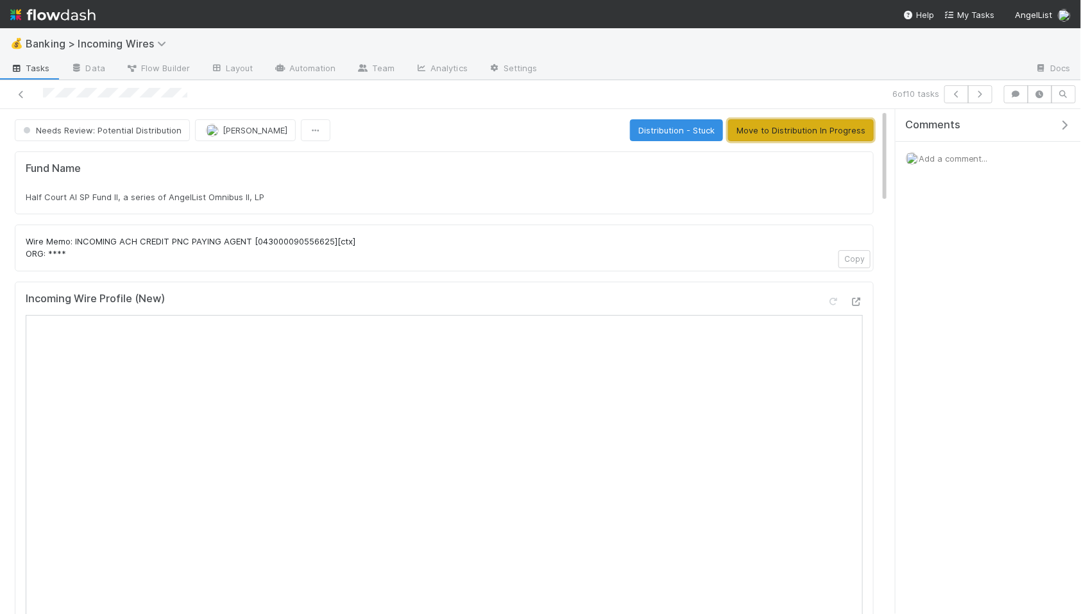
drag, startPoint x: 817, startPoint y: 132, endPoint x: 834, endPoint y: 128, distance: 17.0
click at [817, 132] on button "Move to Distribution In Progress" at bounding box center [801, 130] width 146 height 22
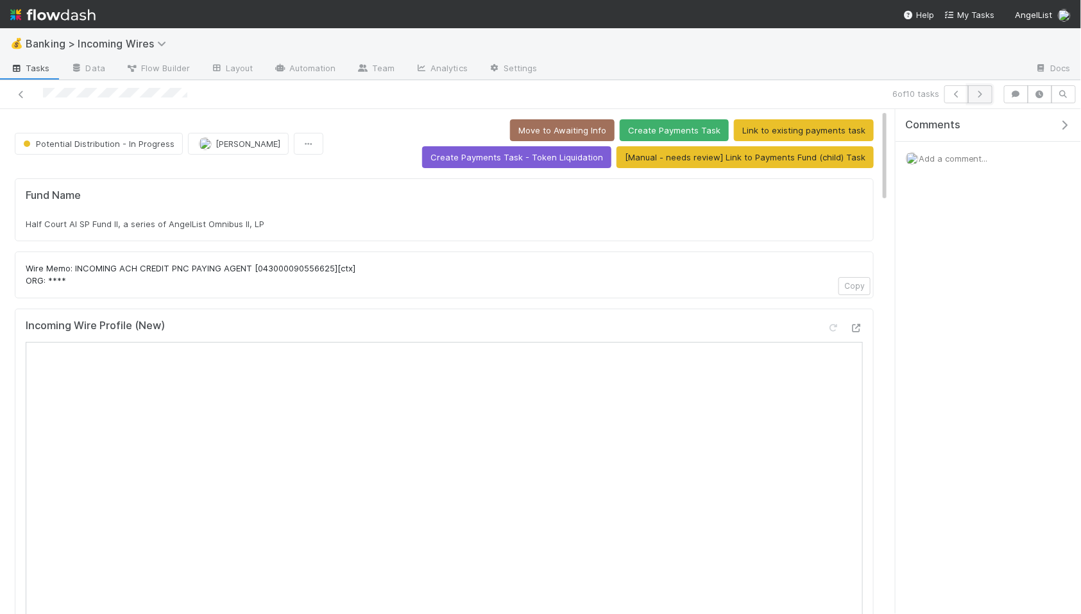
click at [985, 90] on icon "button" at bounding box center [980, 94] width 13 height 8
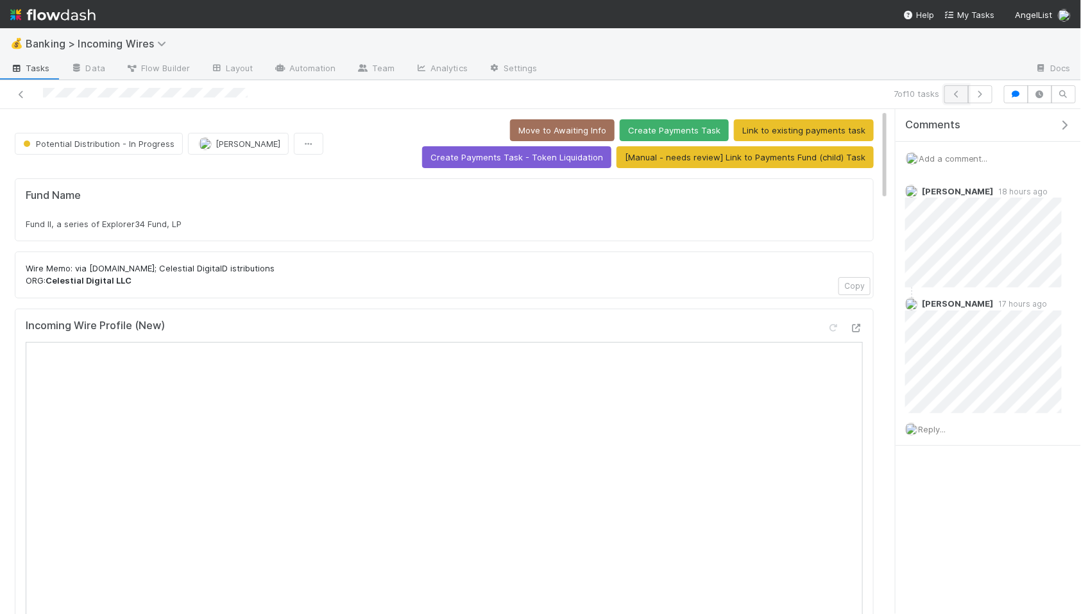
click at [955, 93] on icon "button" at bounding box center [956, 94] width 13 height 8
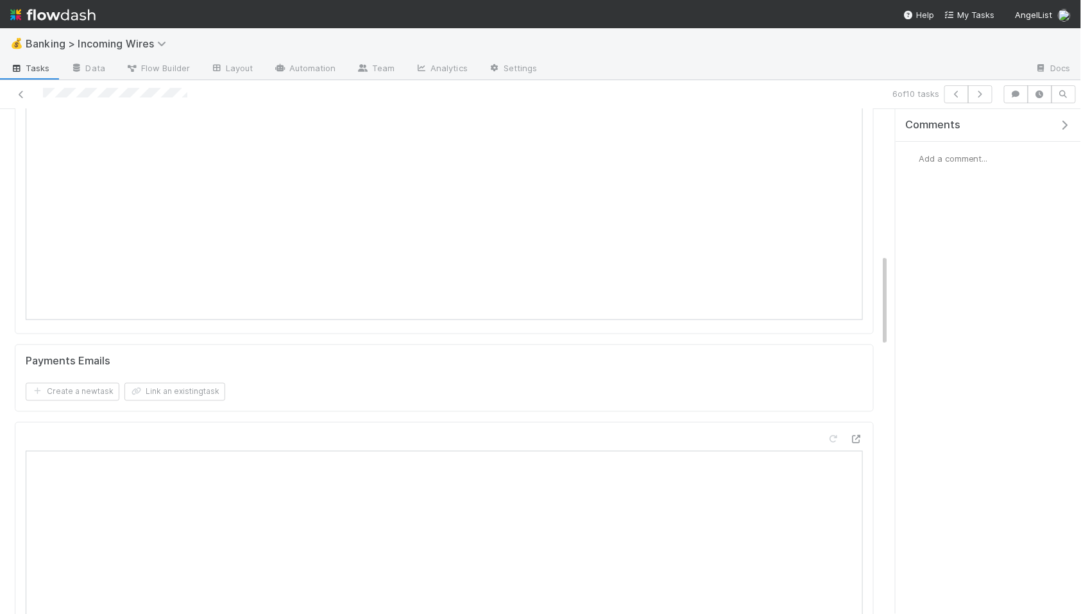
scroll to position [861, 0]
click at [198, 256] on button "Link an existing task" at bounding box center [174, 253] width 101 height 18
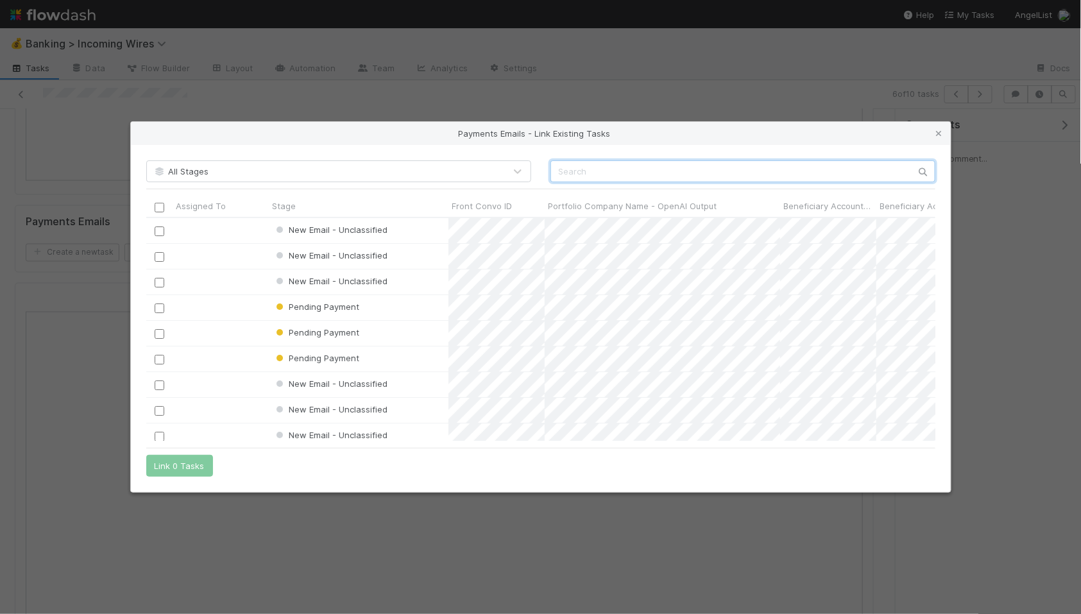
click at [600, 173] on input "text" at bounding box center [743, 171] width 385 height 22
paste input "cnv_qli0qrr"
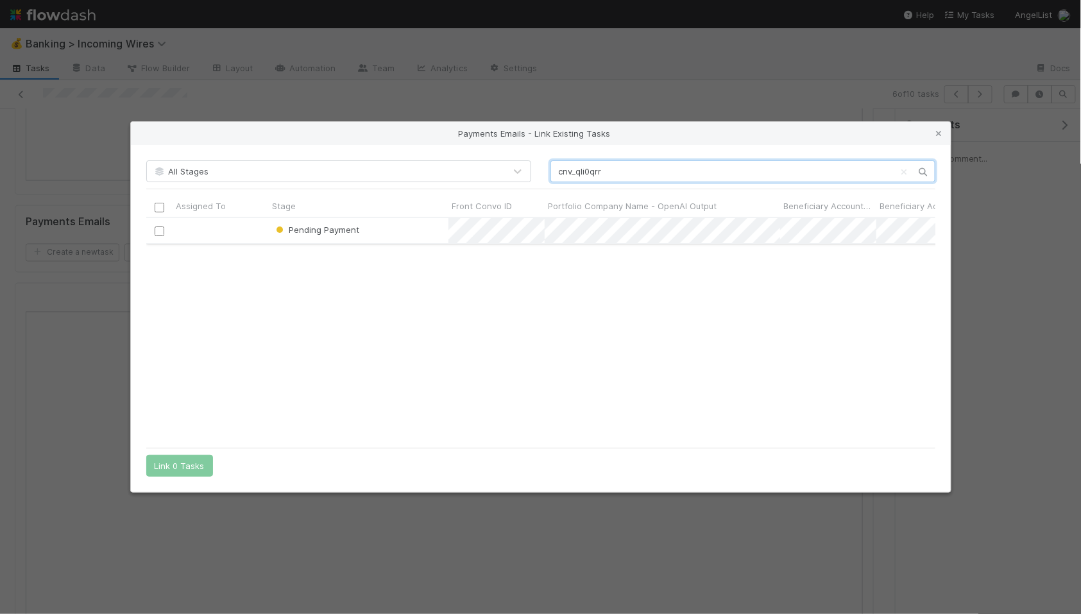
type input "cnv_qli0qrr"
click at [161, 232] on input "checkbox" at bounding box center [159, 232] width 10 height 10
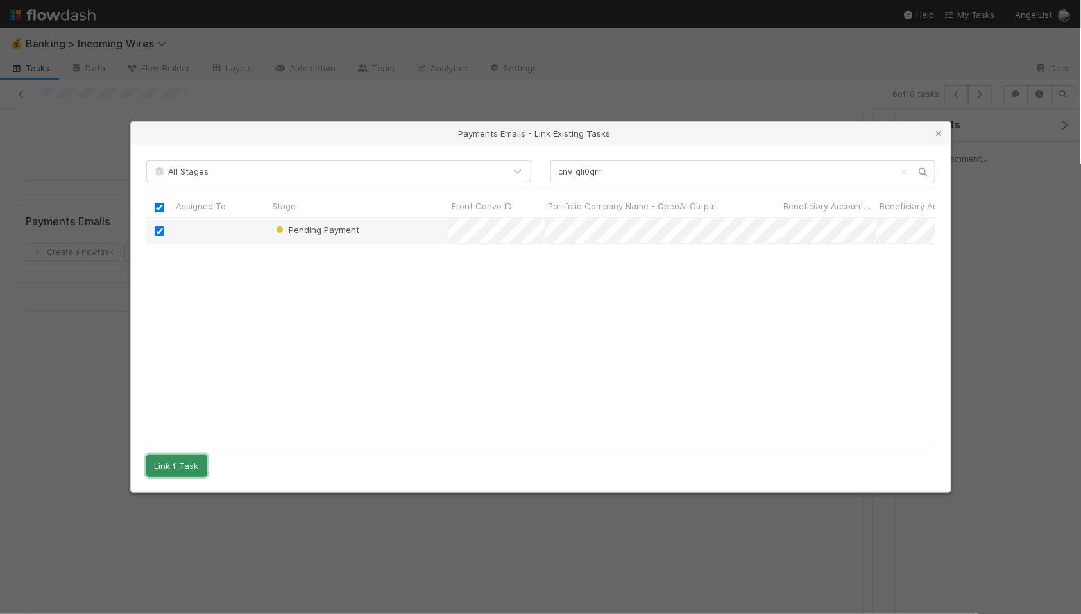
click at [199, 464] on button "Link 1 Task" at bounding box center [176, 466] width 61 height 22
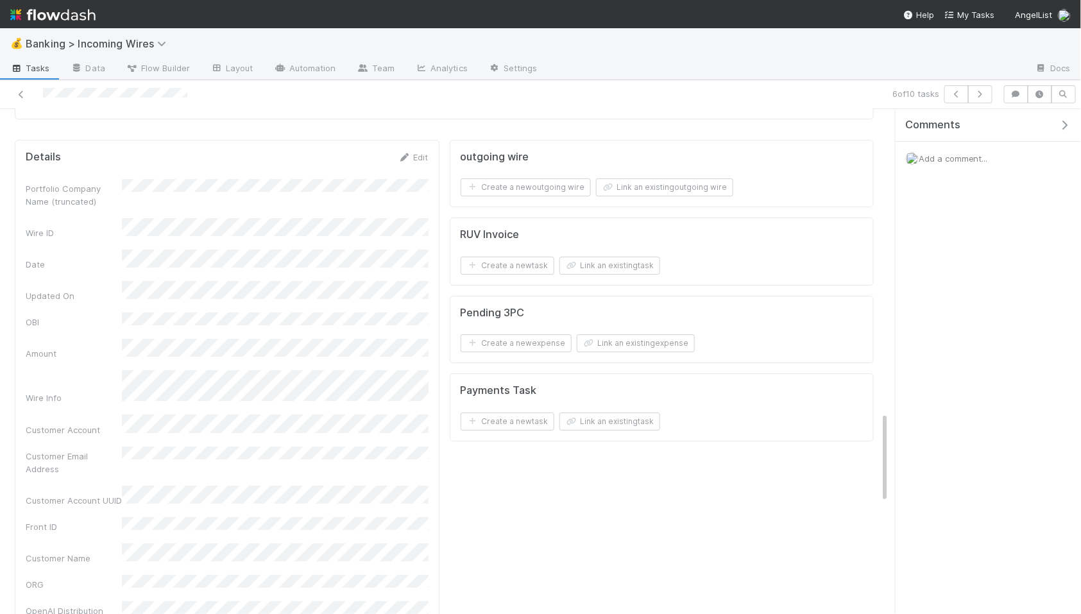
scroll to position [1783, 0]
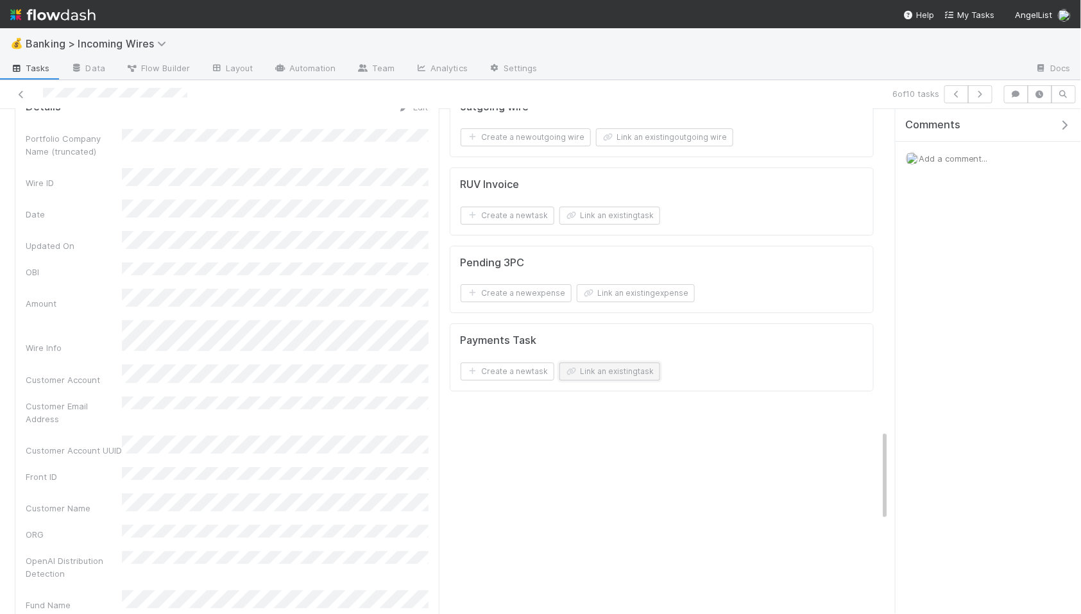
click at [613, 370] on button "Link an existing task" at bounding box center [610, 372] width 101 height 18
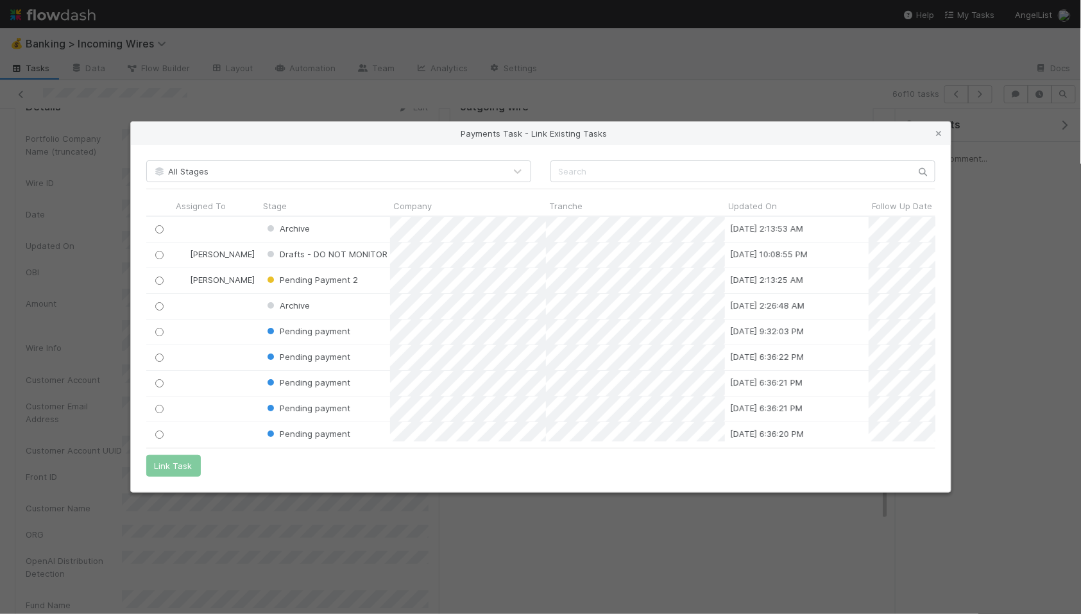
scroll to position [225, 789]
click at [774, 174] on input "text" at bounding box center [743, 171] width 385 height 22
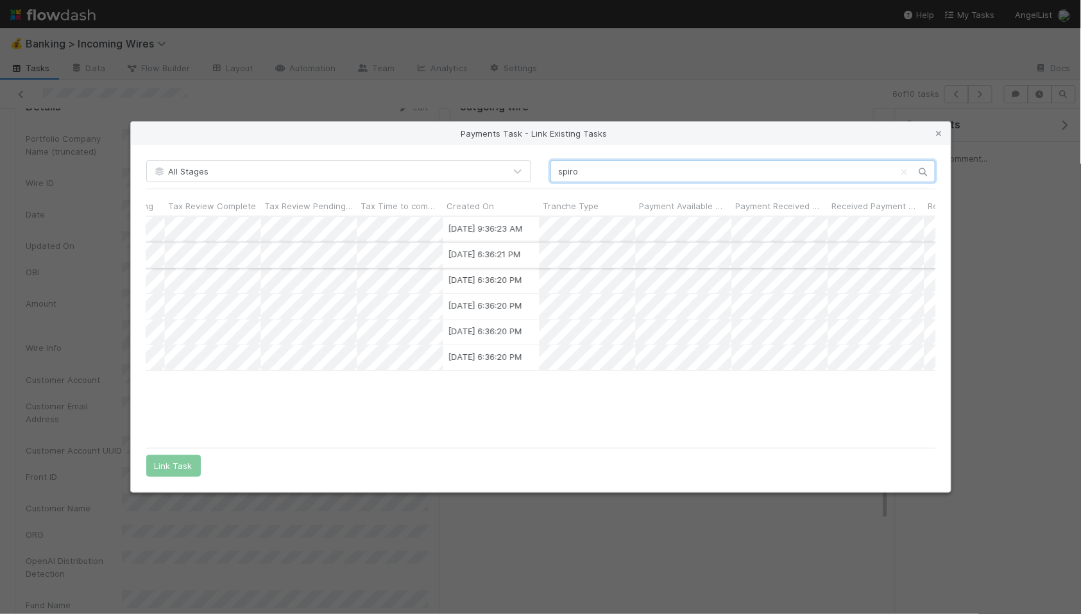
scroll to position [0, 0]
type input "spiro"
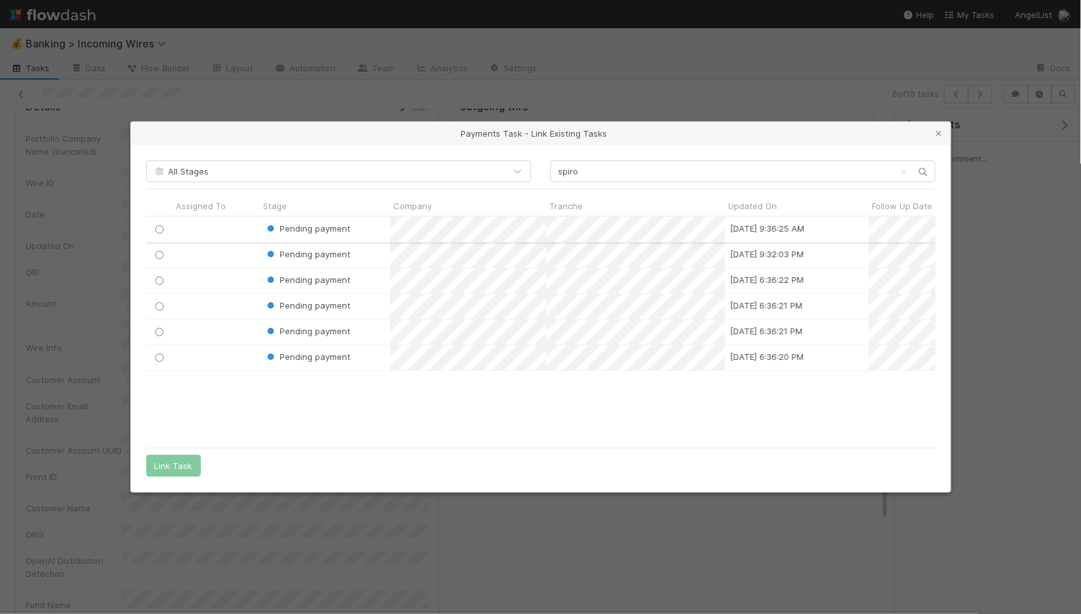
click at [160, 227] on input "radio" at bounding box center [159, 229] width 8 height 8
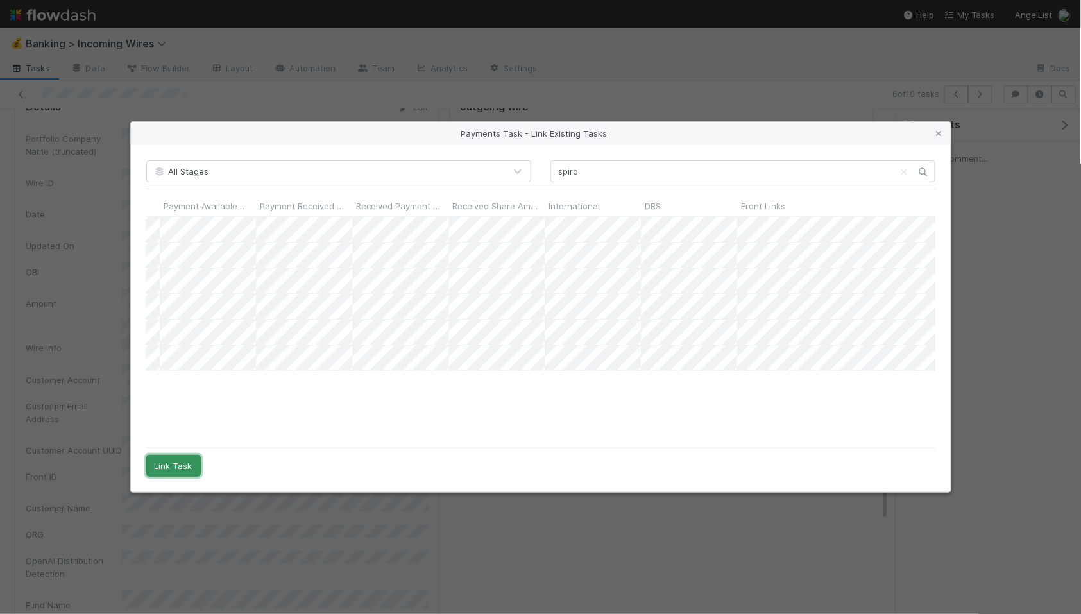
click at [171, 465] on button "Link Task" at bounding box center [173, 466] width 55 height 22
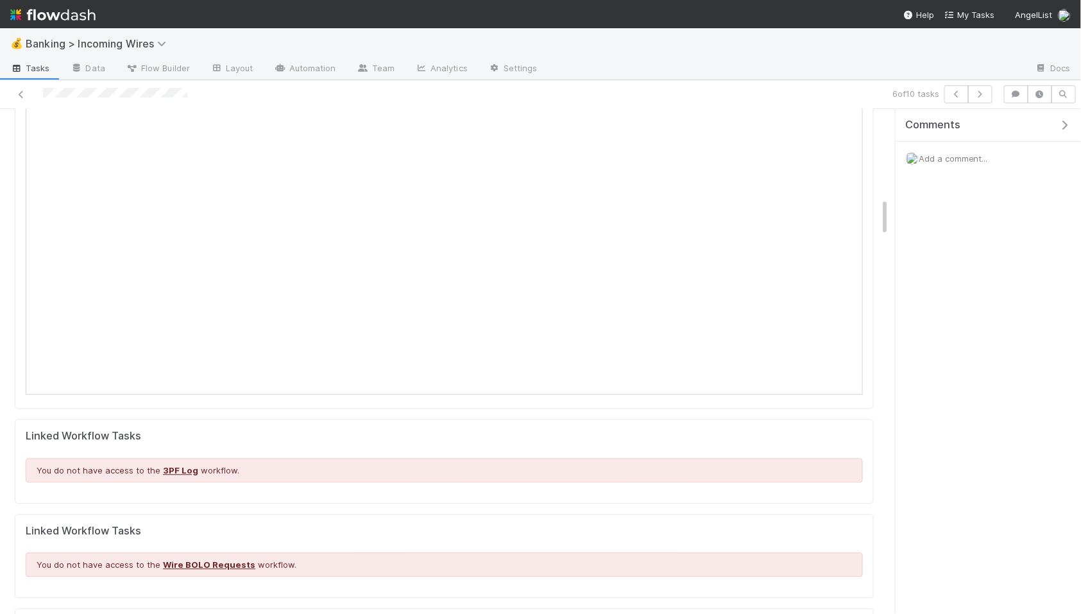
click at [951, 153] on span "Add a comment..." at bounding box center [953, 158] width 69 height 10
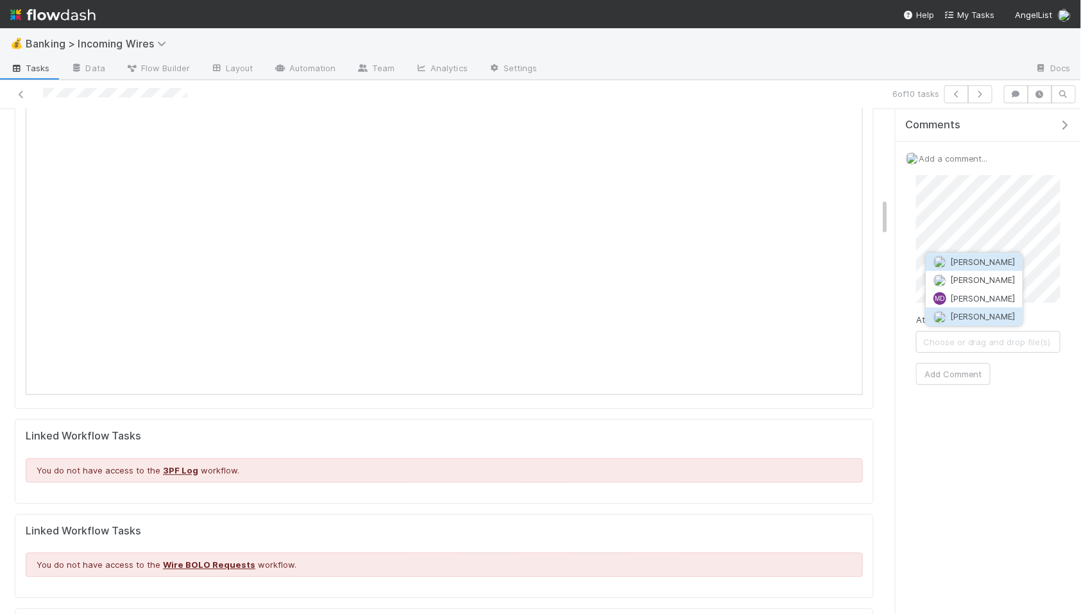
click at [993, 324] on button "[PERSON_NAME]" at bounding box center [974, 317] width 97 height 18
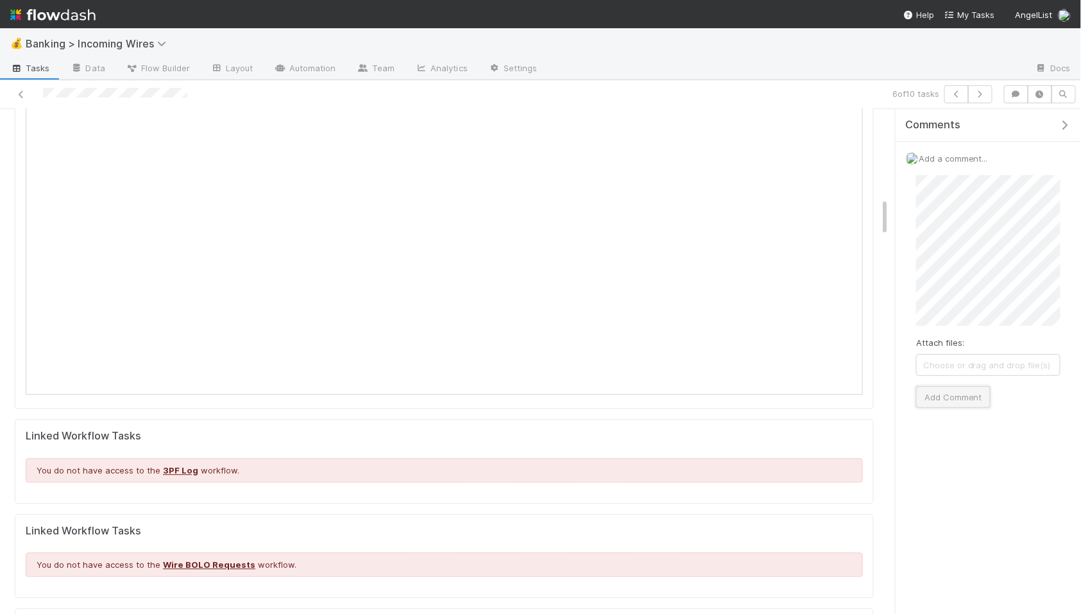
click at [966, 400] on button "Add Comment" at bounding box center [953, 397] width 74 height 22
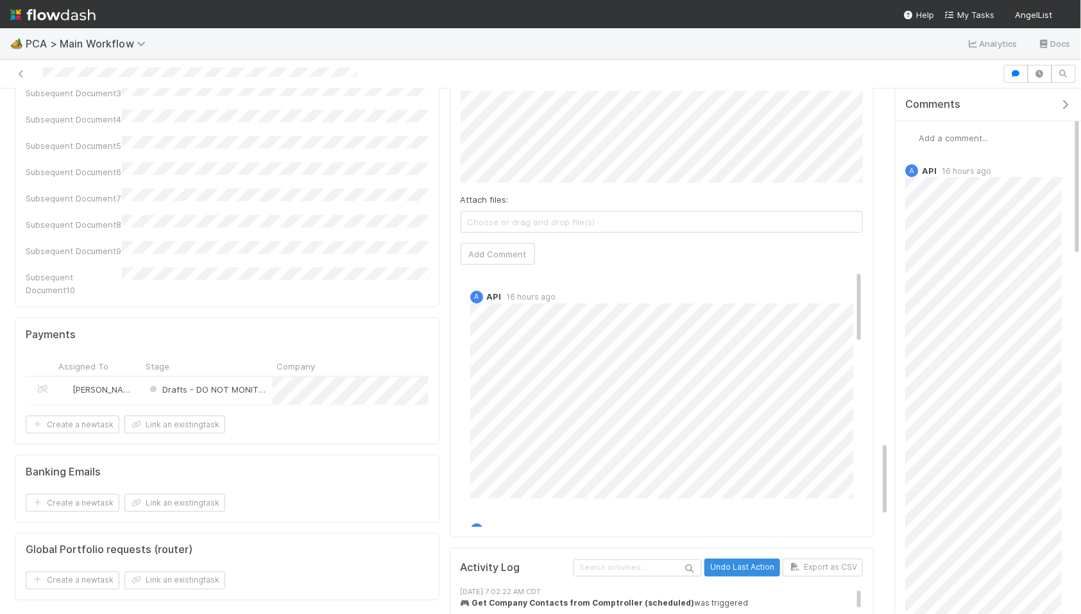
scroll to position [2460, 0]
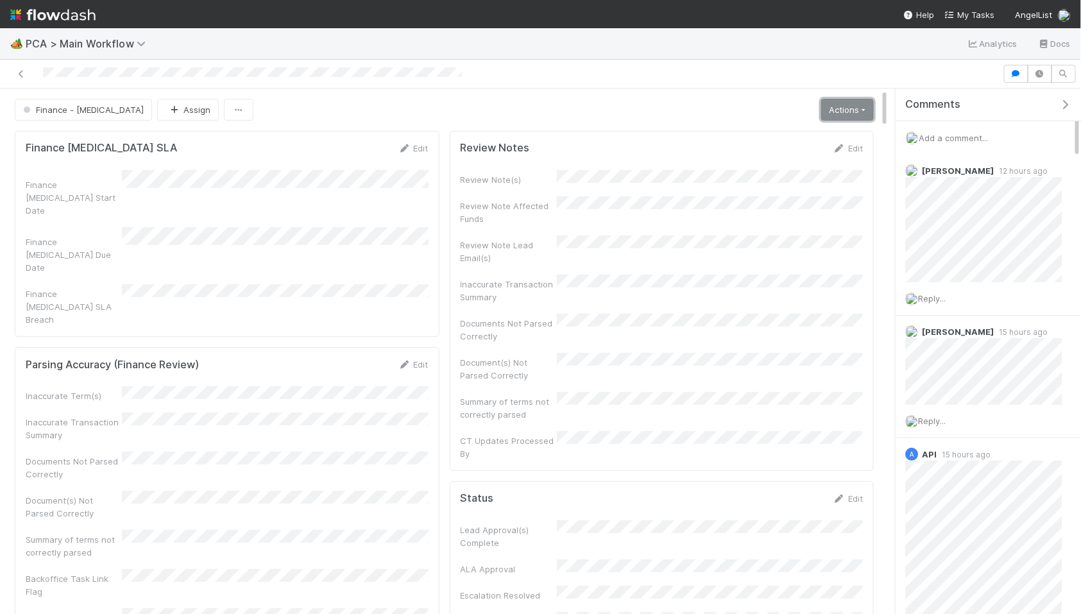
click at [848, 109] on link "Actions" at bounding box center [847, 110] width 53 height 22
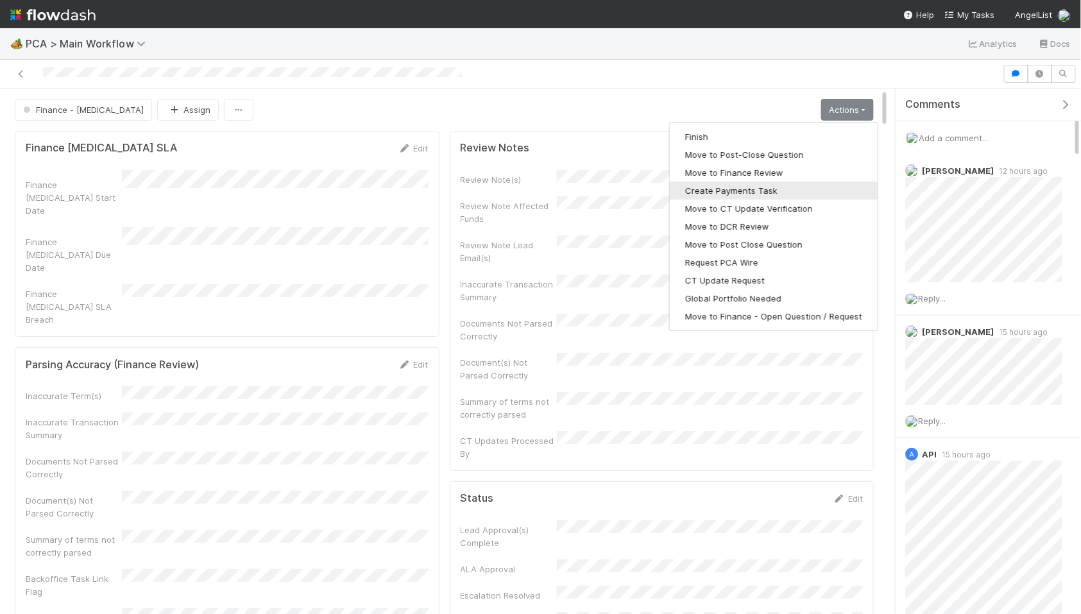
click at [760, 187] on button "Create Payments Task" at bounding box center [774, 191] width 208 height 18
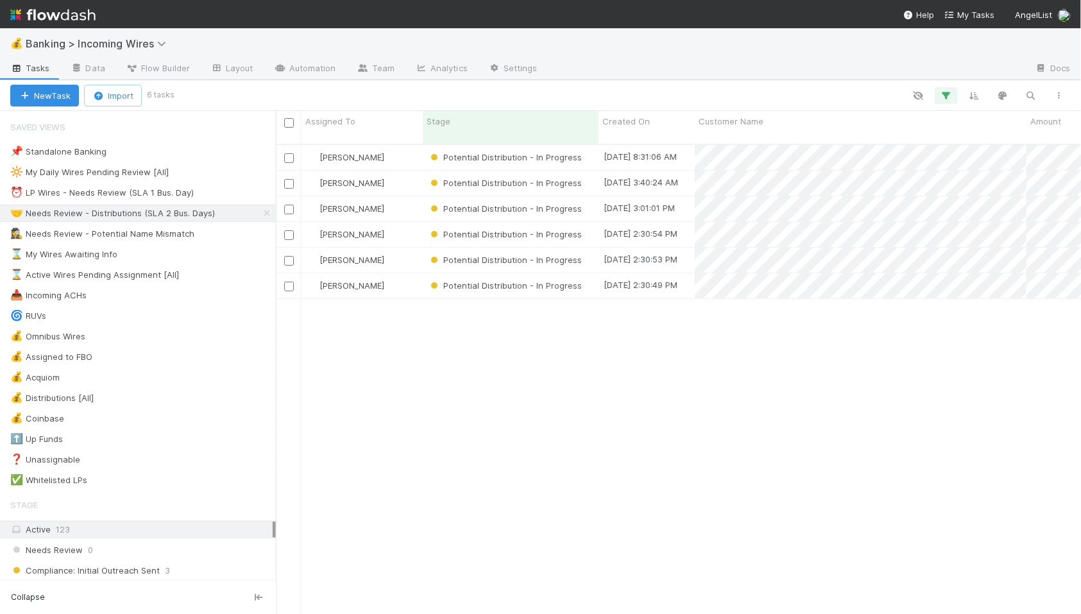
scroll to position [1, 1]
click at [409, 172] on div "[PERSON_NAME]" at bounding box center [362, 183] width 121 height 25
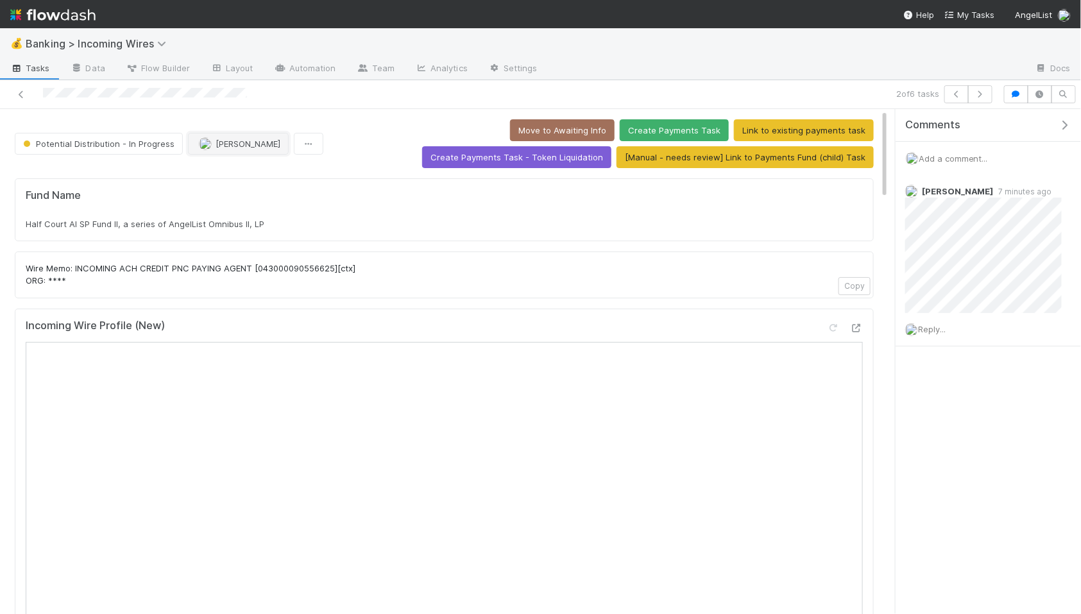
click at [258, 148] on span "[PERSON_NAME]" at bounding box center [248, 144] width 65 height 10
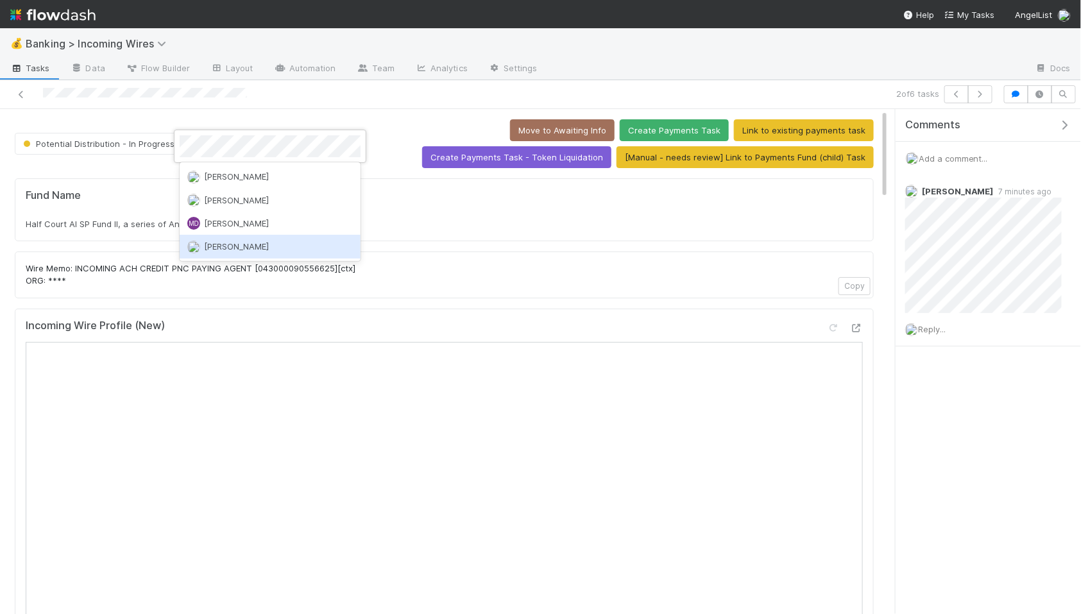
click at [289, 242] on div "[PERSON_NAME]" at bounding box center [270, 246] width 181 height 23
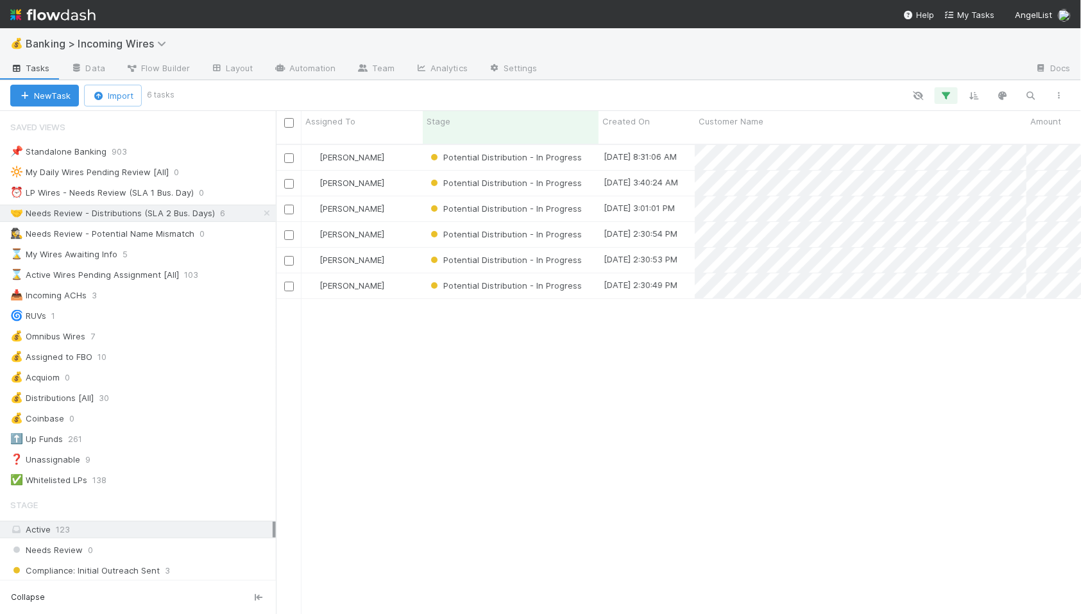
scroll to position [1, 1]
click at [153, 192] on div "⏰ LP Wires - Needs Review (SLA 1 Bus. Day)" at bounding box center [102, 193] width 184 height 16
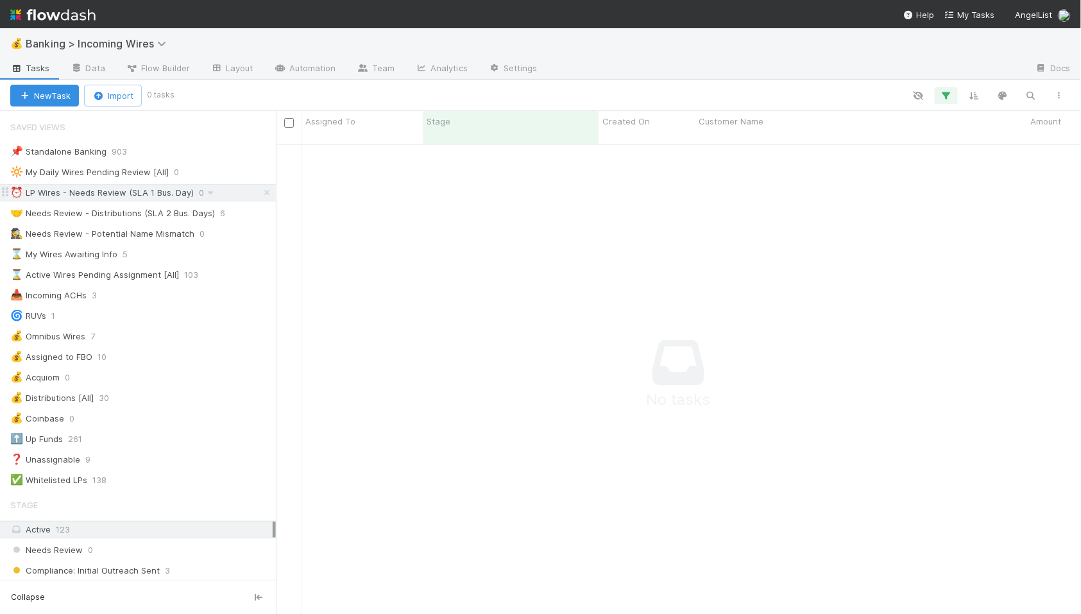
scroll to position [481, 805]
click at [70, 213] on div "🤝 Needs Review - Distributions (SLA 2 Bus. Days)" at bounding box center [112, 213] width 205 height 16
click at [120, 186] on div "⏰ LP Wires - Needs Review (SLA 1 Bus. Day)" at bounding box center [102, 193] width 184 height 16
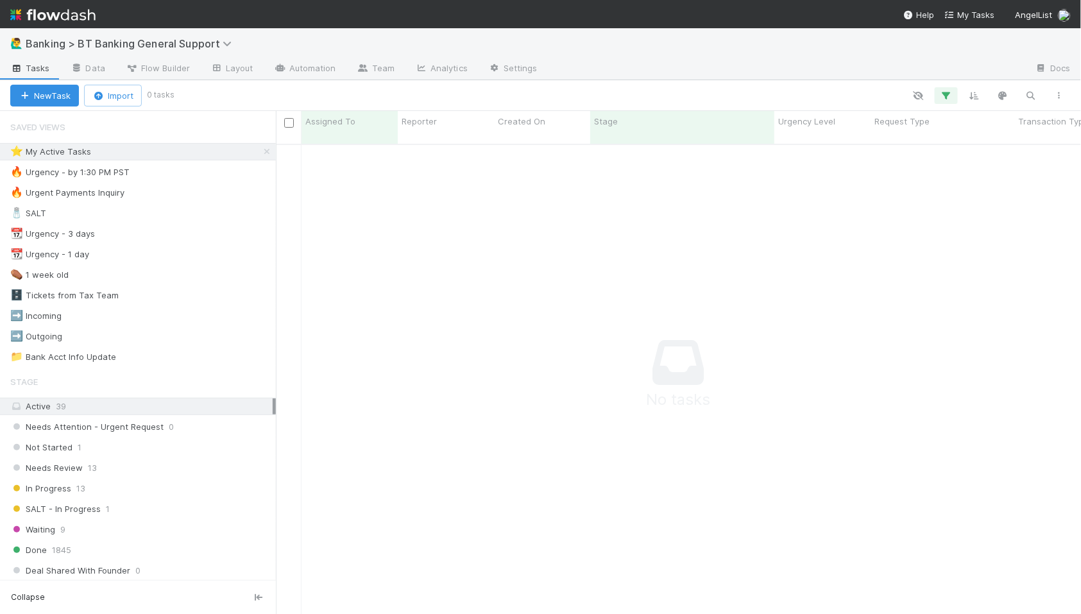
scroll to position [481, 805]
